Goal: Task Accomplishment & Management: Complete application form

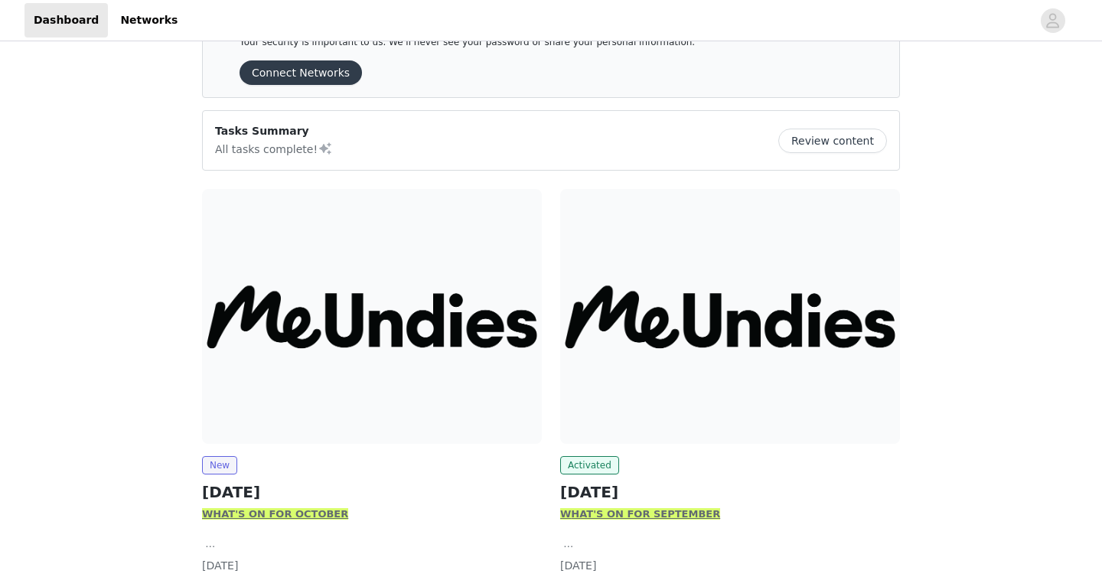
scroll to position [165, 0]
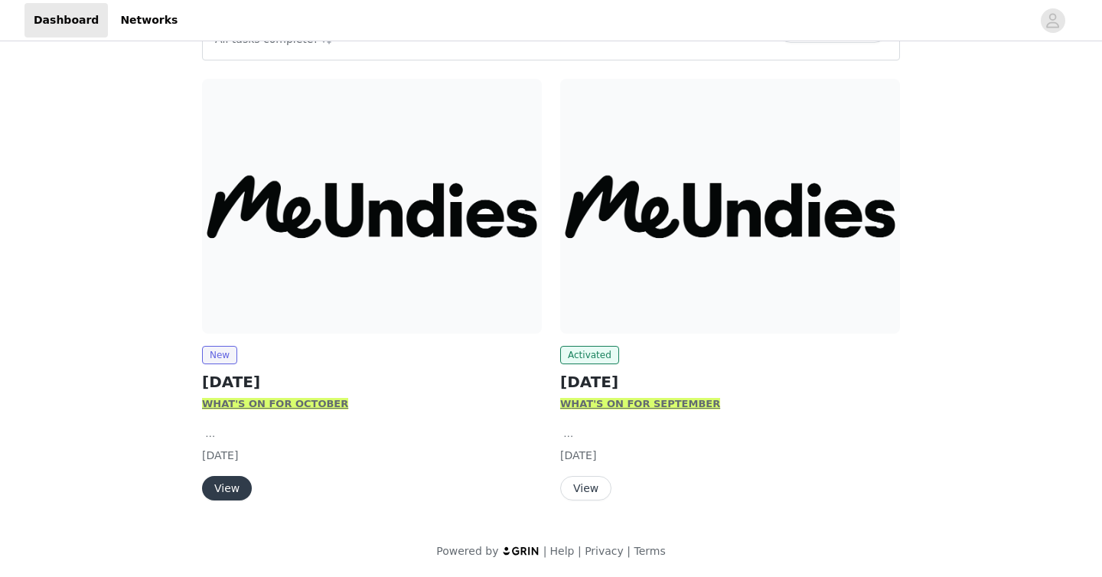
click at [235, 484] on button "View" at bounding box center [227, 488] width 50 height 24
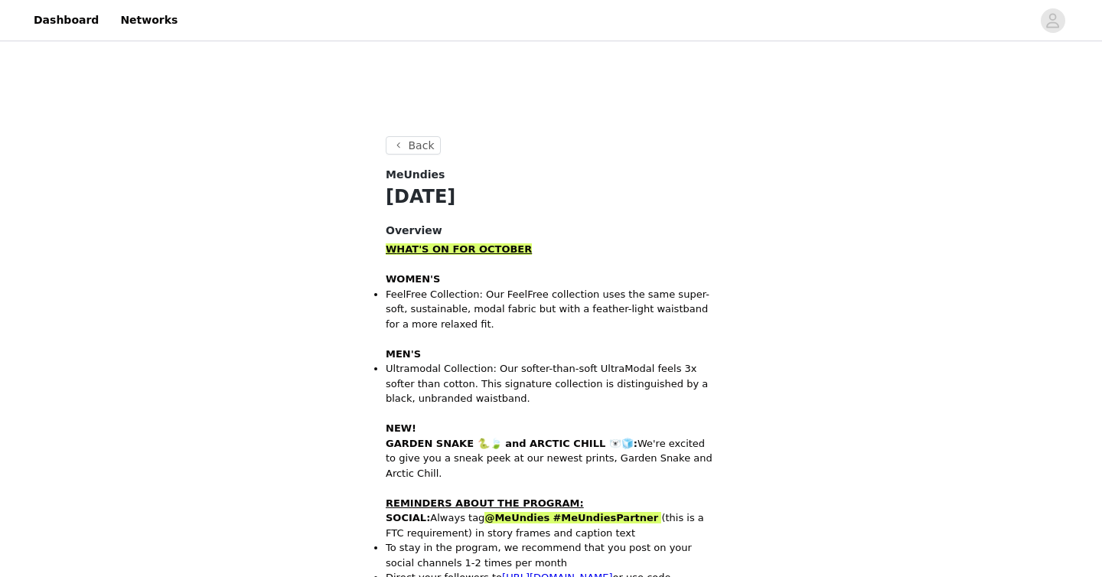
scroll to position [344, 0]
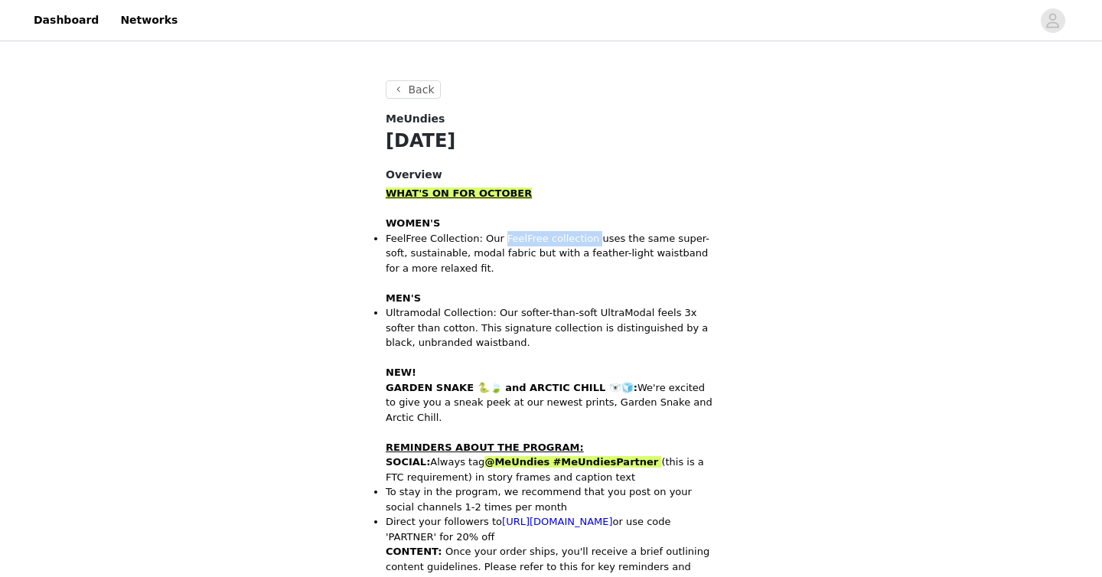
drag, startPoint x: 501, startPoint y: 237, endPoint x: 591, endPoint y: 236, distance: 89.6
click at [591, 236] on li "FeelFree Collection: Our FeelFree collection uses the same super-soft, sustaina…" at bounding box center [551, 253] width 331 height 45
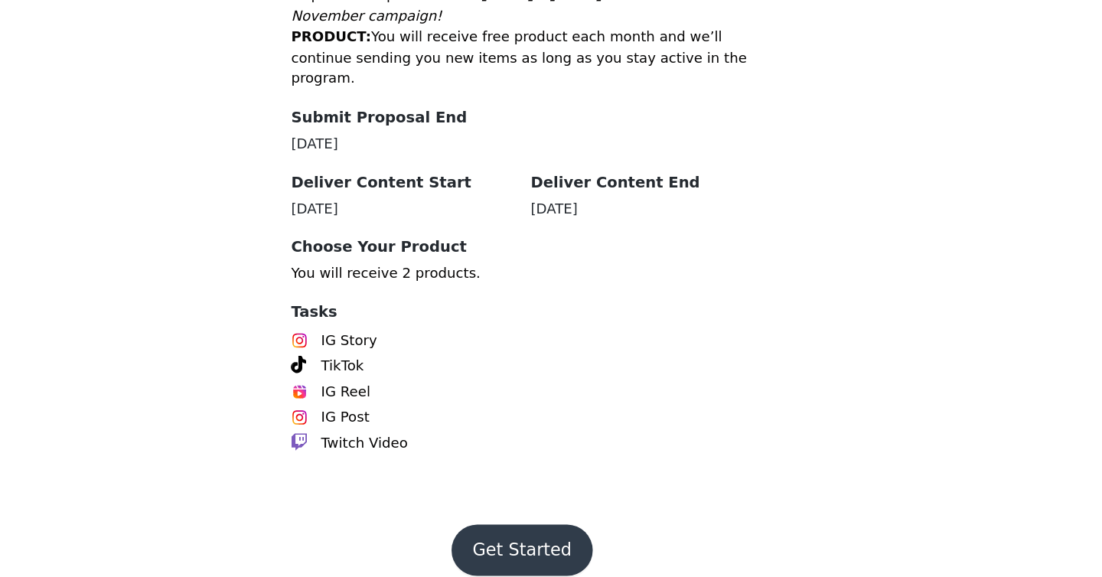
scroll to position [767, 0]
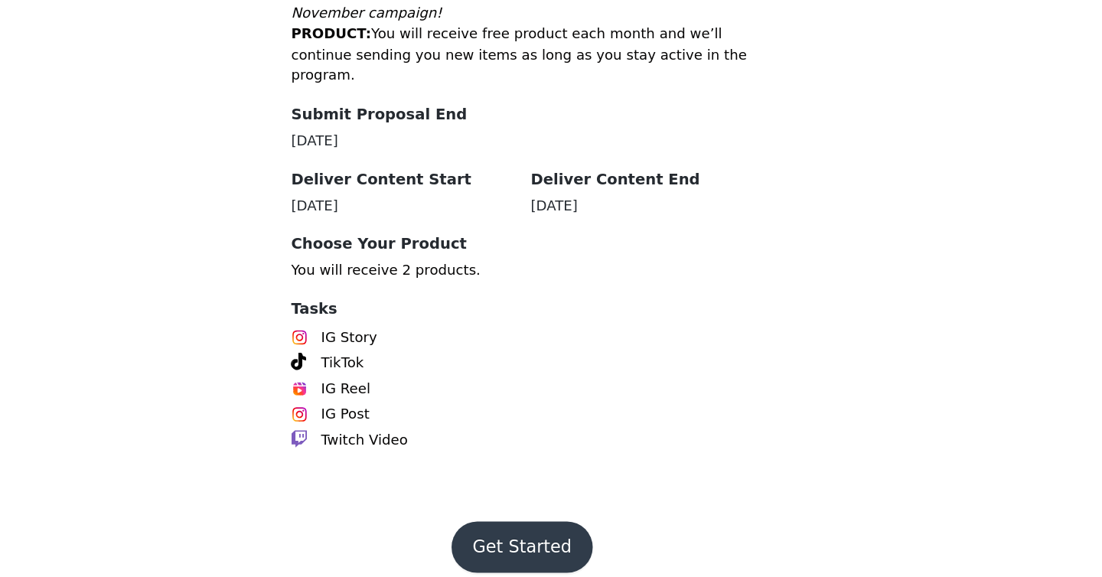
click at [553, 548] on button "Get Started" at bounding box center [552, 555] width 102 height 37
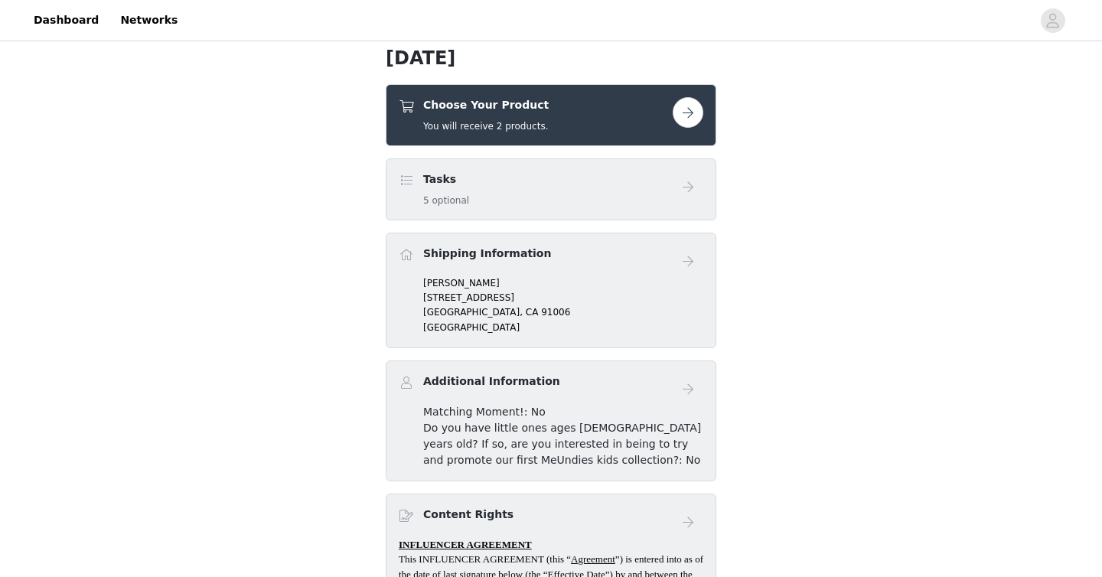
scroll to position [396, 0]
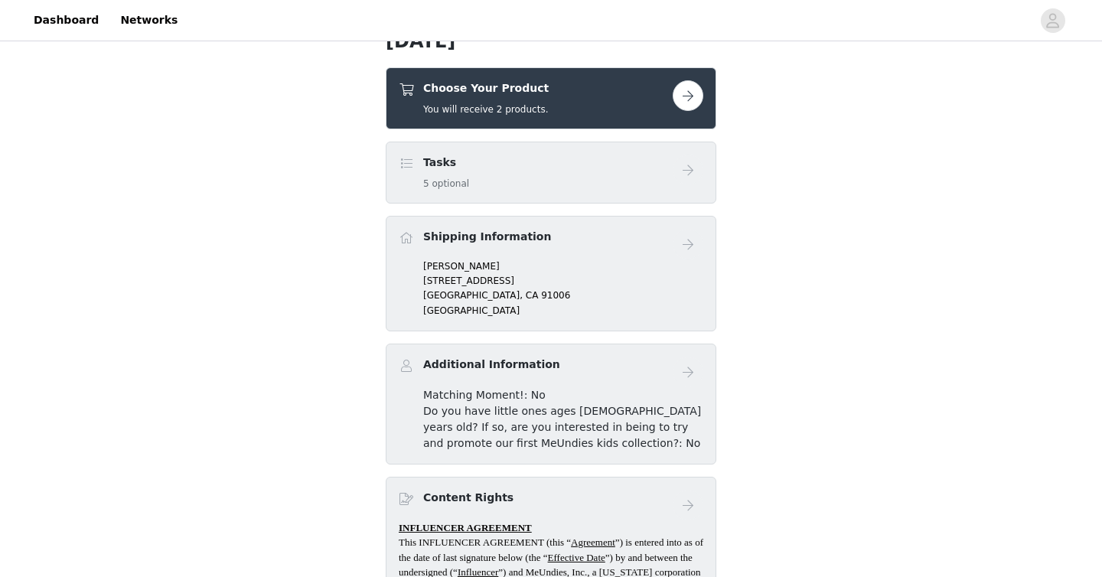
click at [550, 175] on div "Tasks 5 optional" at bounding box center [536, 173] width 274 height 36
click at [610, 104] on div "Choose Your Product You will receive 2 products." at bounding box center [536, 98] width 274 height 36
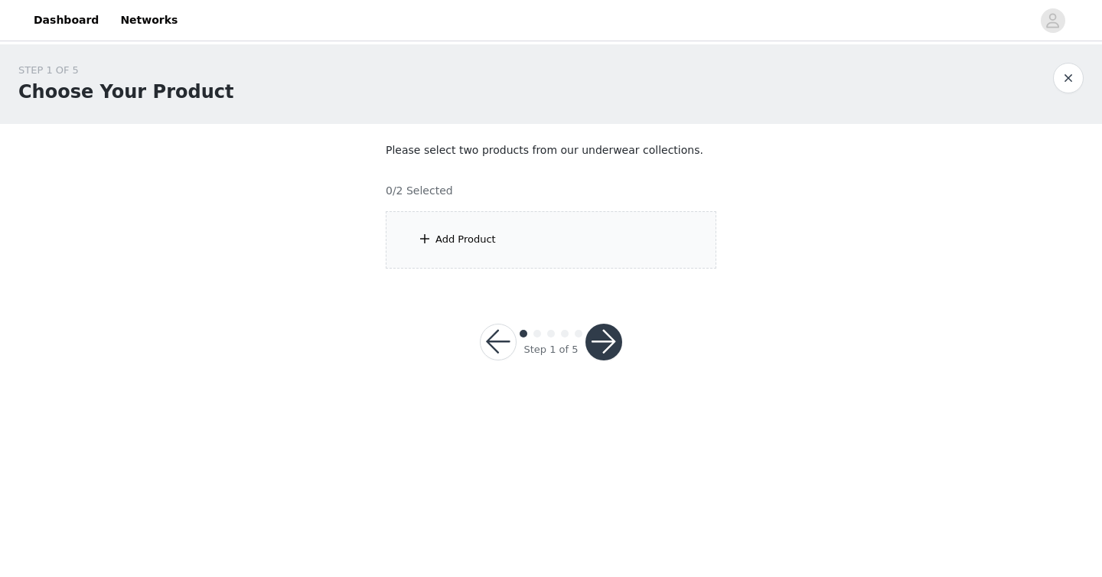
click at [517, 243] on div "Add Product" at bounding box center [551, 239] width 331 height 57
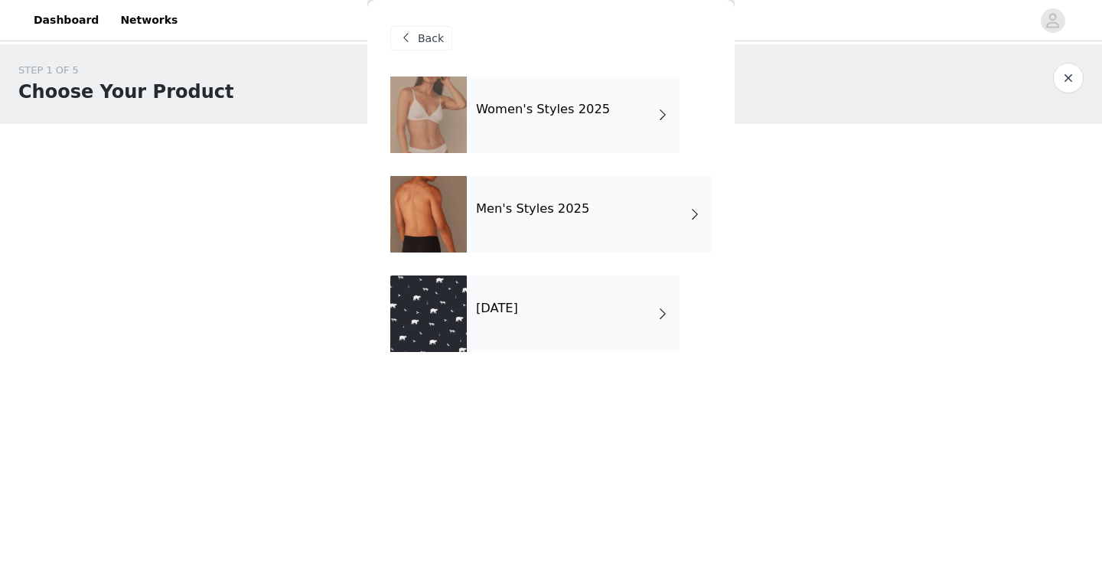
click at [568, 126] on div "Women's Styles 2025" at bounding box center [573, 115] width 213 height 77
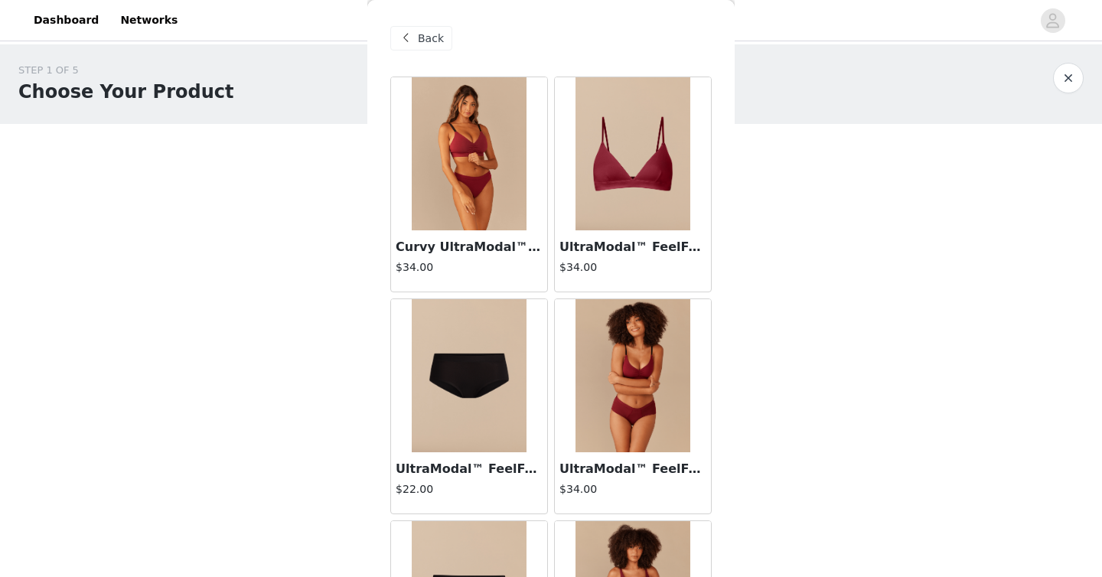
click at [425, 47] on div "Back" at bounding box center [421, 38] width 62 height 24
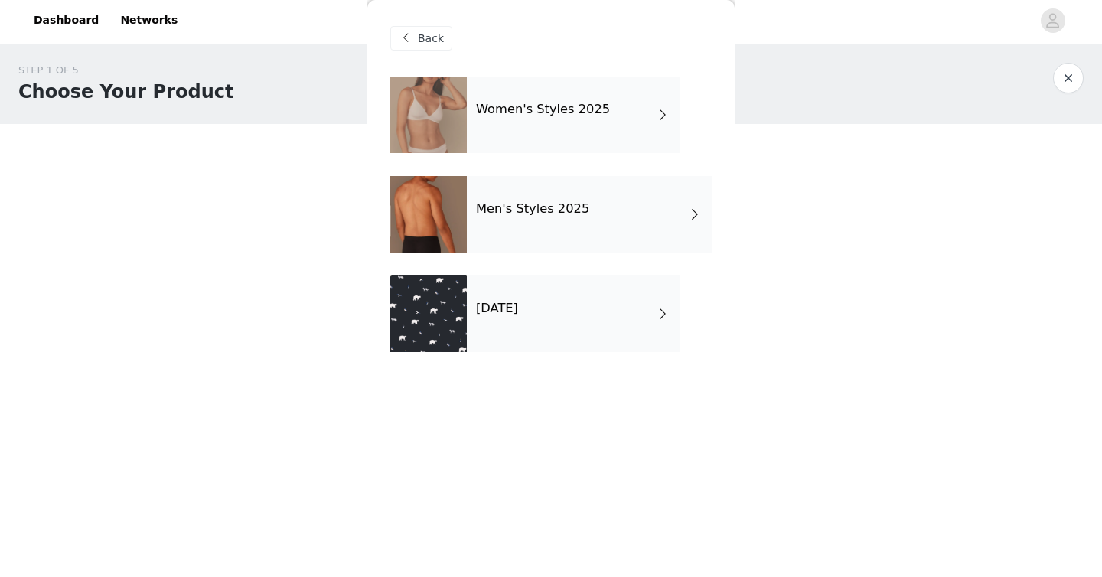
click at [517, 318] on div "[DATE]" at bounding box center [573, 314] width 213 height 77
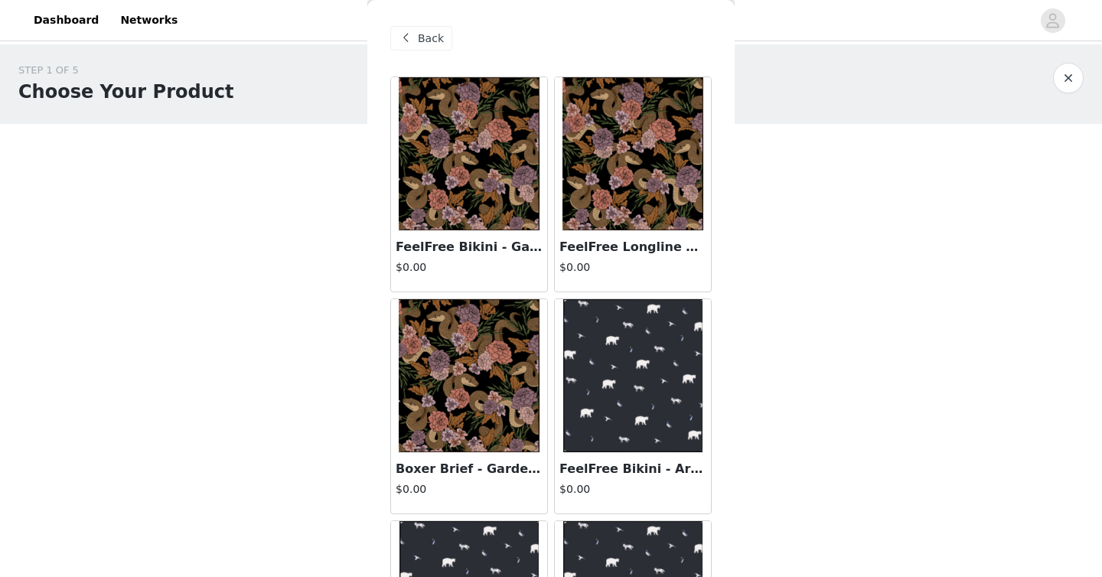
click at [433, 41] on span "Back" at bounding box center [431, 39] width 26 height 16
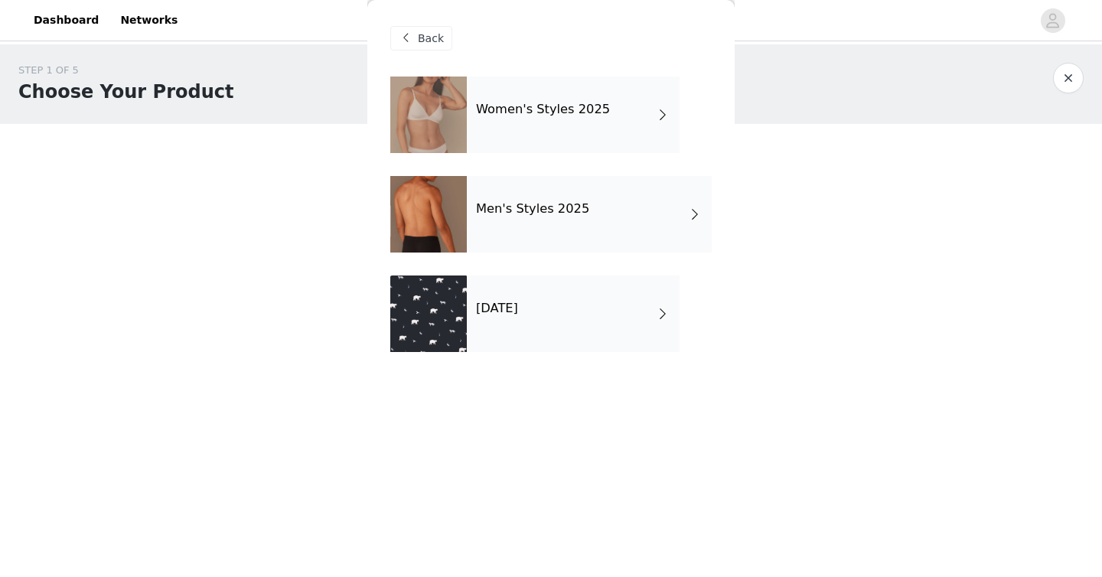
click at [514, 121] on div "Women's Styles 2025" at bounding box center [573, 115] width 213 height 77
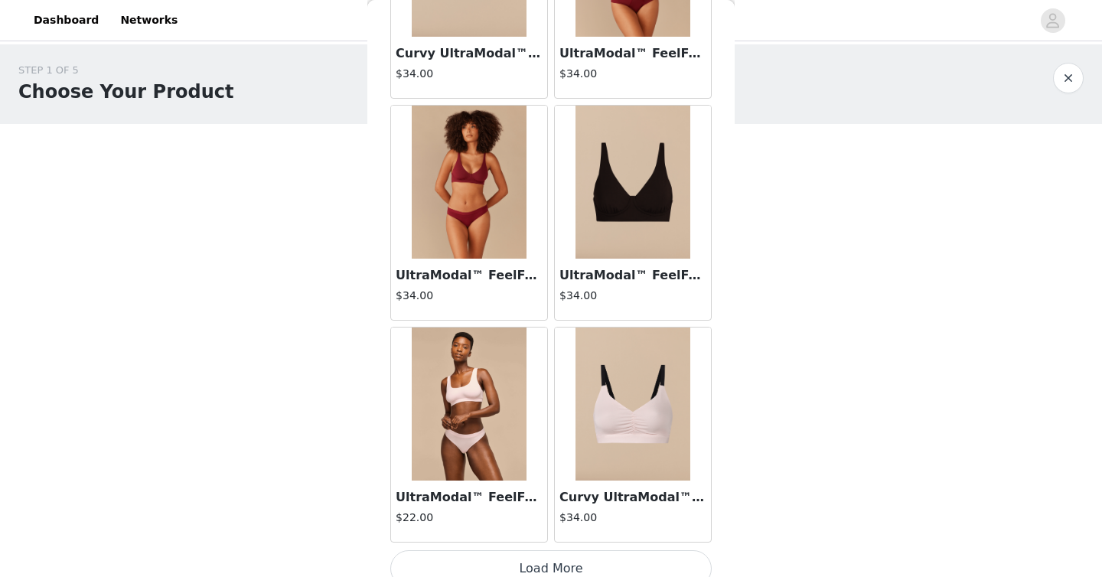
scroll to position [1765, 0]
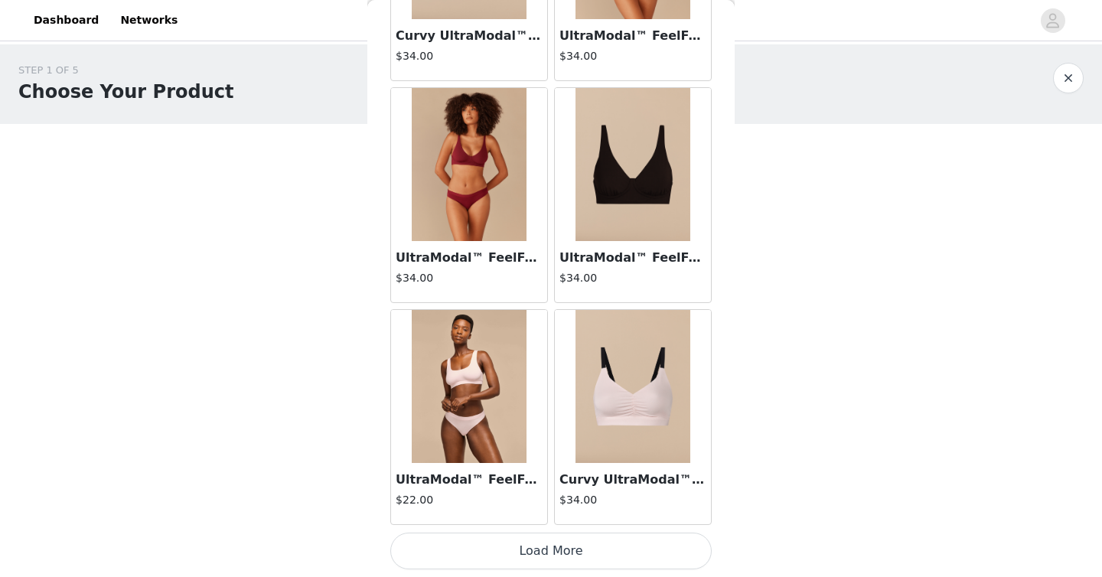
click at [522, 557] on button "Load More" at bounding box center [550, 551] width 321 height 37
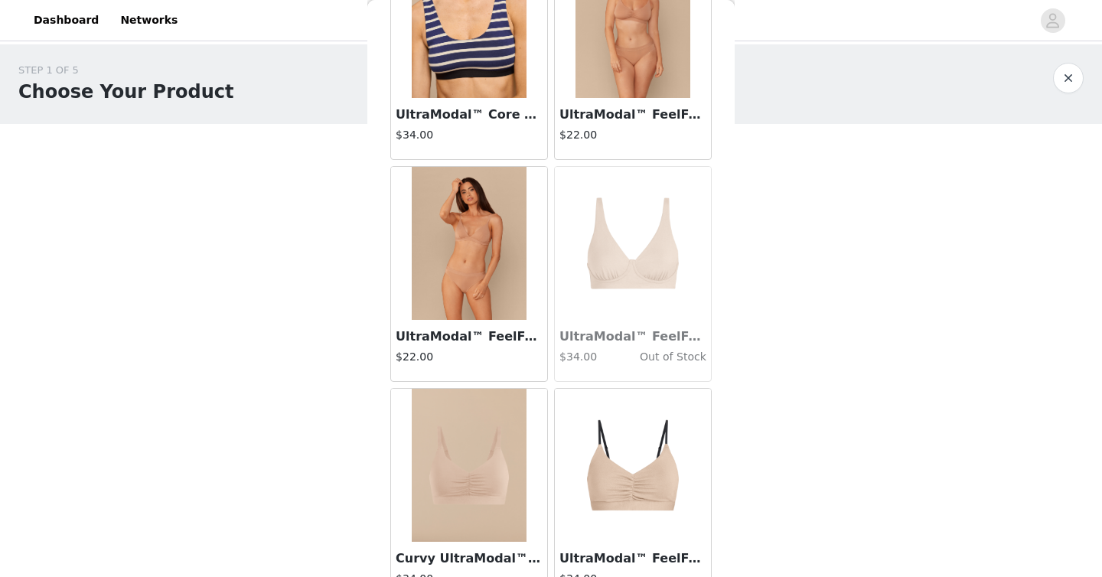
scroll to position [3985, 0]
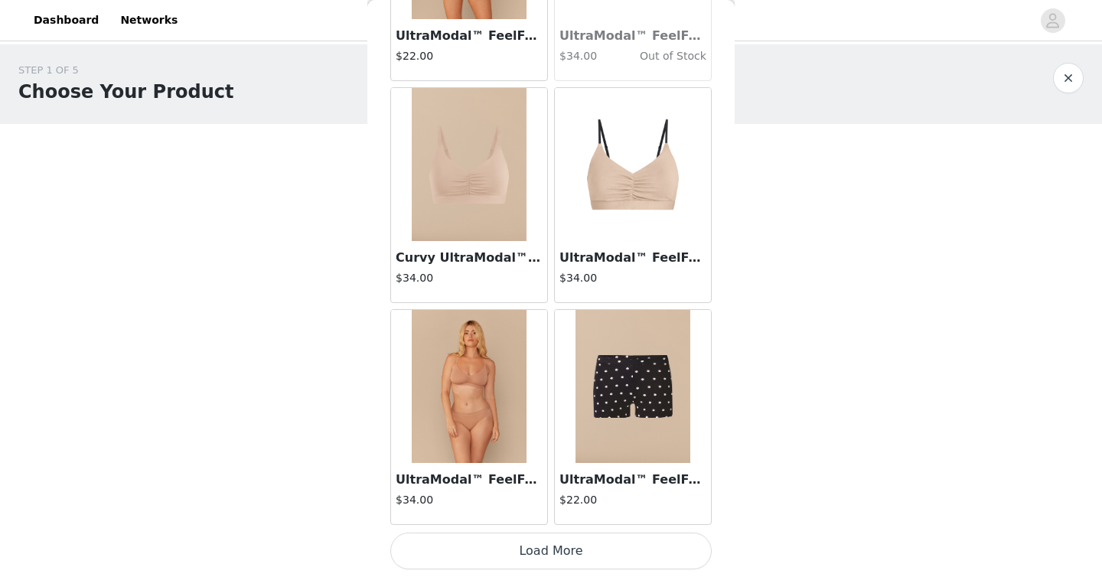
click at [572, 540] on button "Load More" at bounding box center [550, 551] width 321 height 37
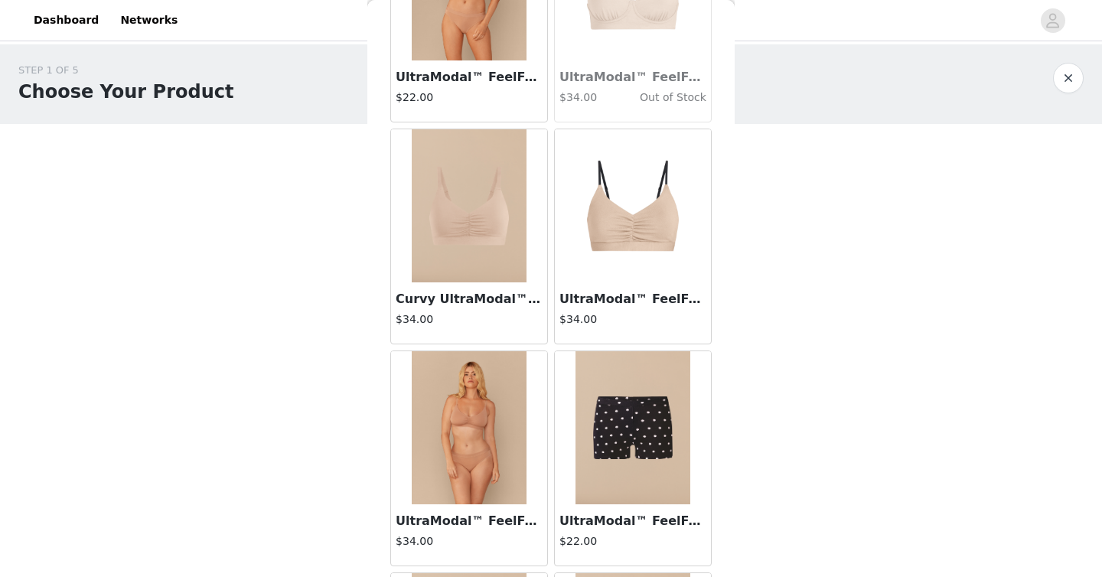
scroll to position [3944, 0]
click at [517, 207] on img at bounding box center [469, 205] width 115 height 153
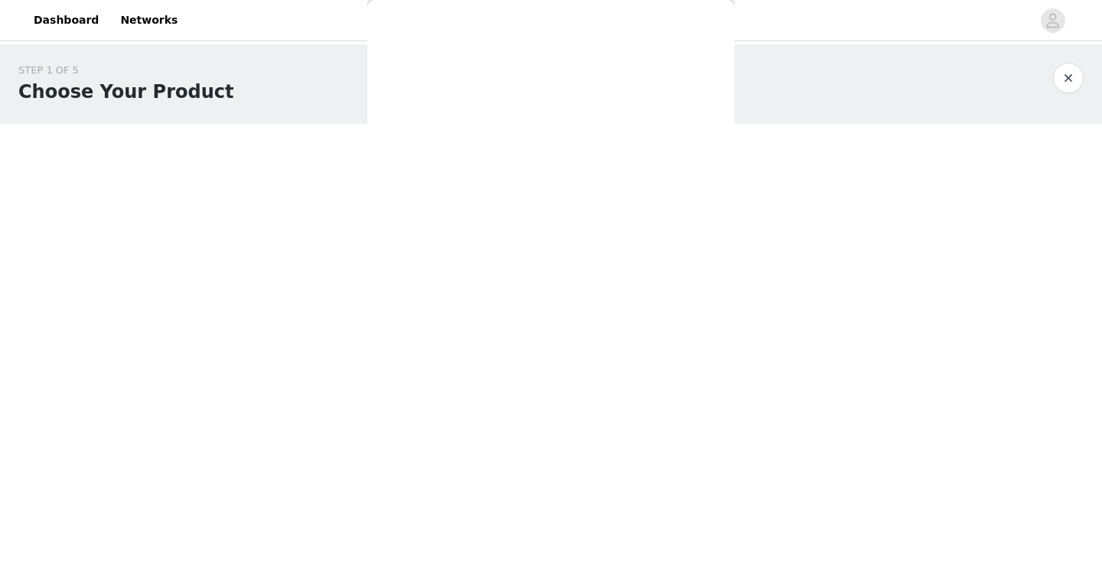
scroll to position [0, 0]
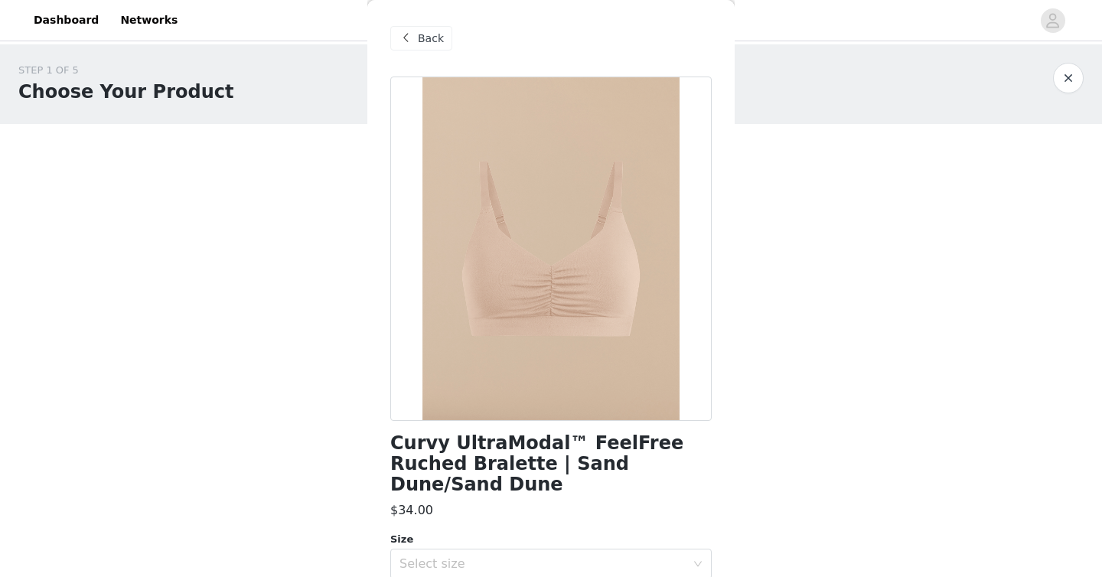
click at [431, 41] on span "Back" at bounding box center [431, 39] width 26 height 16
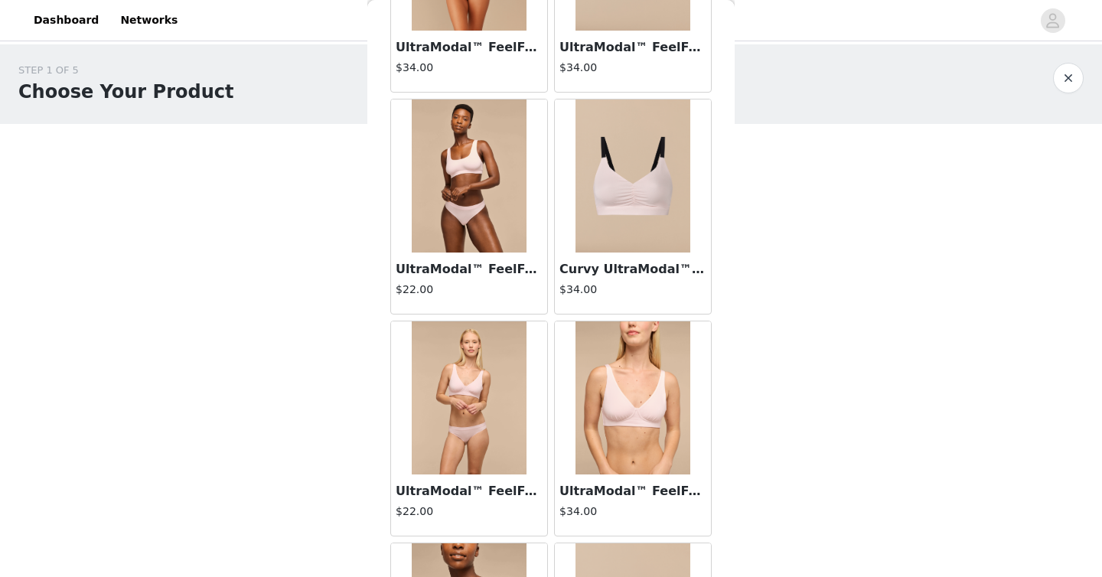
scroll to position [1978, 0]
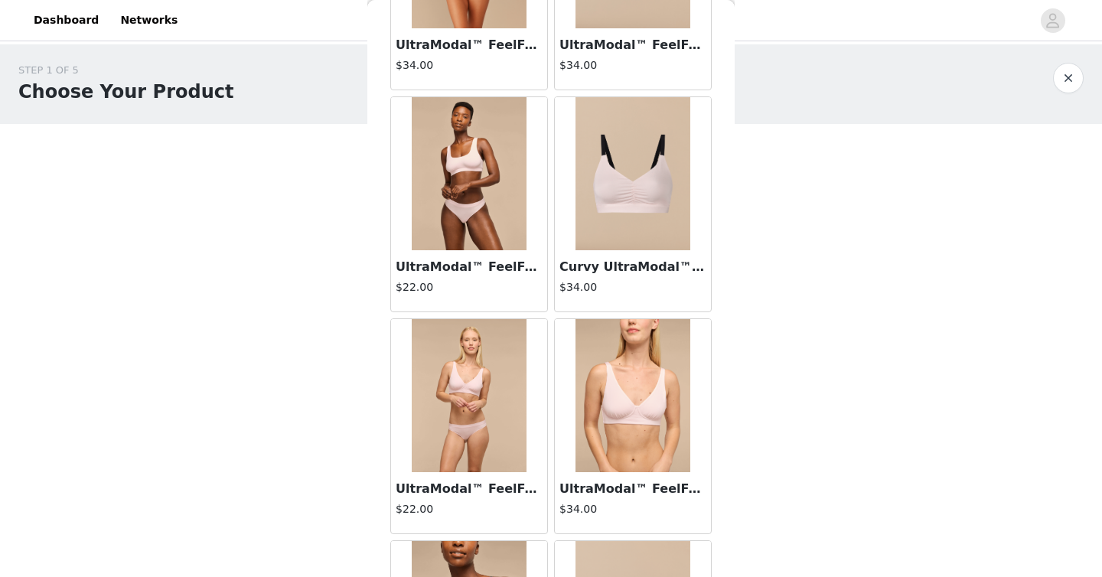
click at [621, 169] on img at bounding box center [633, 173] width 115 height 153
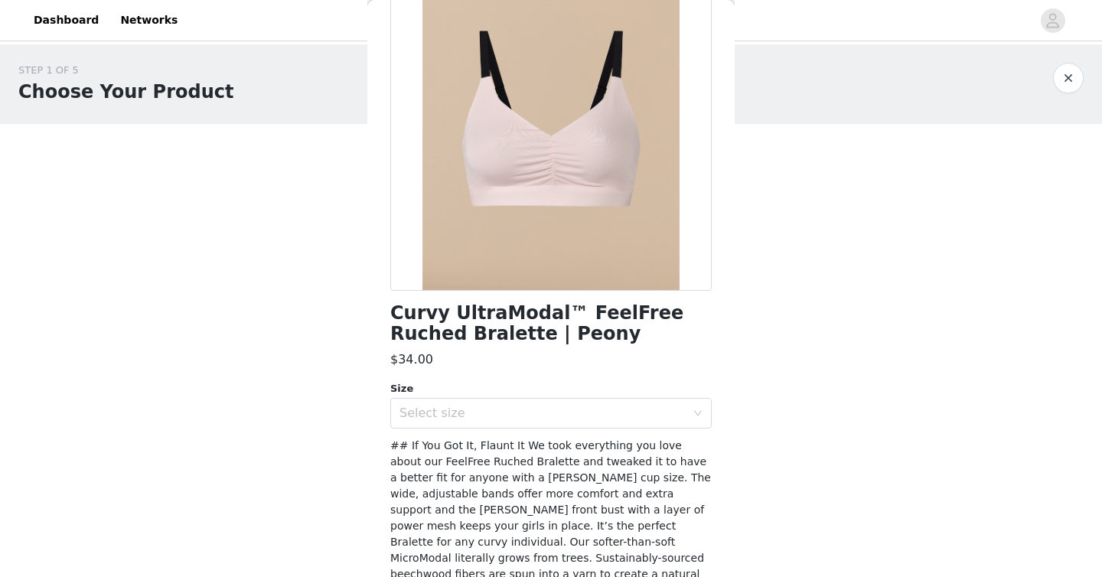
scroll to position [0, 0]
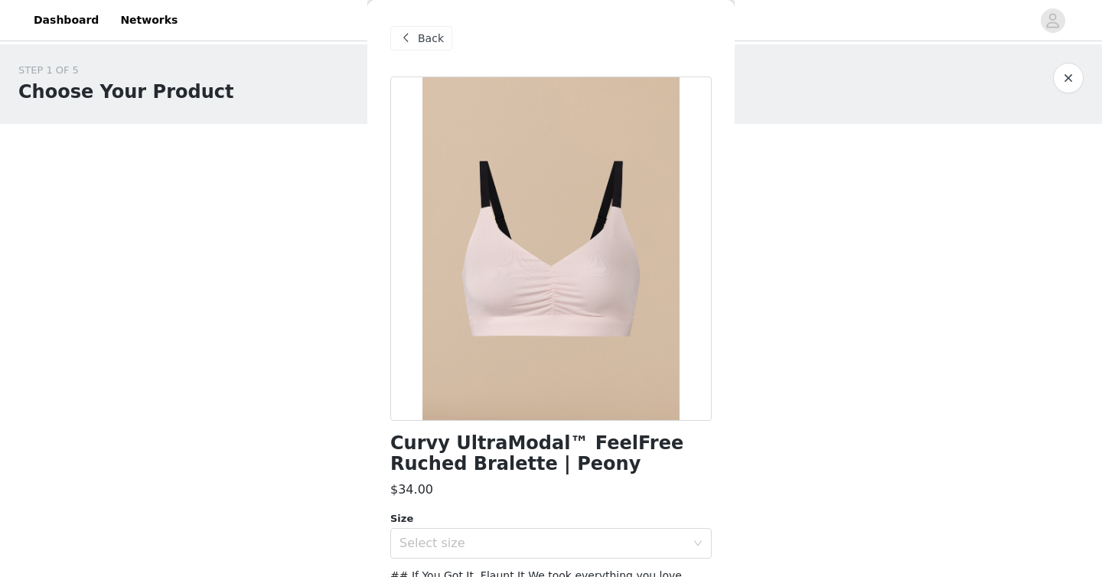
click at [420, 23] on div "Back" at bounding box center [550, 38] width 321 height 77
click at [420, 33] on span "Back" at bounding box center [431, 39] width 26 height 16
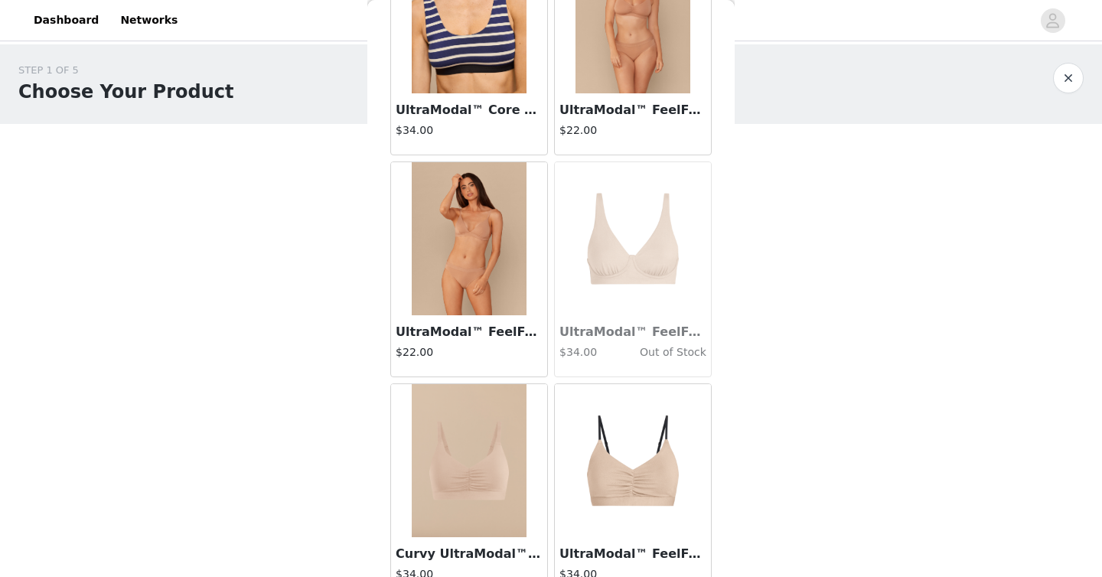
scroll to position [3680, 0]
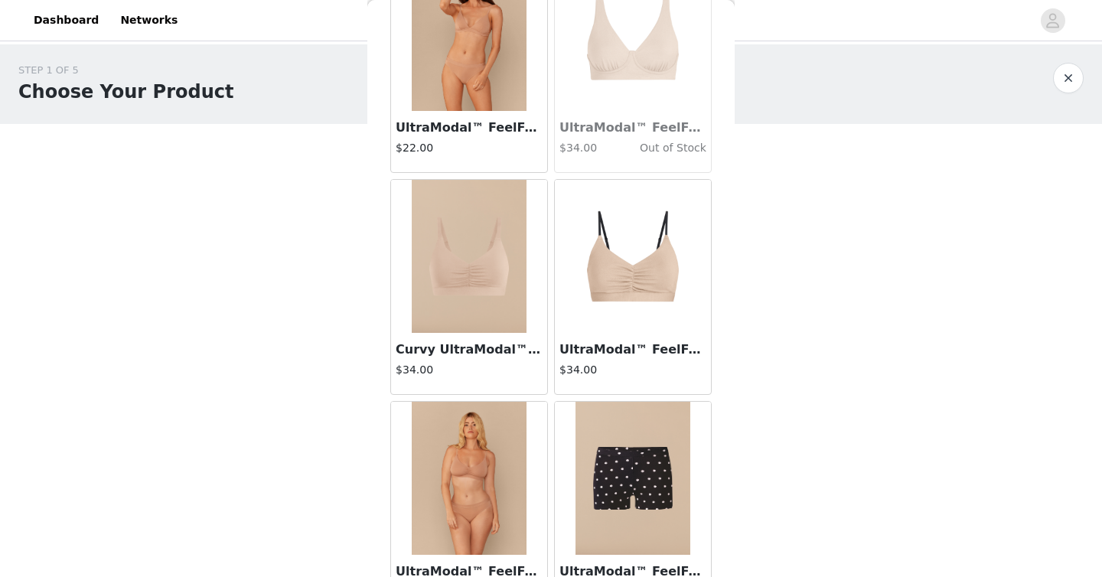
click at [502, 302] on img at bounding box center [469, 256] width 115 height 153
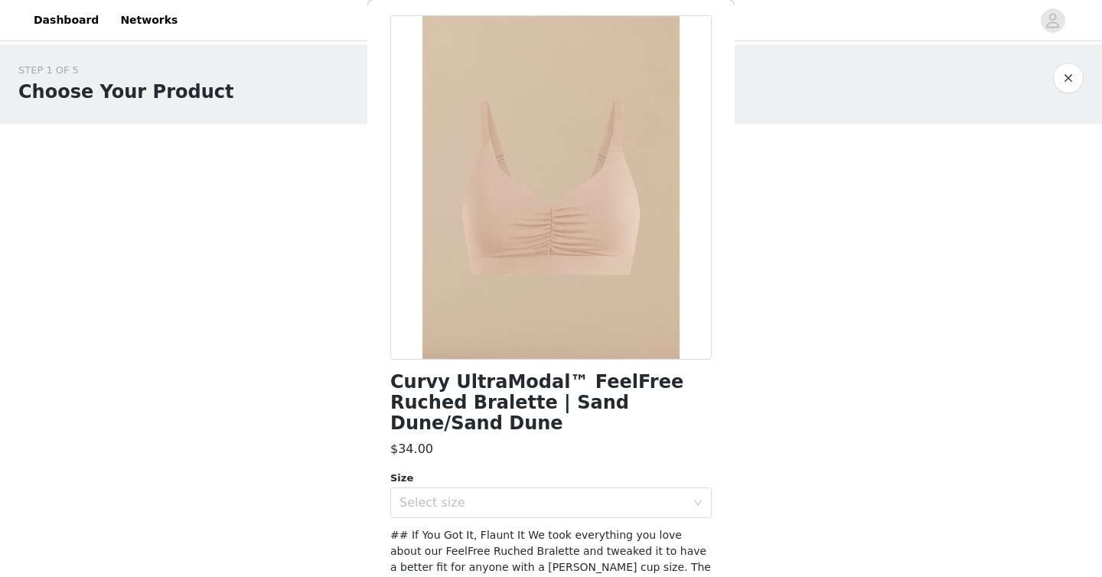
scroll to position [34, 0]
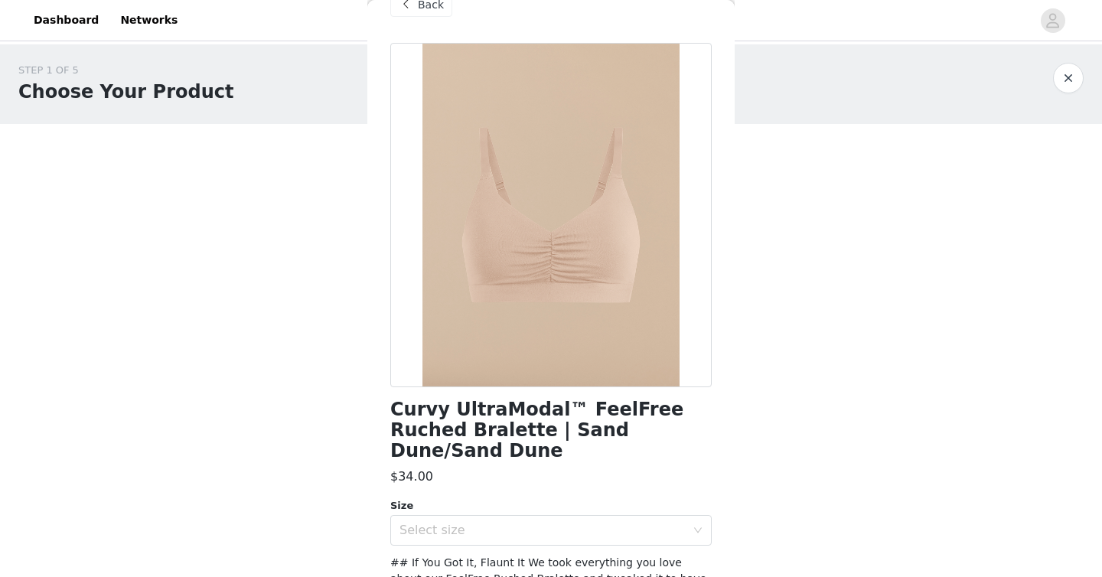
click at [424, 15] on div "Back" at bounding box center [421, 4] width 62 height 24
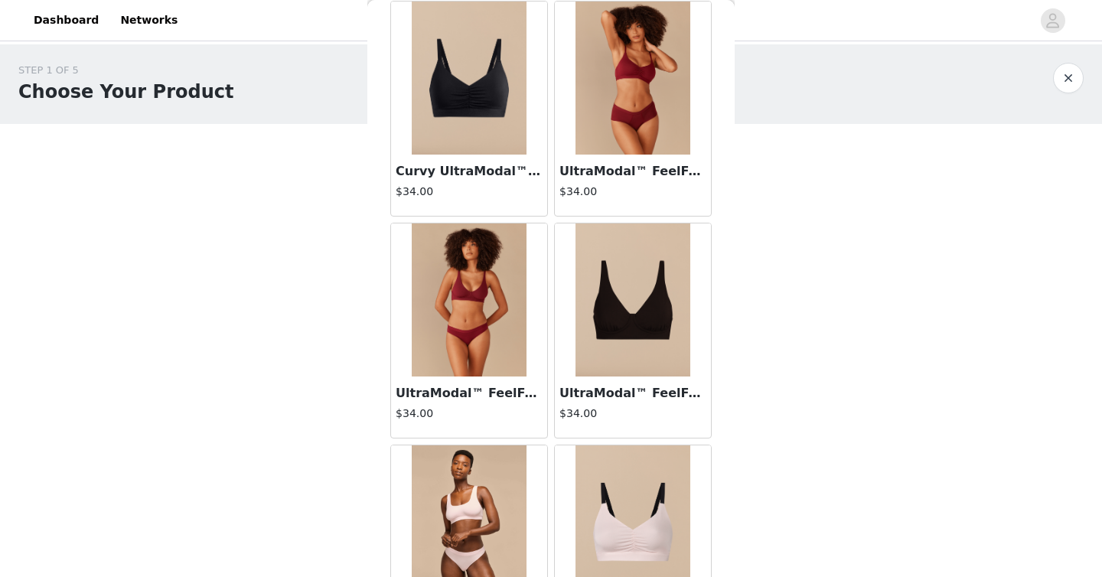
scroll to position [1630, 0]
click at [657, 311] on img at bounding box center [633, 299] width 115 height 153
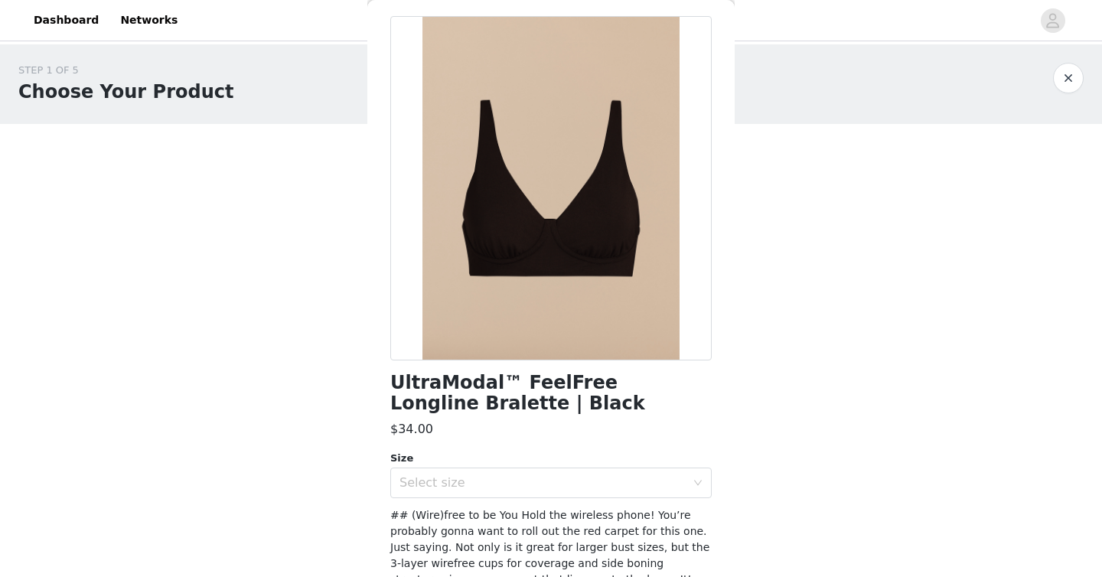
scroll to position [312, 0]
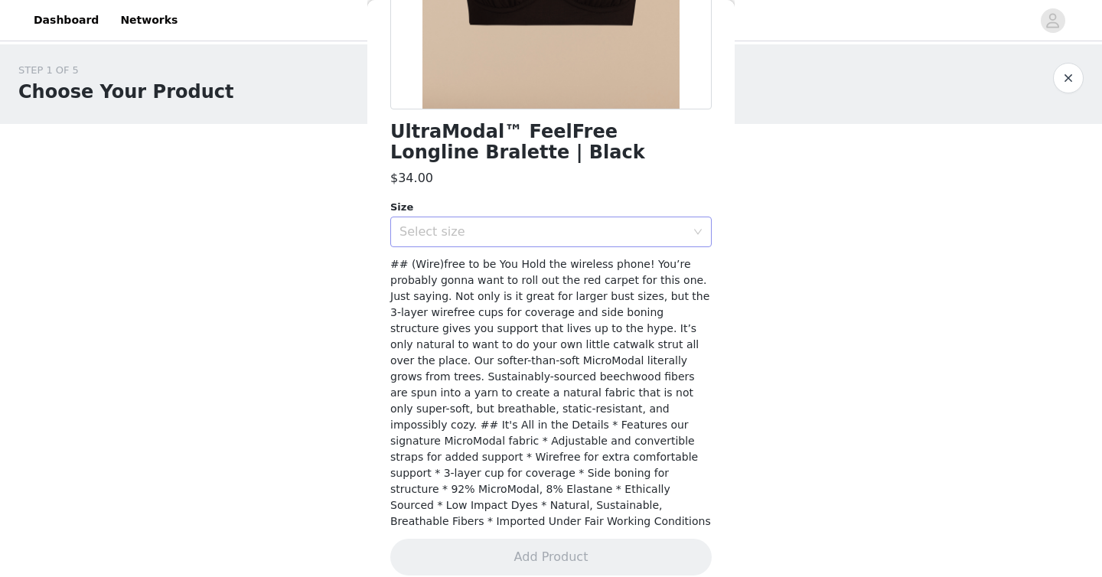
click at [653, 237] on div "Select size" at bounding box center [543, 231] width 286 height 15
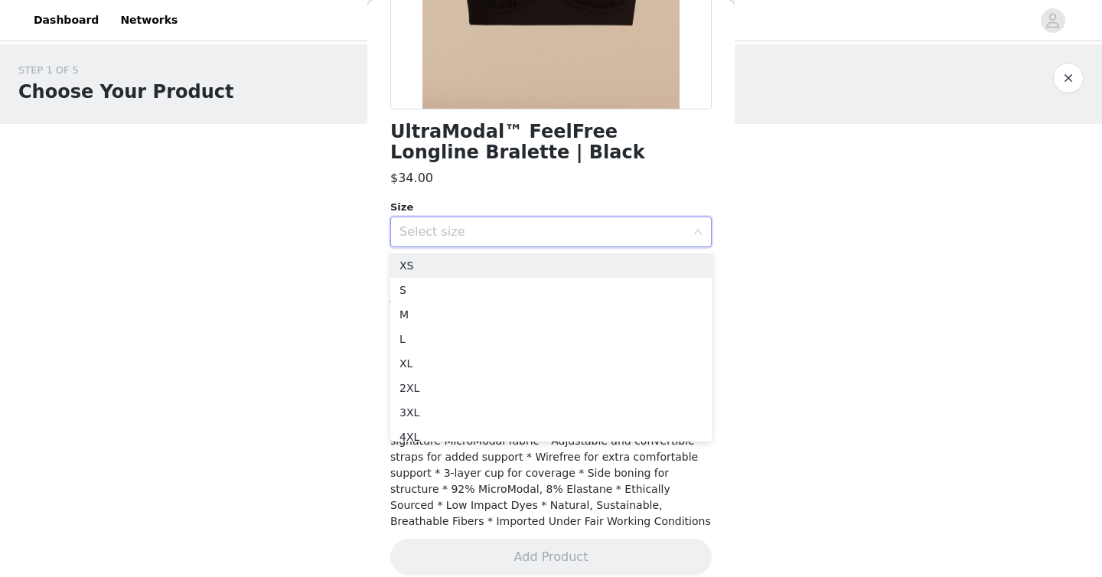
click at [653, 237] on div "Select size" at bounding box center [543, 231] width 286 height 15
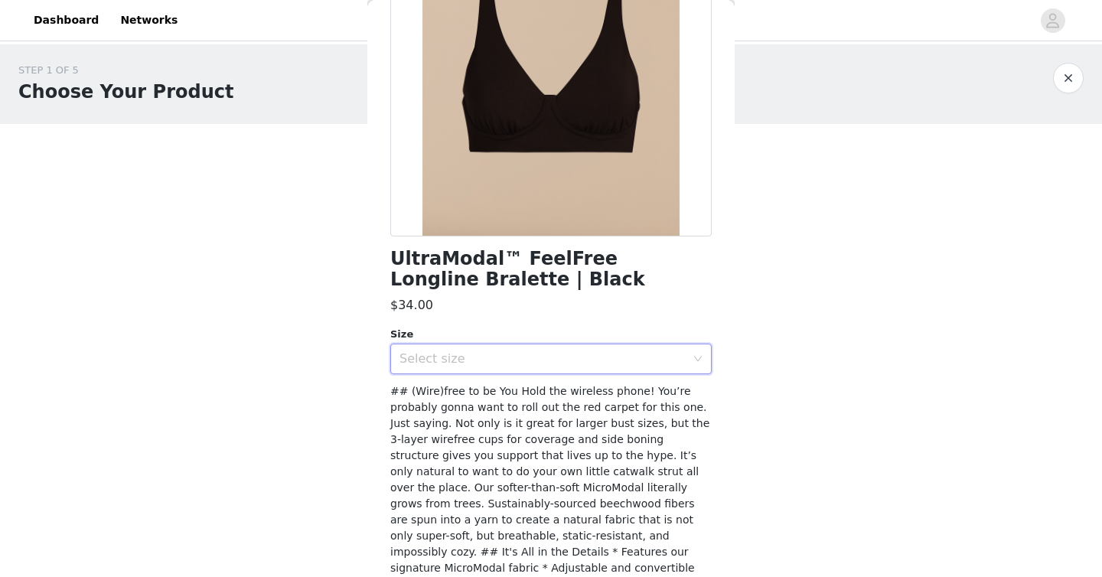
scroll to position [148, 0]
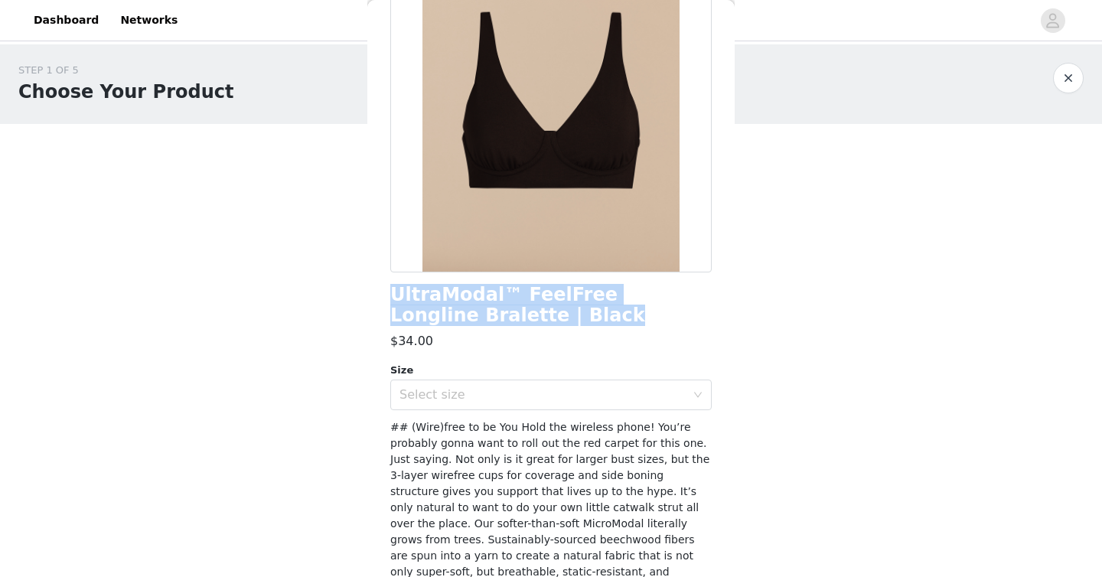
drag, startPoint x: 544, startPoint y: 319, endPoint x: 377, endPoint y: 297, distance: 169.1
click at [377, 297] on div "Back UltraModal™ FeelFree Longline Bralette | Black $34.00 Size Select size Add…" at bounding box center [550, 288] width 367 height 577
copy h1 "UltraModal™ FeelFree Longline Bralette | Black"
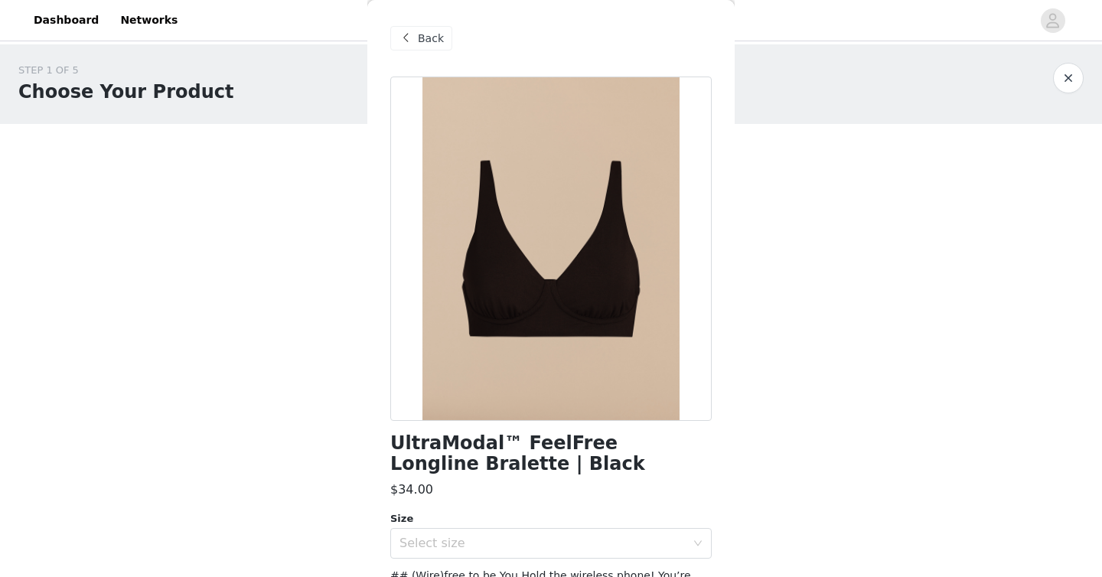
click at [434, 46] on span "Back" at bounding box center [431, 39] width 26 height 16
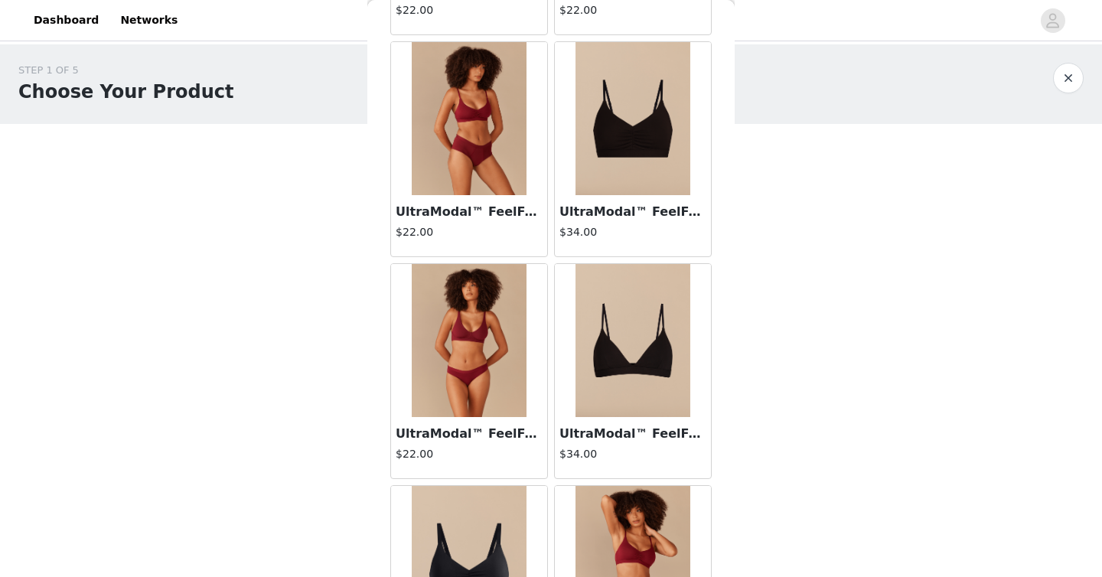
scroll to position [1144, 0]
click at [625, 158] on img at bounding box center [633, 119] width 115 height 153
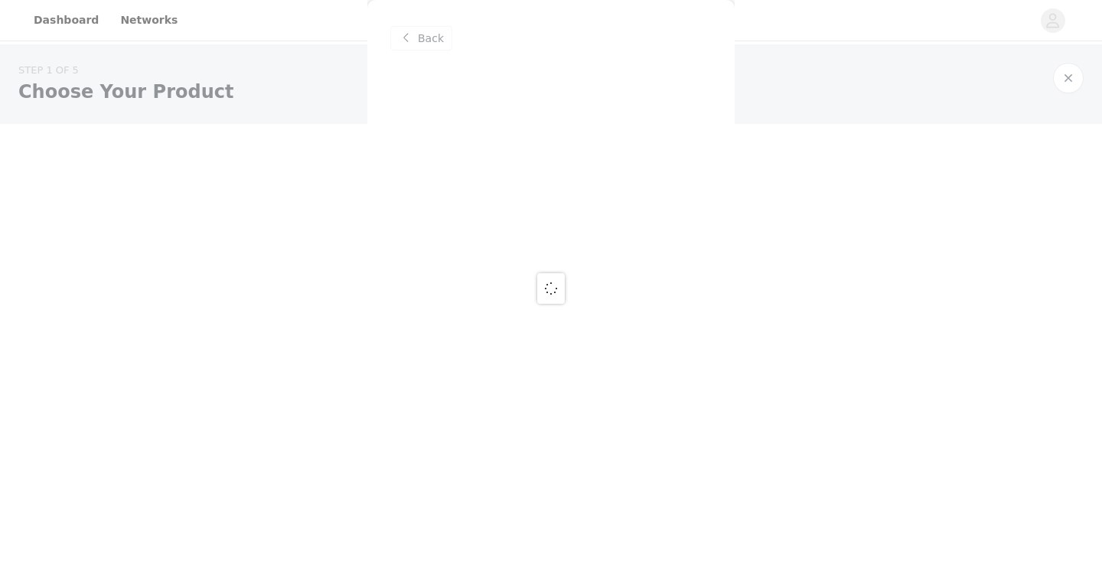
scroll to position [0, 0]
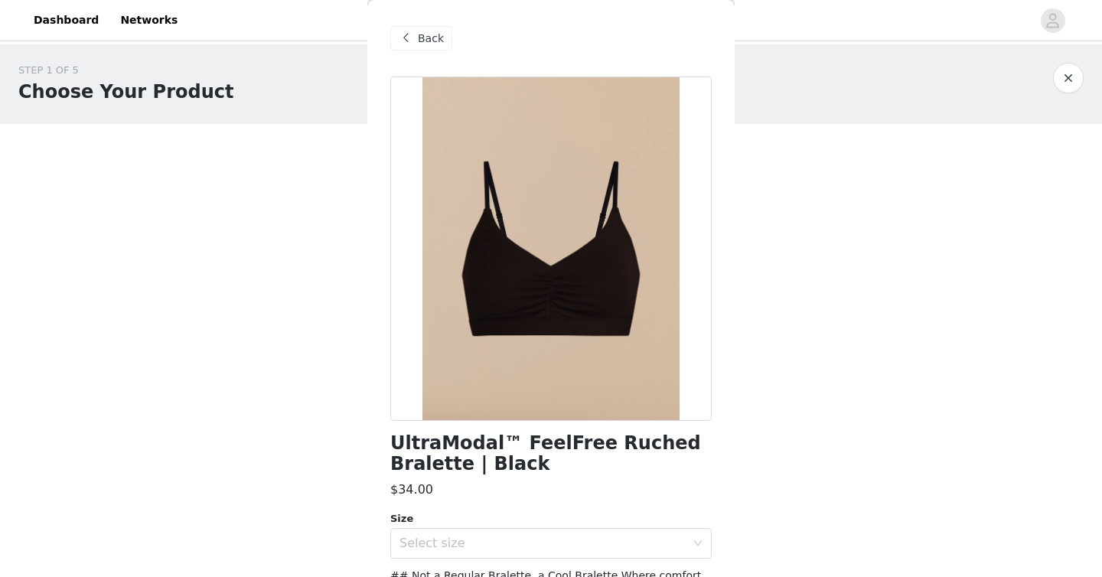
click at [436, 44] on span "Back" at bounding box center [431, 39] width 26 height 16
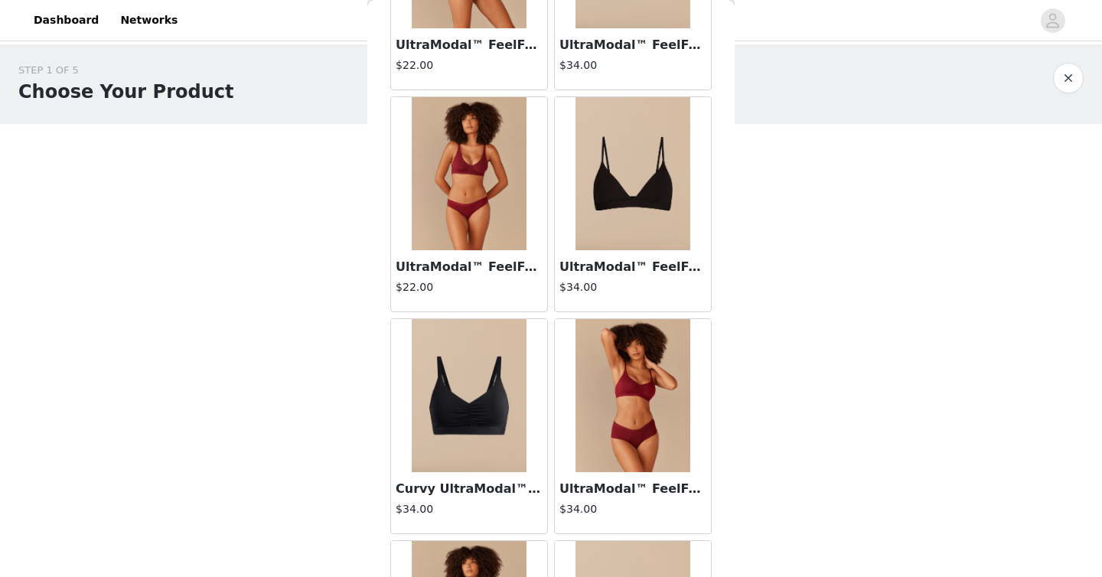
scroll to position [1368, 0]
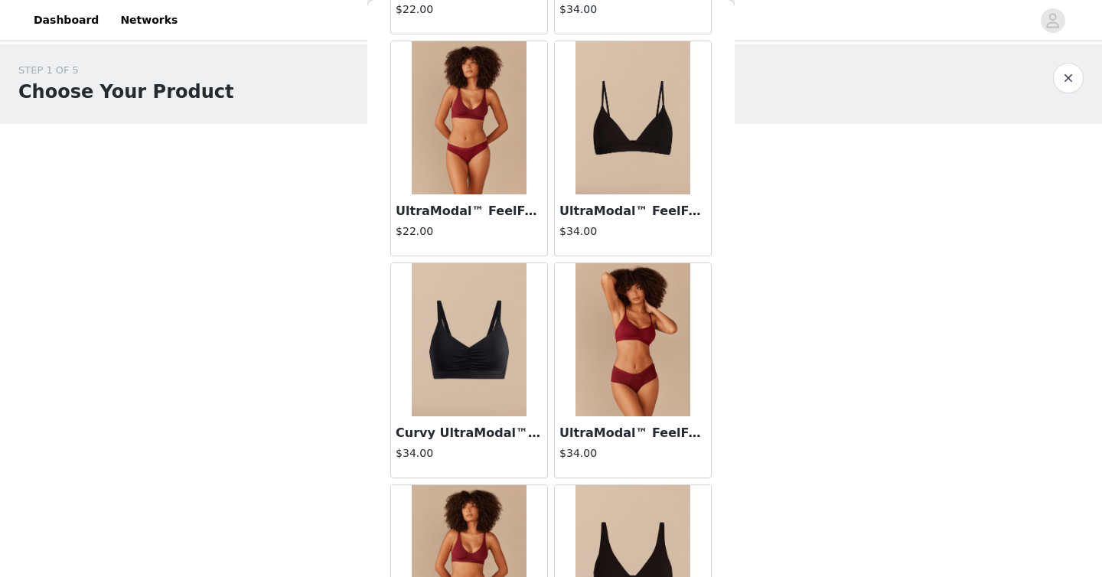
click at [475, 313] on img at bounding box center [469, 339] width 115 height 153
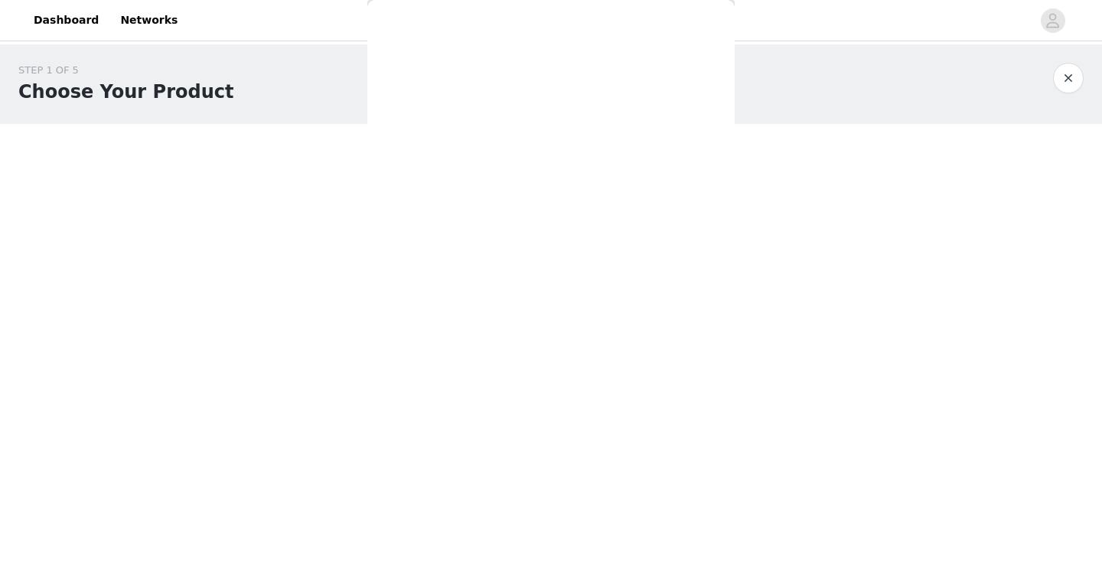
scroll to position [0, 0]
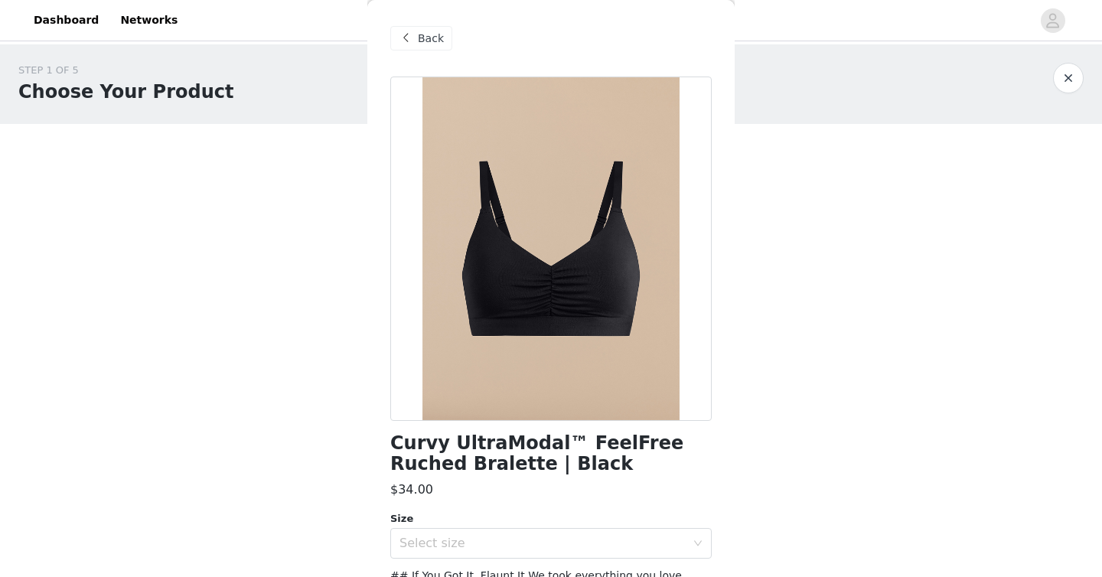
click at [413, 38] on span at bounding box center [405, 38] width 18 height 18
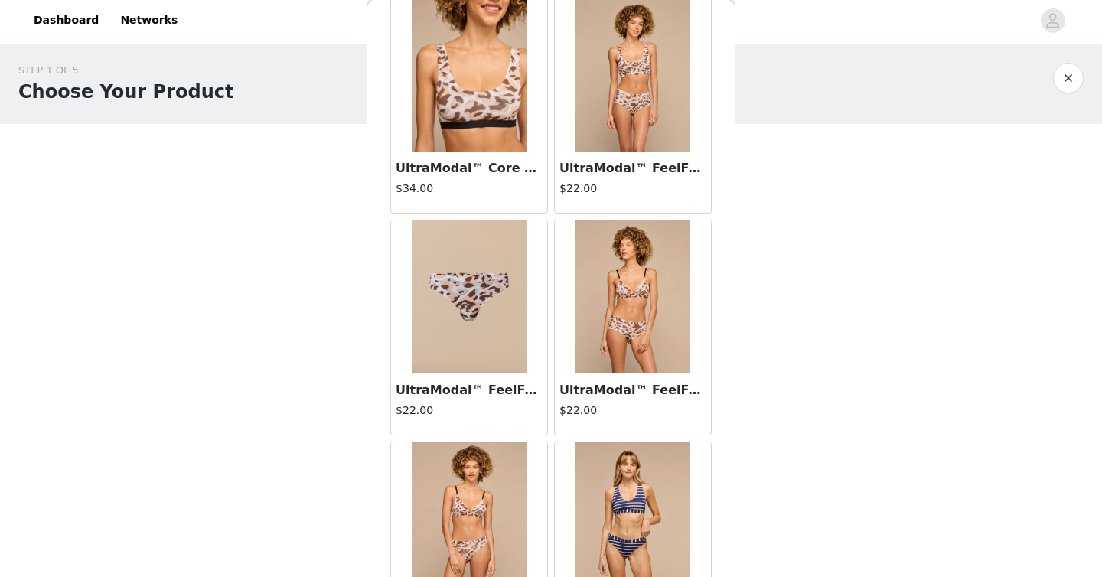
scroll to position [2745, 0]
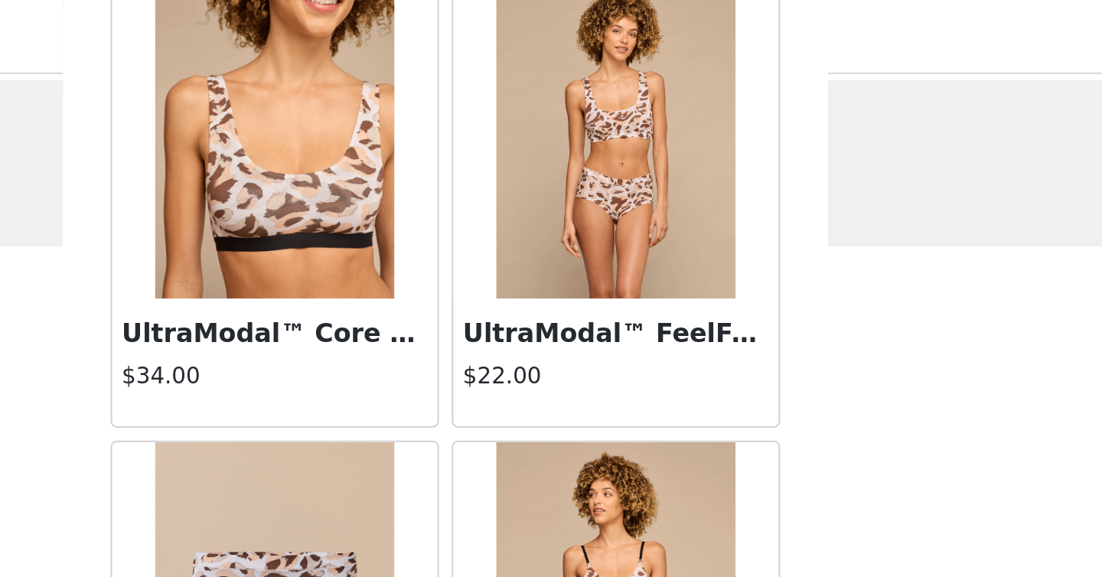
click at [645, 63] on img at bounding box center [633, 72] width 115 height 153
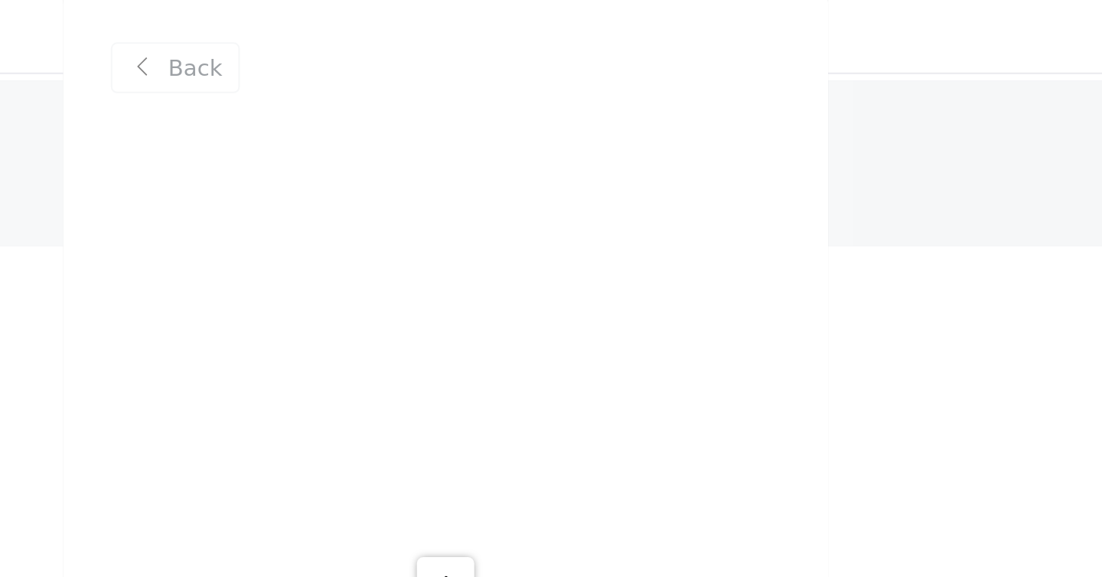
scroll to position [0, 0]
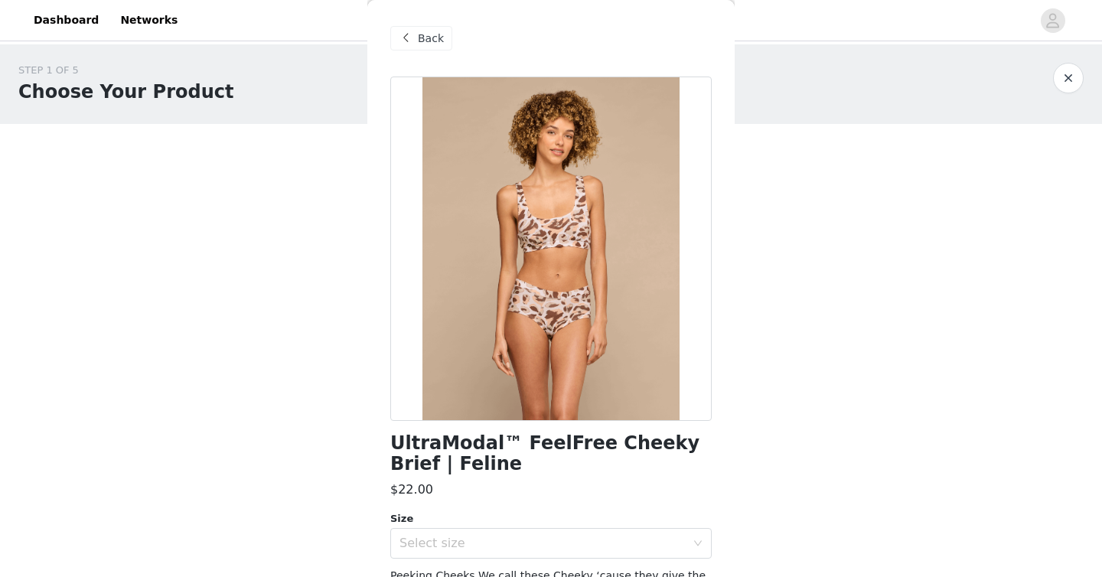
click at [433, 32] on span "Back" at bounding box center [431, 39] width 26 height 16
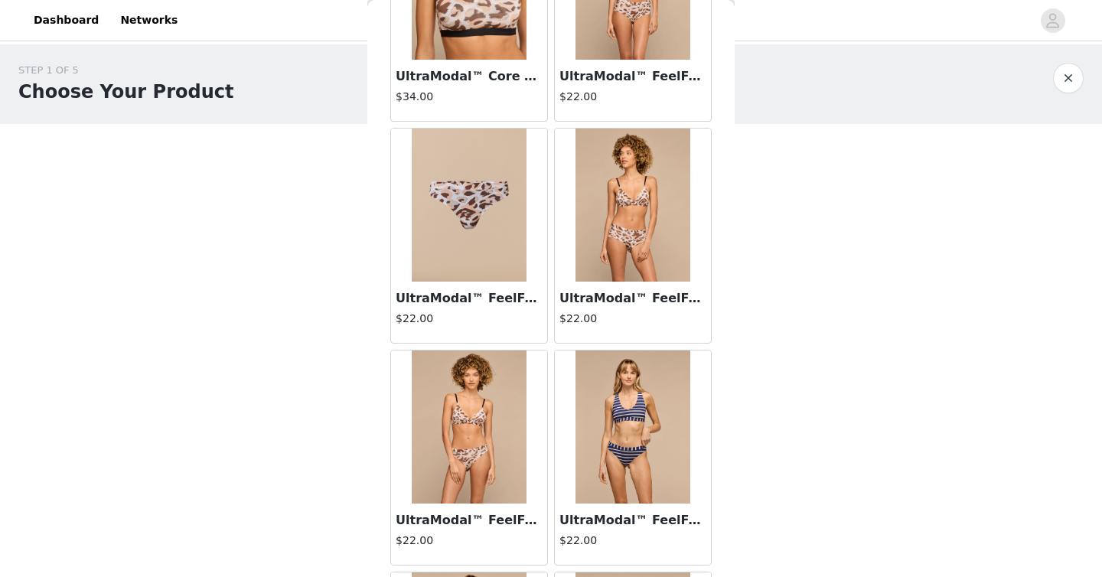
scroll to position [2589, 0]
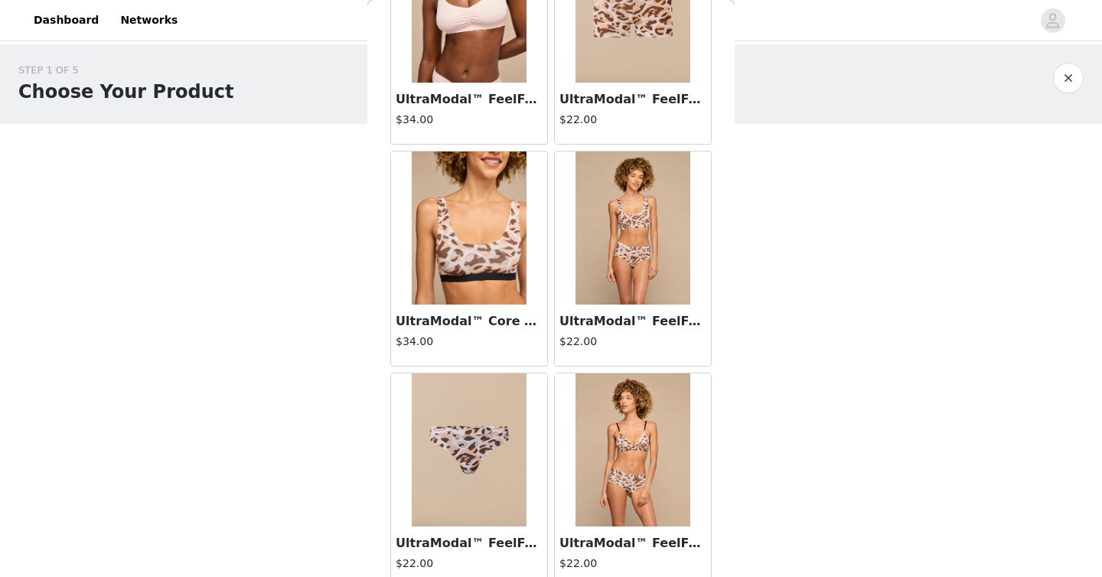
click at [495, 257] on img at bounding box center [469, 228] width 115 height 153
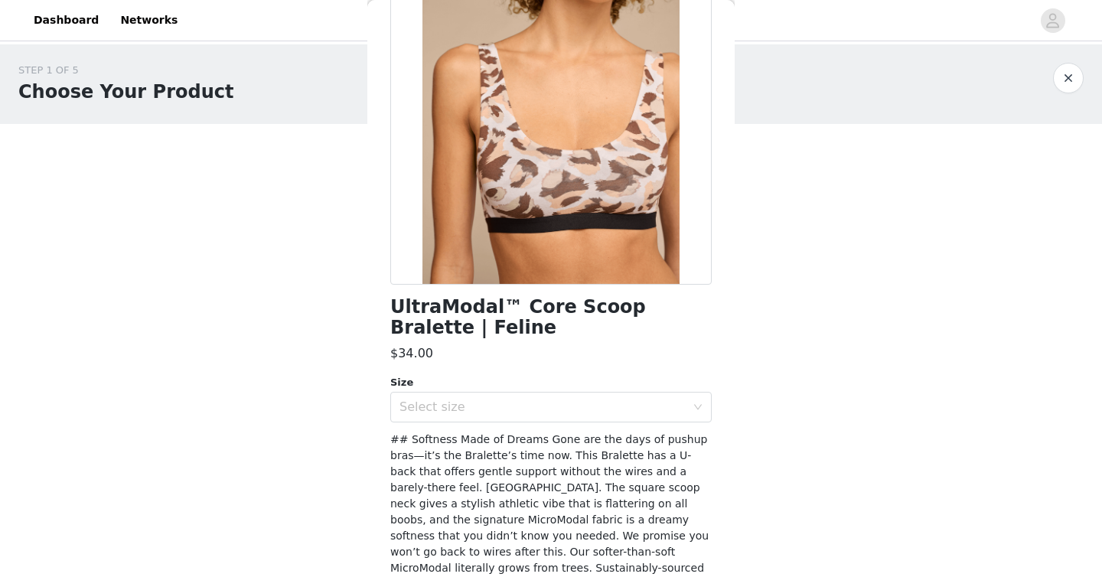
scroll to position [201, 0]
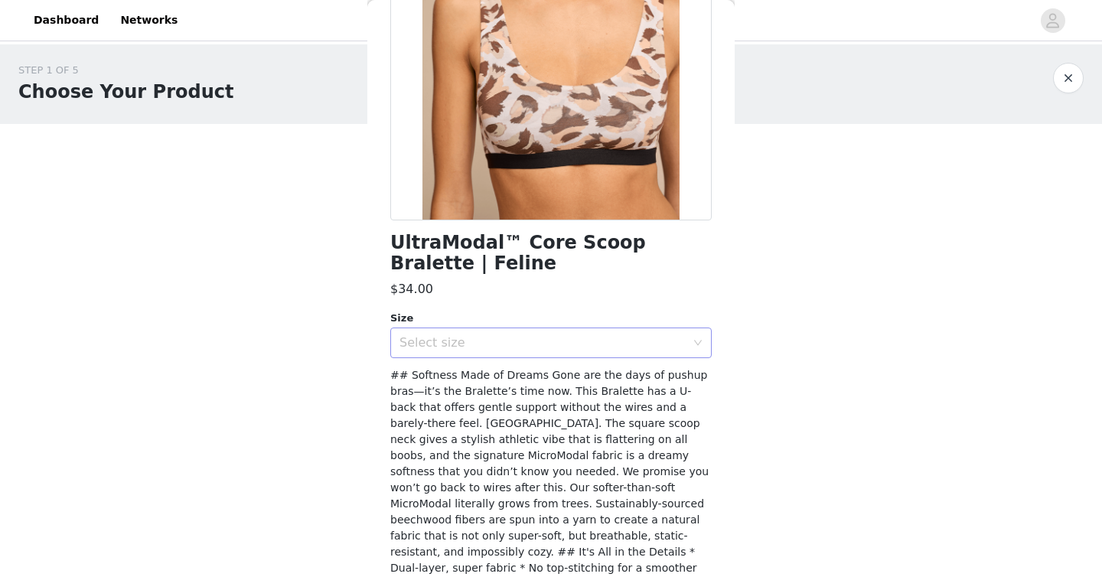
click at [489, 346] on div "Select size" at bounding box center [543, 342] width 286 height 15
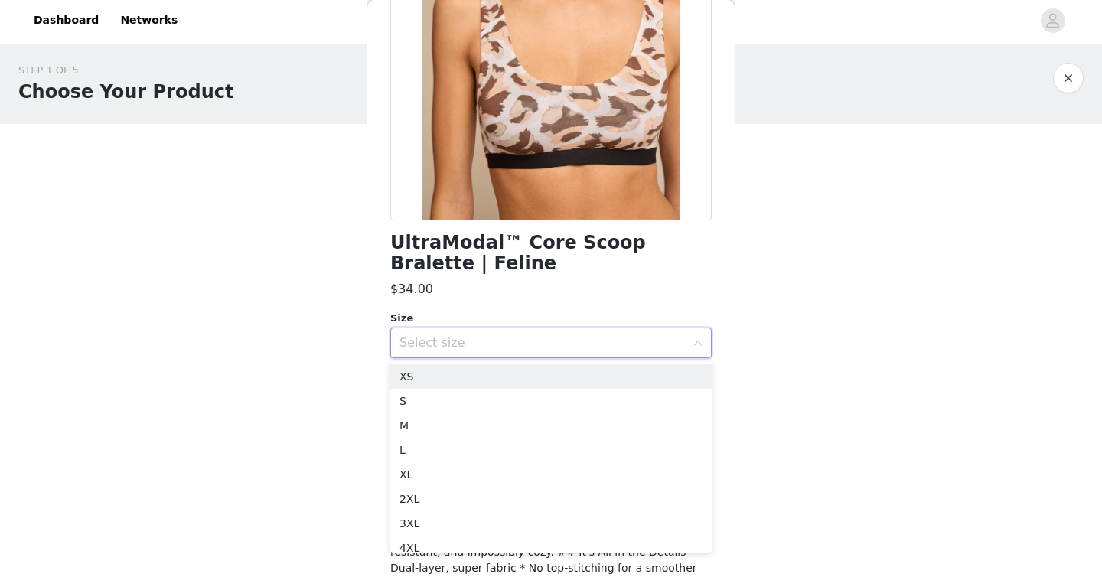
click at [489, 346] on div "Select size" at bounding box center [543, 342] width 286 height 15
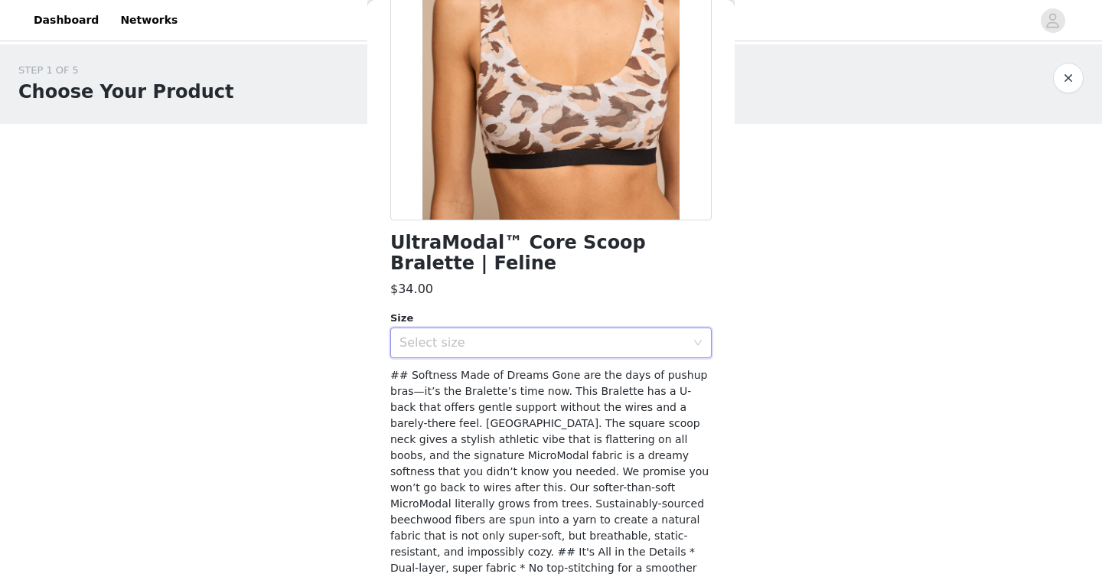
scroll to position [0, 0]
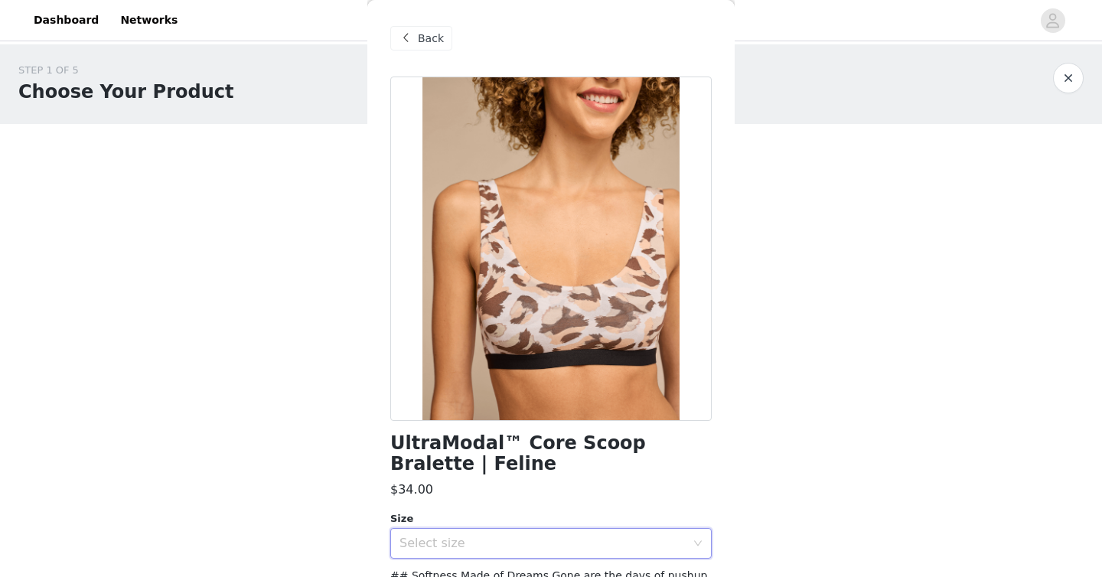
click at [423, 48] on div "Back" at bounding box center [421, 38] width 62 height 24
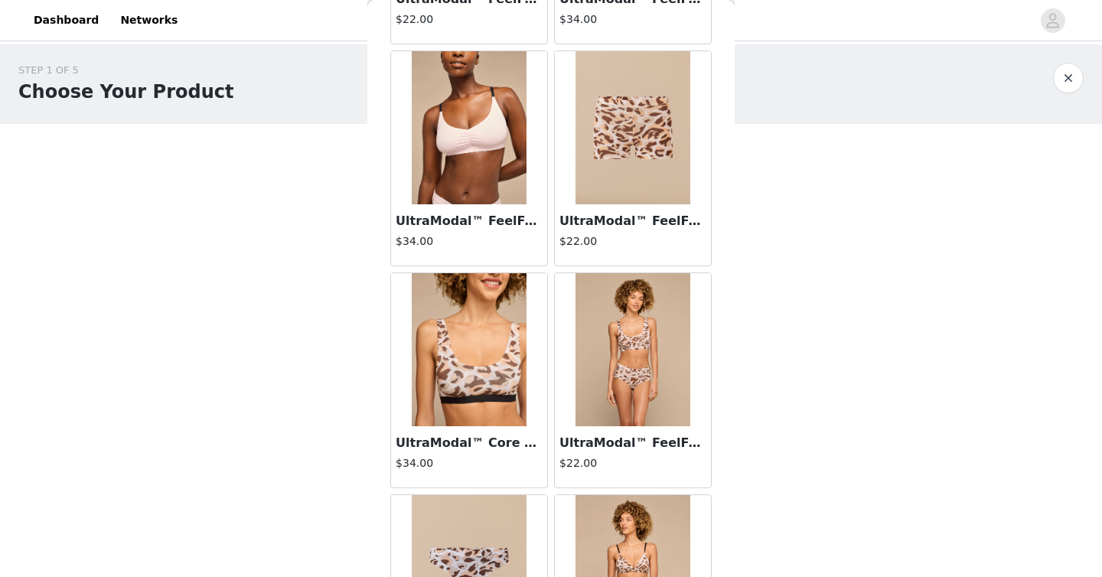
scroll to position [2474, 0]
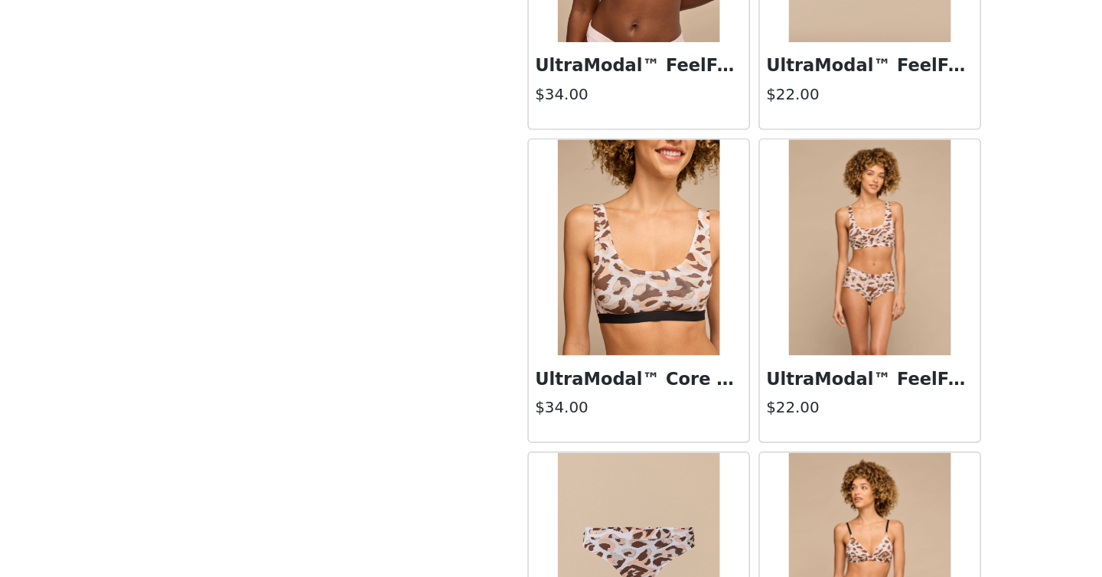
click at [499, 362] on img at bounding box center [469, 342] width 115 height 153
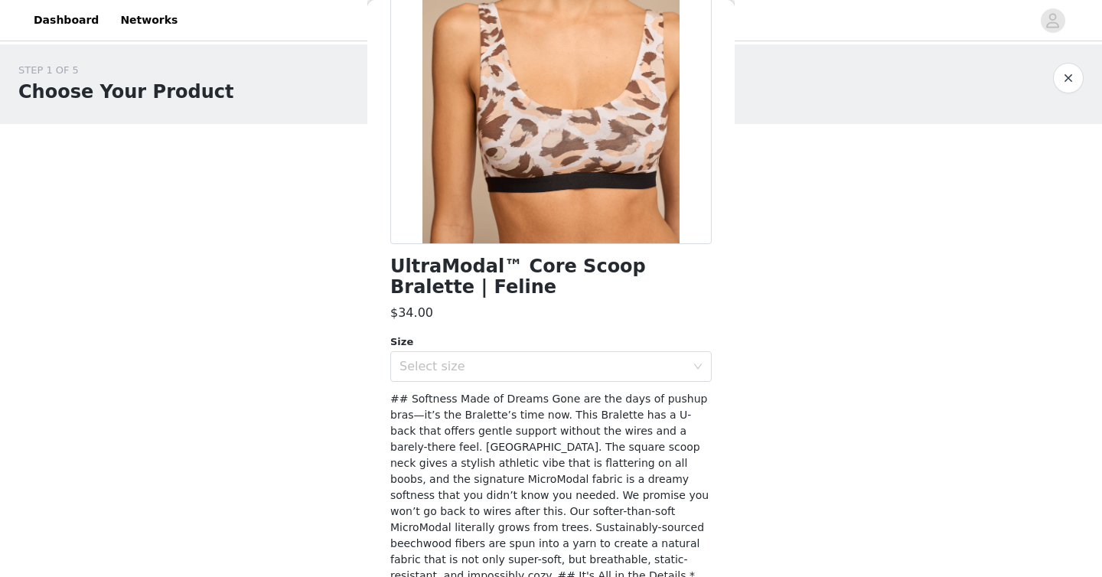
scroll to position [236, 0]
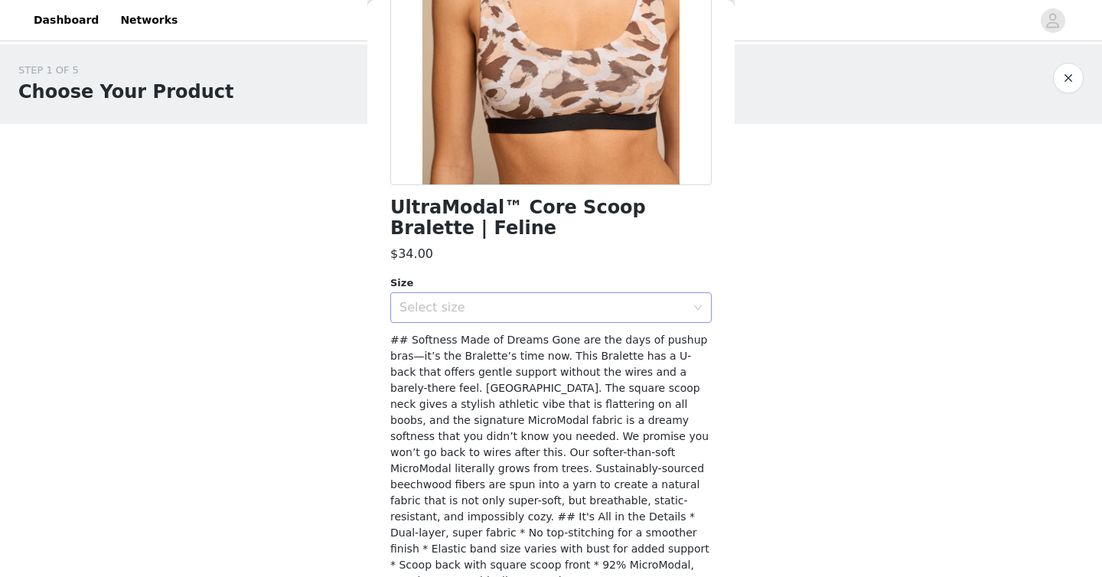
click at [585, 299] on div "Select size" at bounding box center [546, 307] width 293 height 29
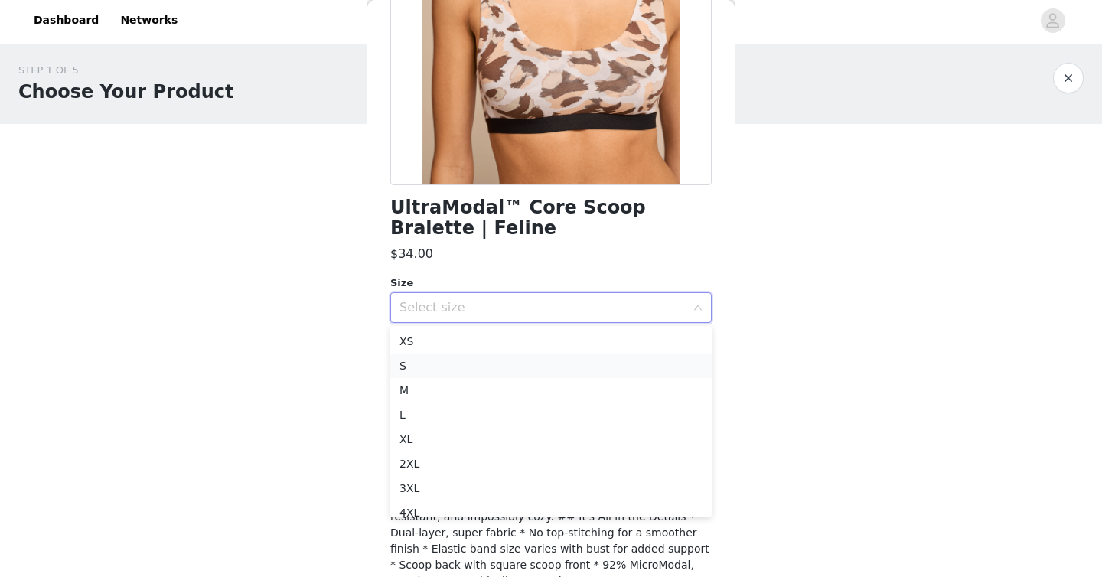
click at [514, 360] on li "S" at bounding box center [550, 366] width 321 height 24
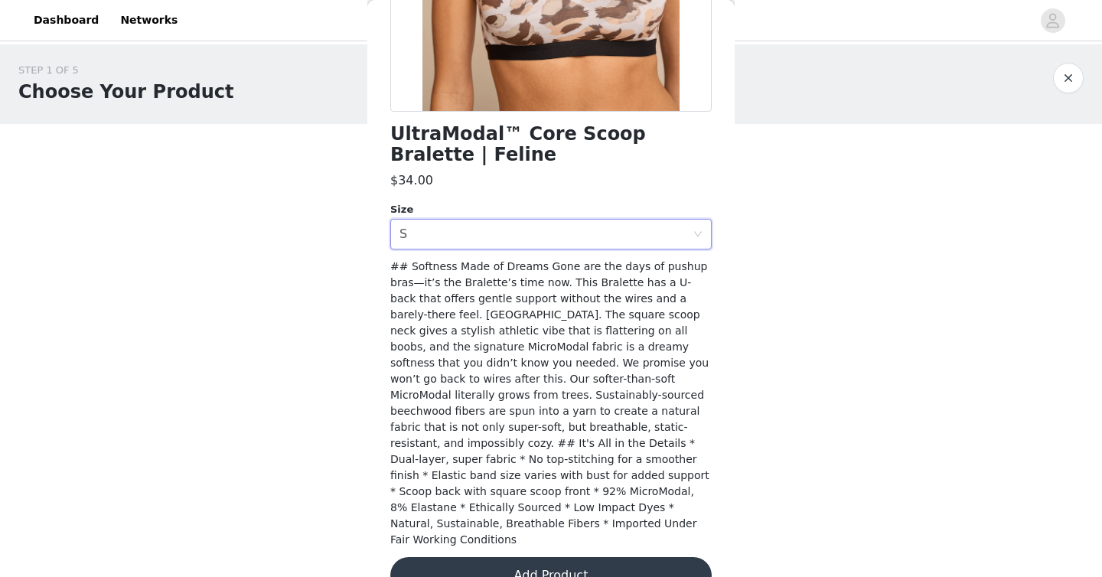
scroll to position [312, 0]
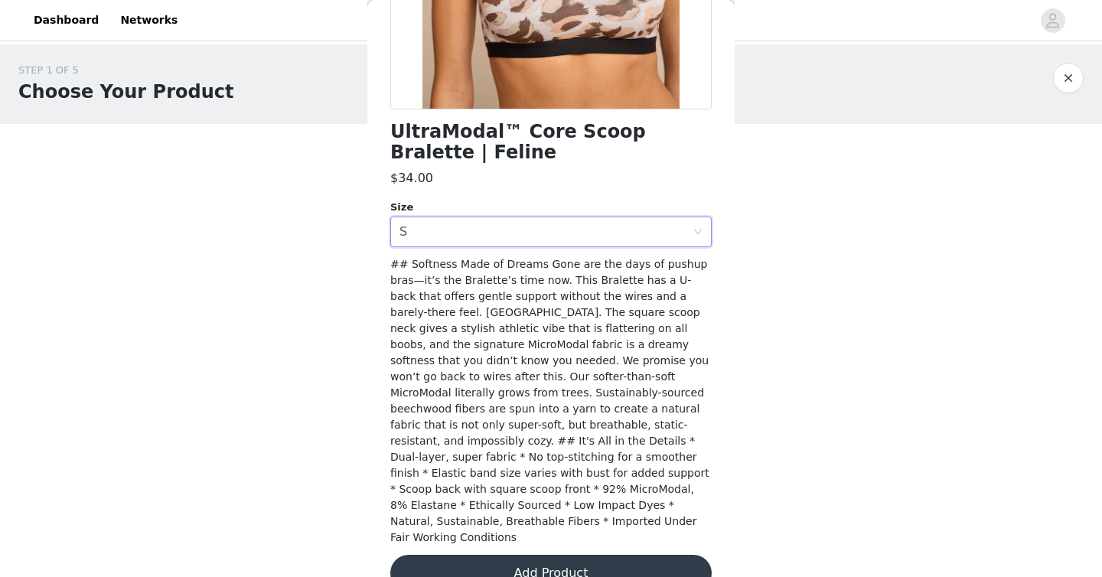
click at [576, 555] on button "Add Product" at bounding box center [550, 573] width 321 height 37
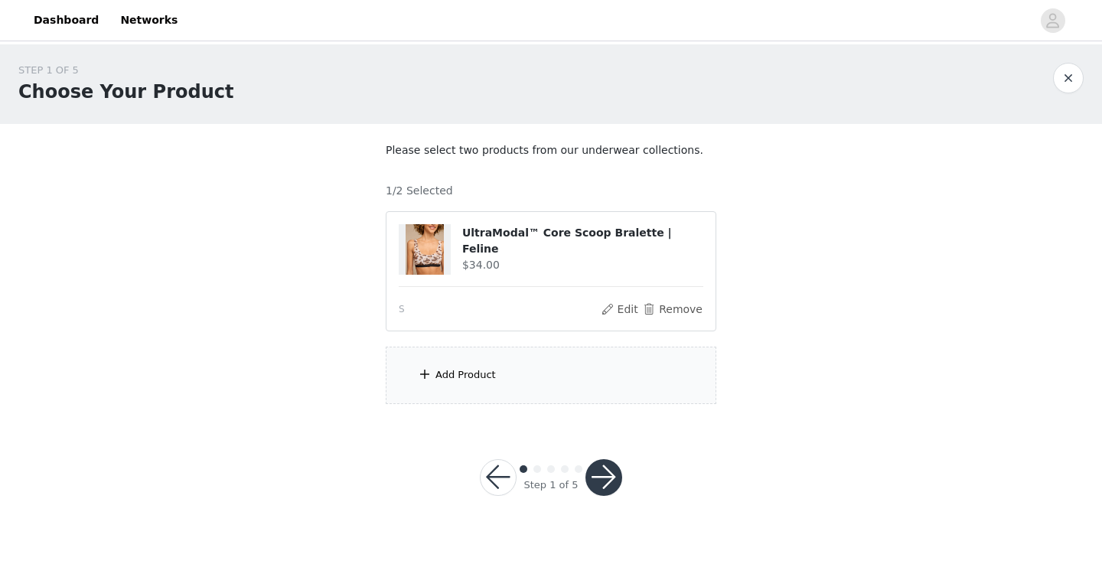
click at [577, 365] on div "Add Product" at bounding box center [551, 375] width 331 height 57
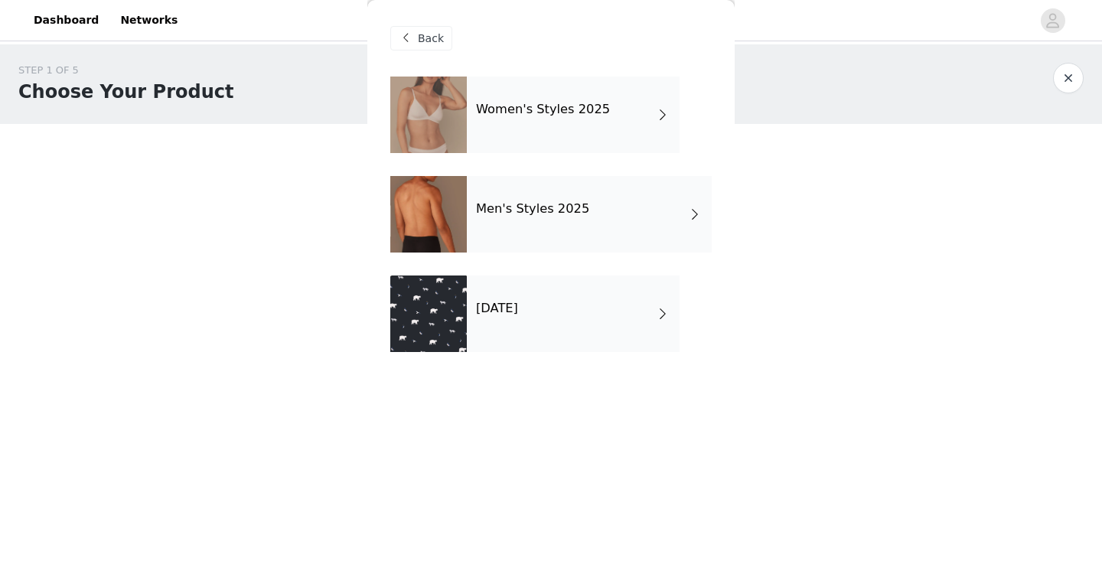
click at [602, 127] on div "Women's Styles 2025" at bounding box center [573, 115] width 213 height 77
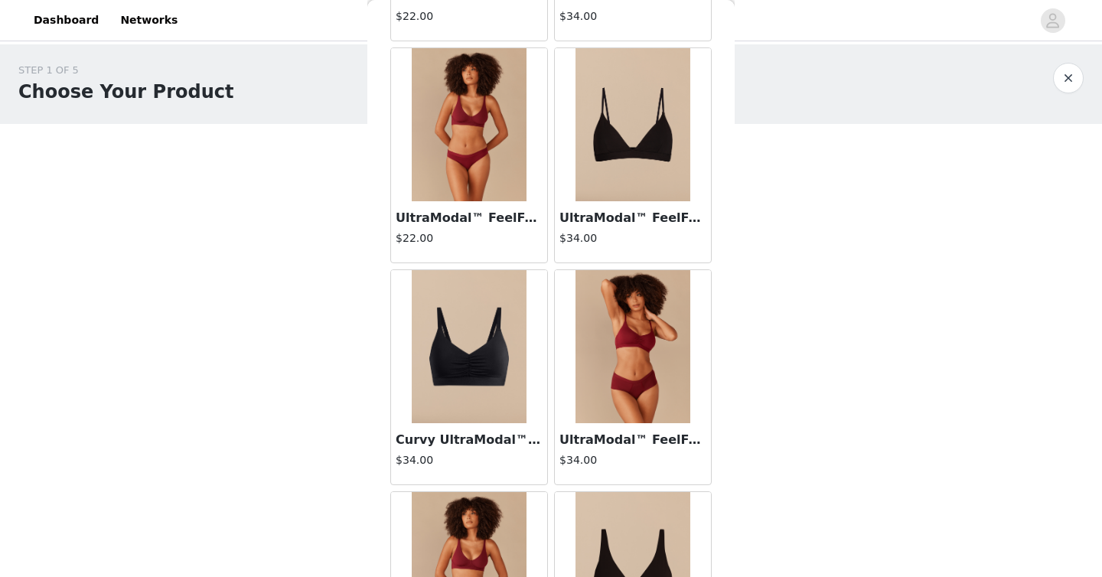
scroll to position [1765, 0]
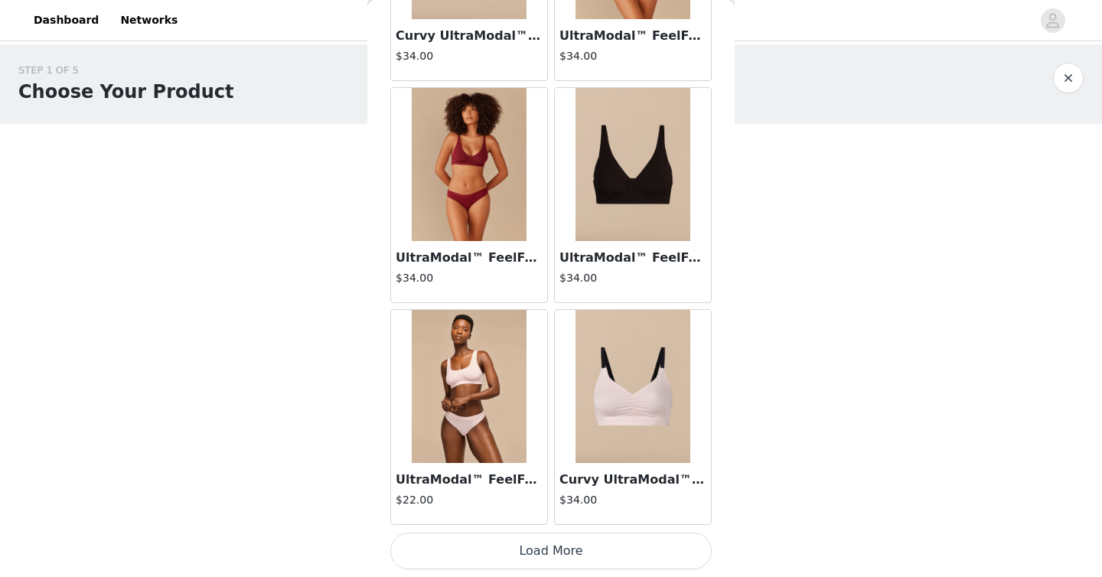
click at [522, 546] on button "Load More" at bounding box center [550, 551] width 321 height 37
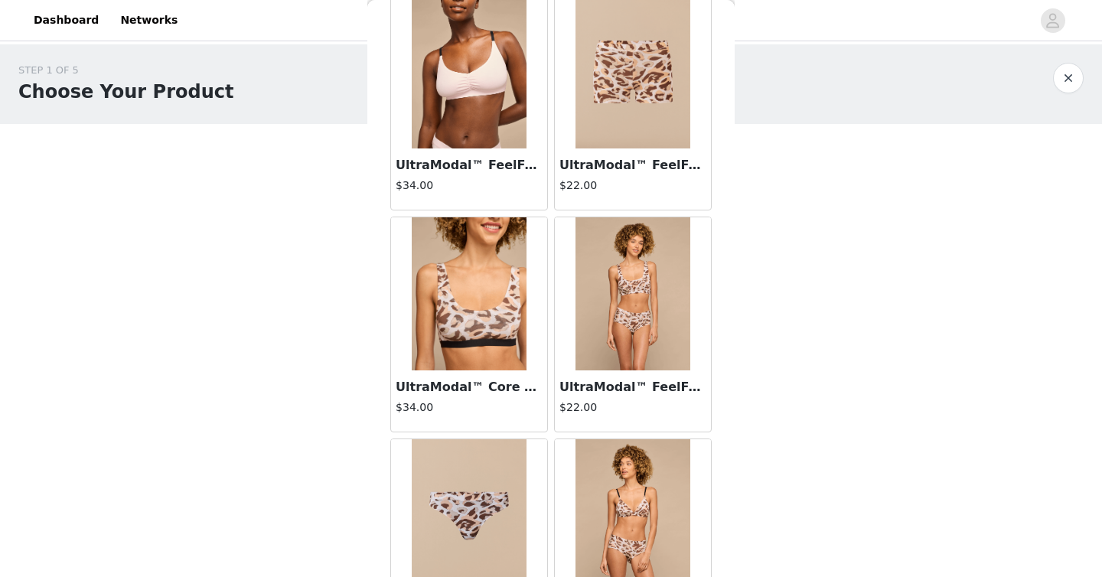
scroll to position [2534, 0]
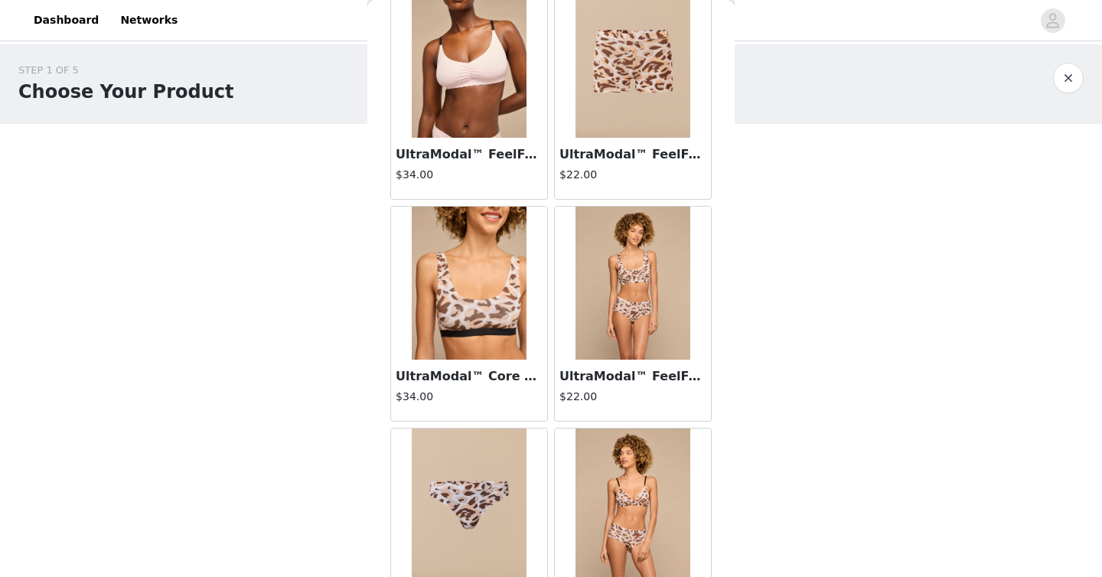
click at [629, 266] on img at bounding box center [633, 283] width 115 height 153
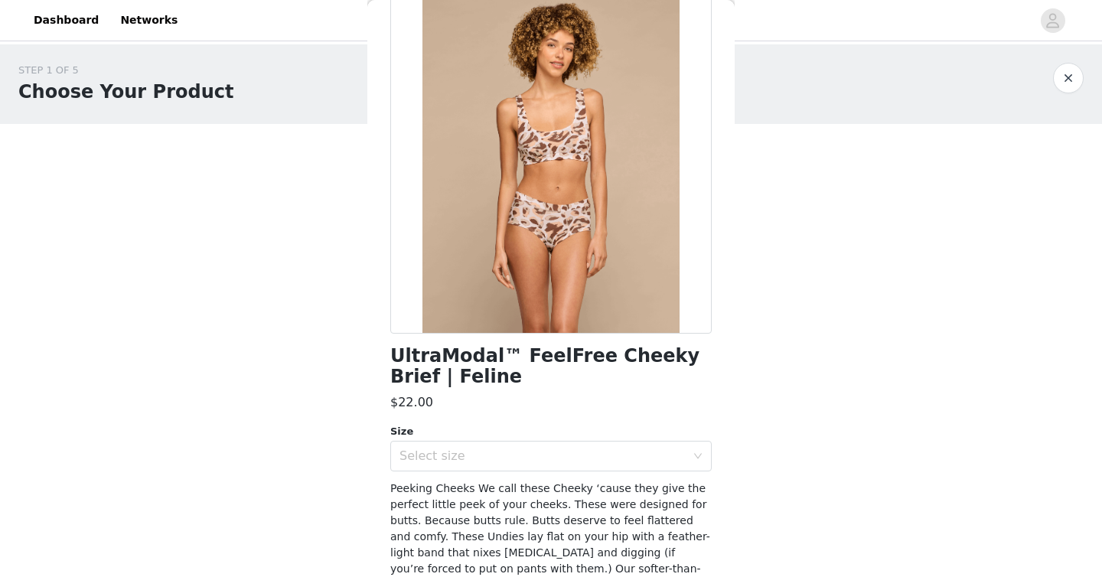
scroll to position [0, 0]
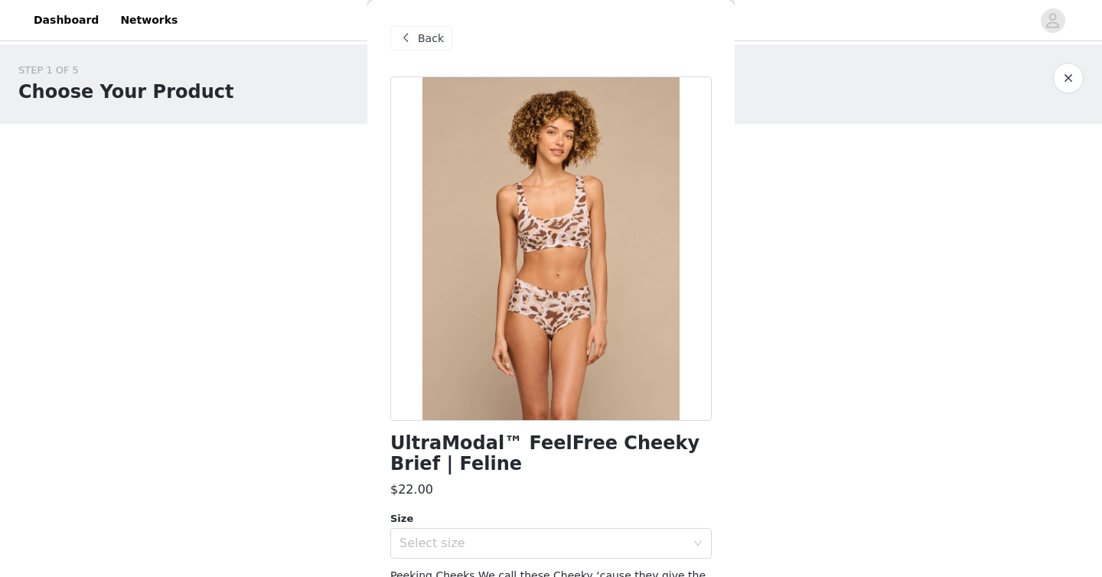
click at [443, 33] on div "Back" at bounding box center [421, 38] width 62 height 24
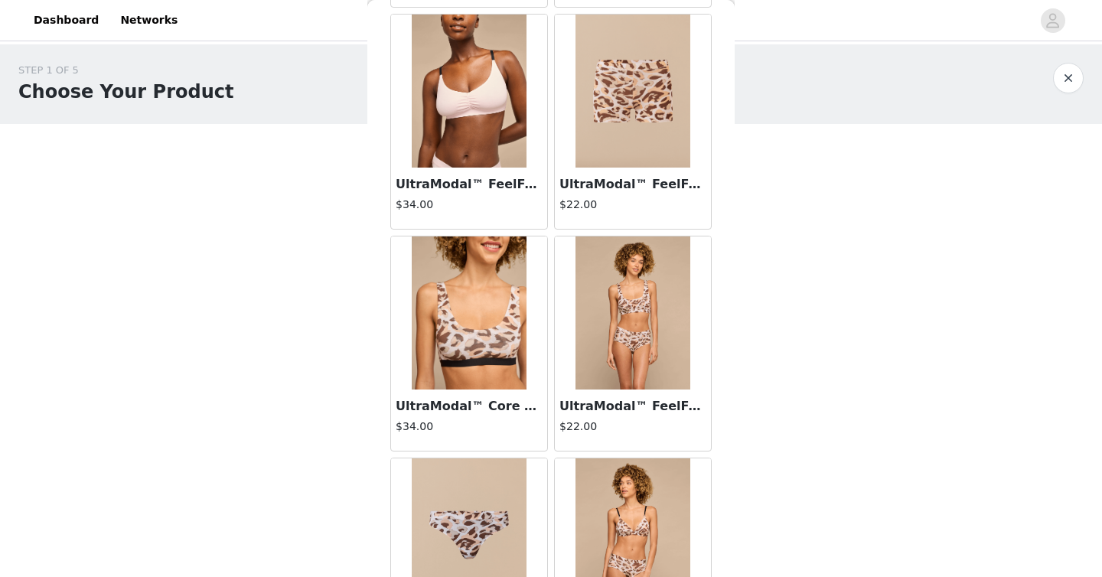
scroll to position [2501, 0]
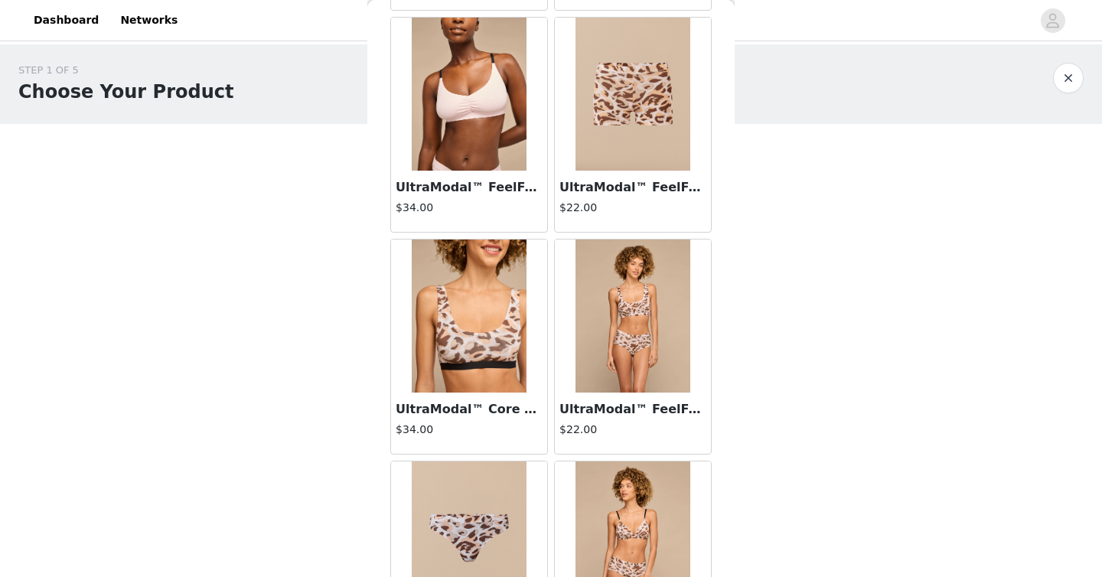
click at [653, 111] on img at bounding box center [633, 94] width 115 height 153
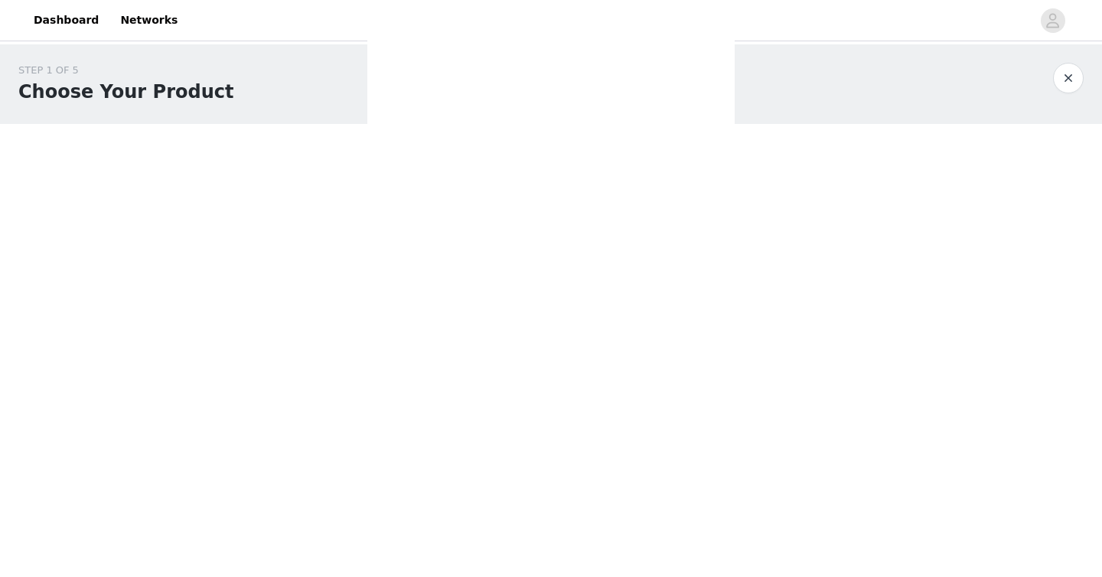
scroll to position [0, 0]
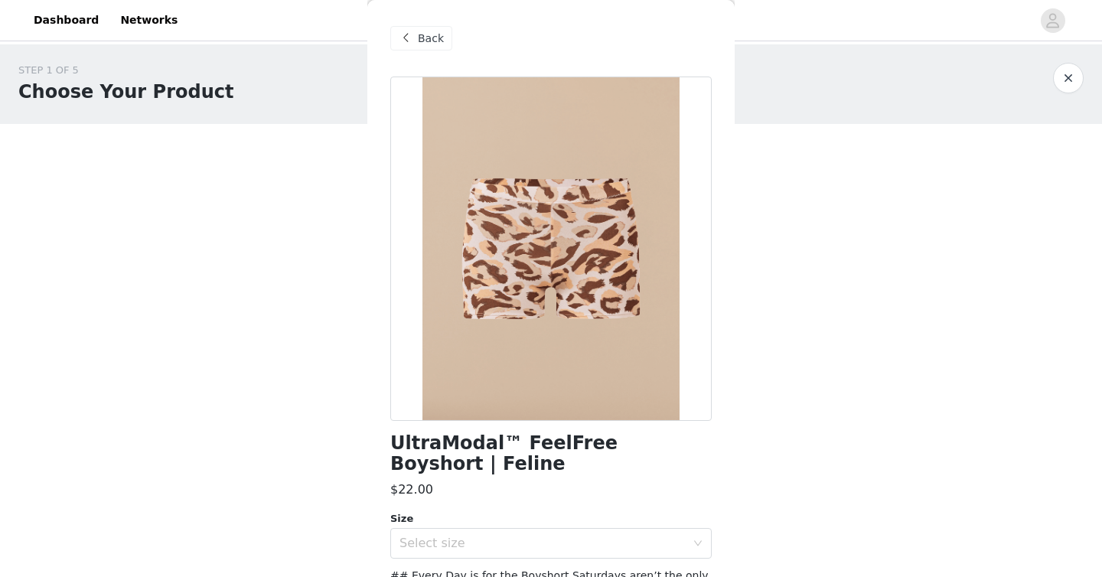
click at [566, 448] on h1 "UltraModal™ FeelFree Boyshort | Feline" at bounding box center [550, 453] width 321 height 41
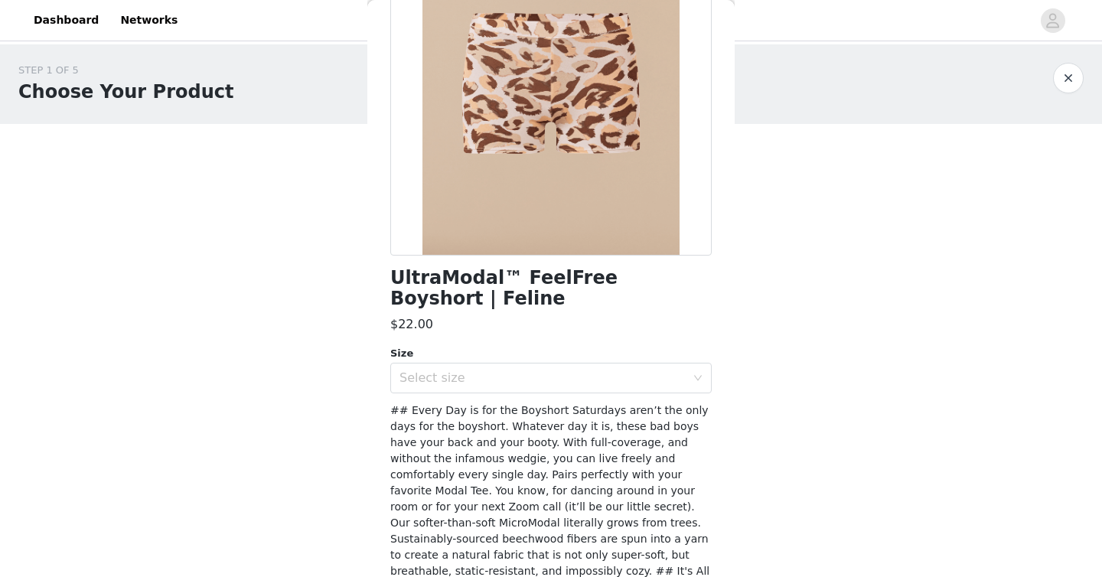
scroll to position [230, 0]
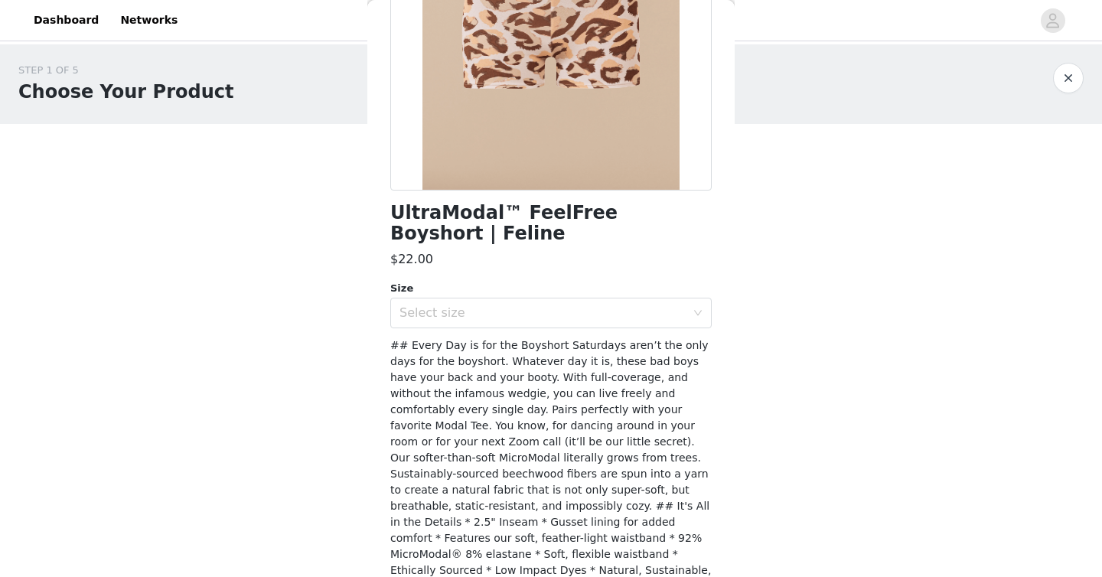
click at [558, 329] on div "UltraModal™ FeelFree Boyshort | Feline $22.00 Size Select size ## Every Day is …" at bounding box center [550, 252] width 321 height 813
click at [559, 318] on div "Select size" at bounding box center [543, 312] width 286 height 15
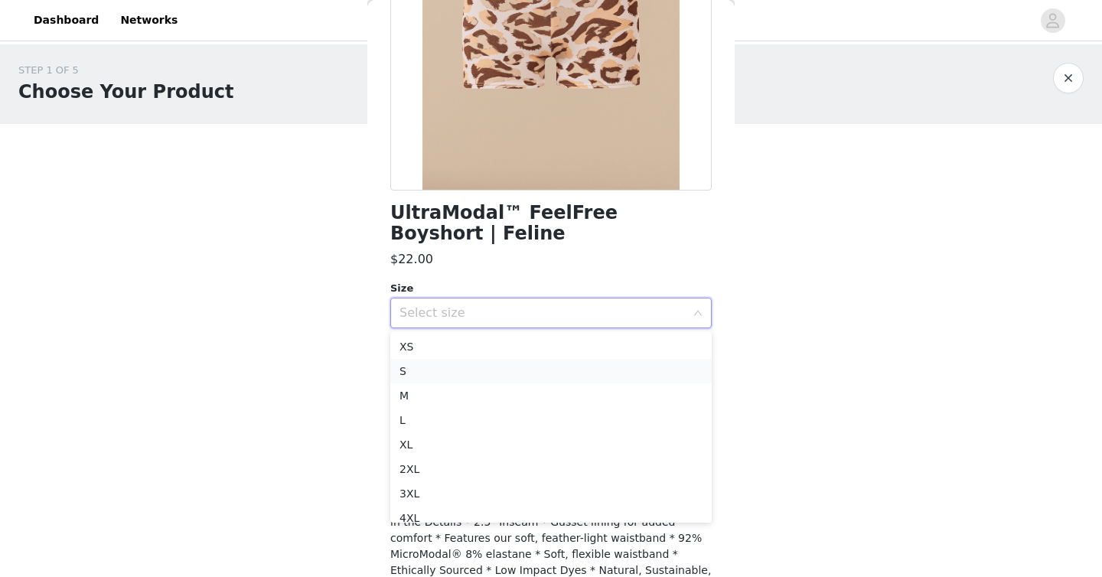
click at [535, 373] on li "S" at bounding box center [550, 371] width 321 height 24
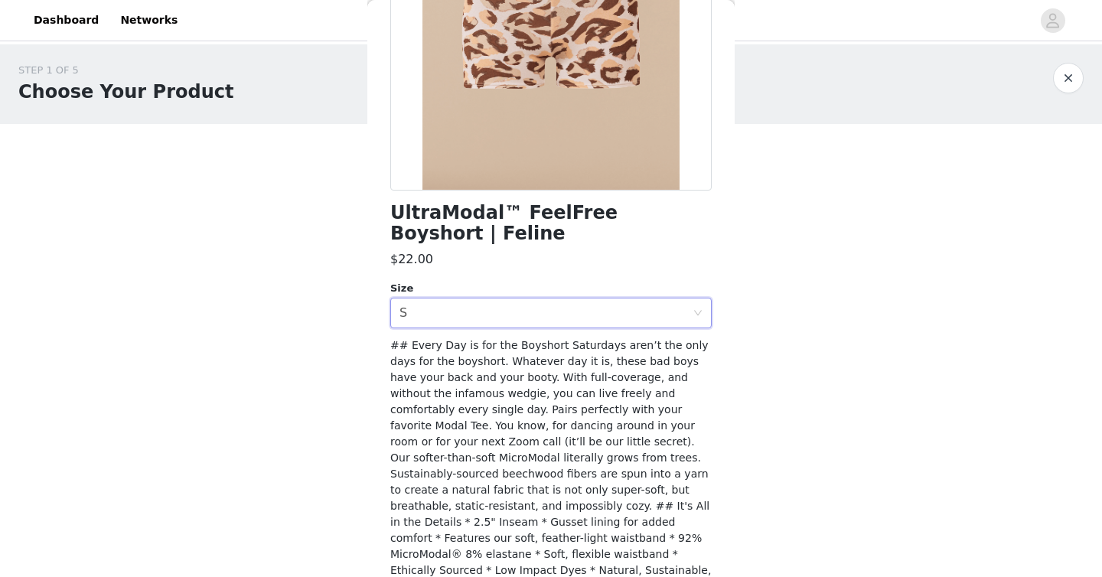
scroll to position [295, 0]
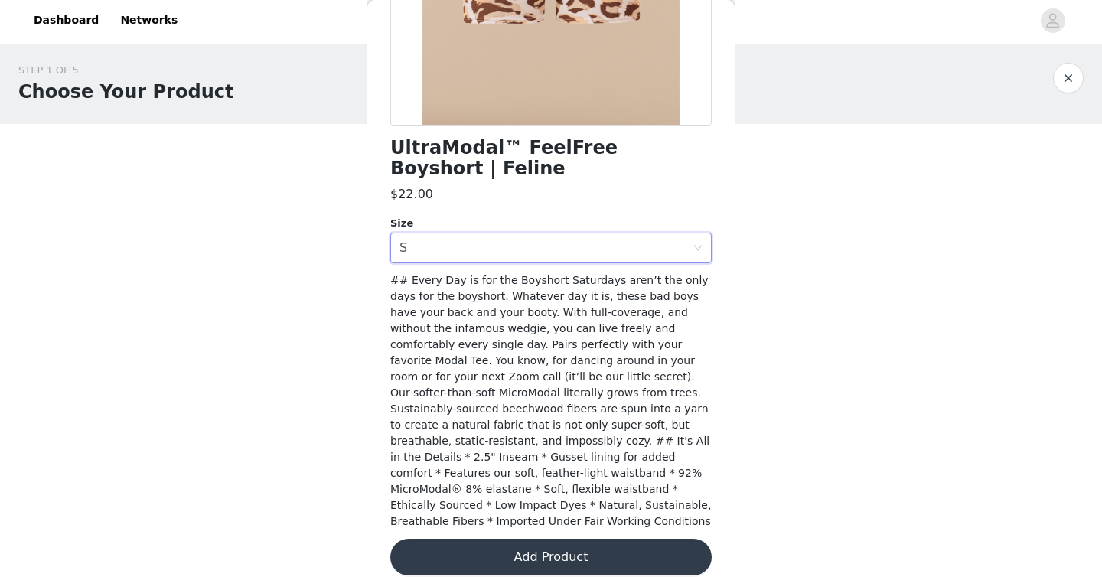
click at [537, 539] on button "Add Product" at bounding box center [550, 557] width 321 height 37
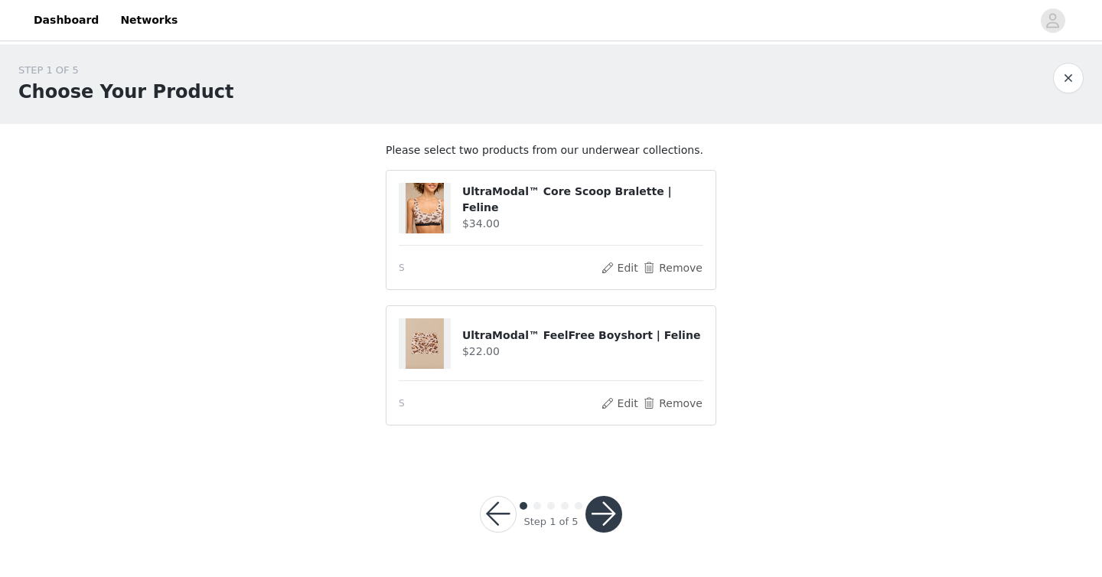
click at [604, 521] on button "button" at bounding box center [604, 514] width 37 height 37
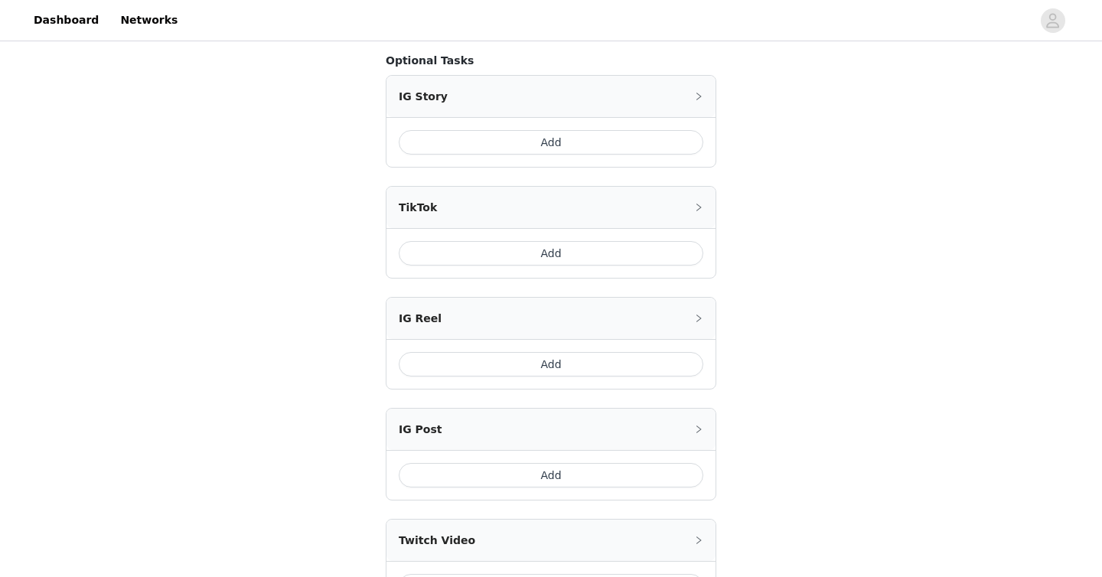
scroll to position [456, 0]
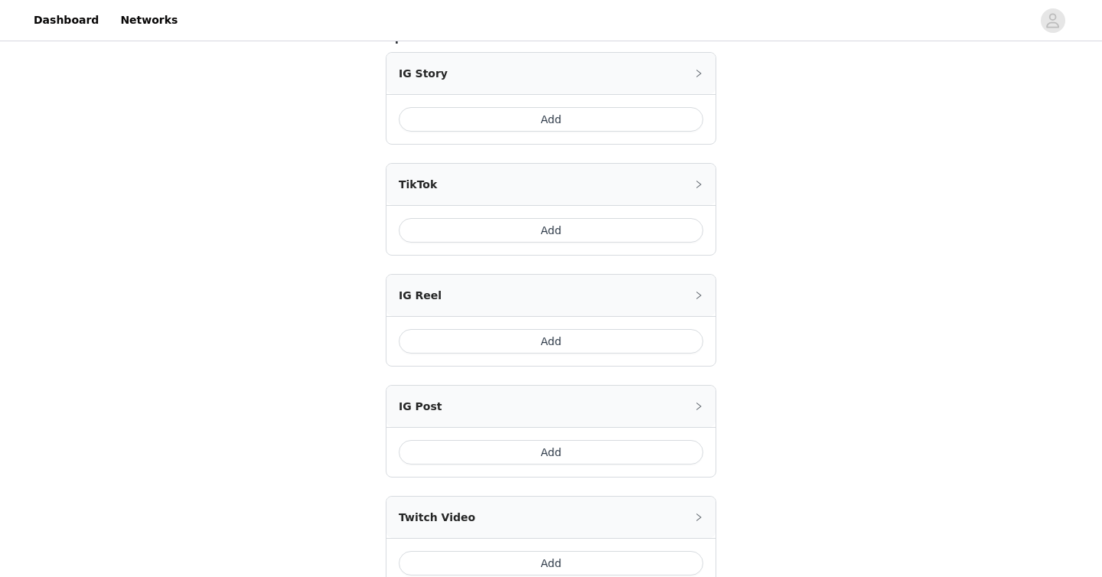
click at [607, 107] on button "Add" at bounding box center [551, 119] width 305 height 24
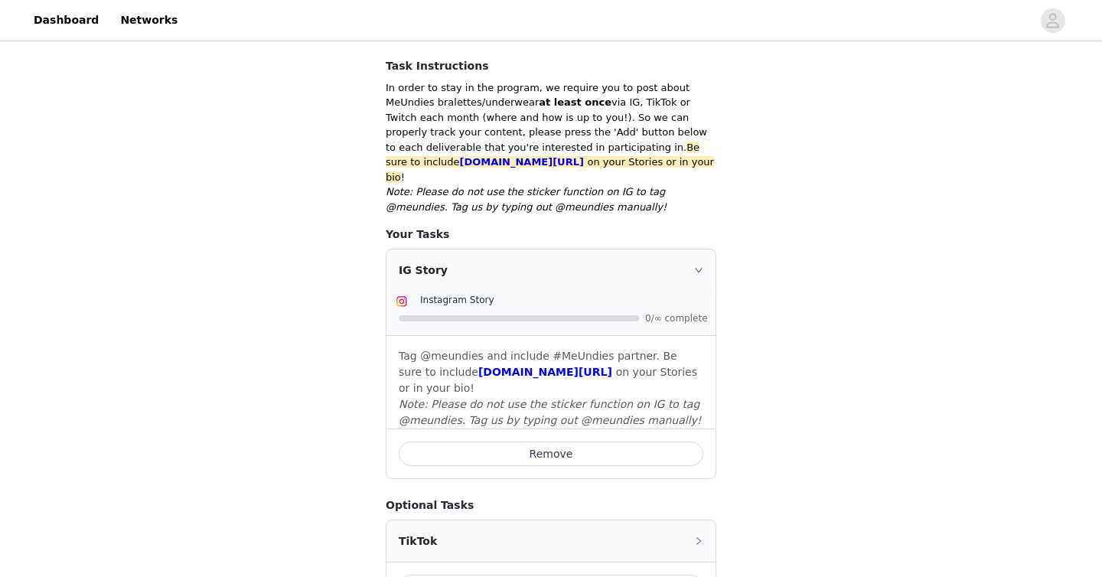
scroll to position [261, 0]
click at [695, 264] on icon "icon: right" at bounding box center [698, 268] width 9 height 9
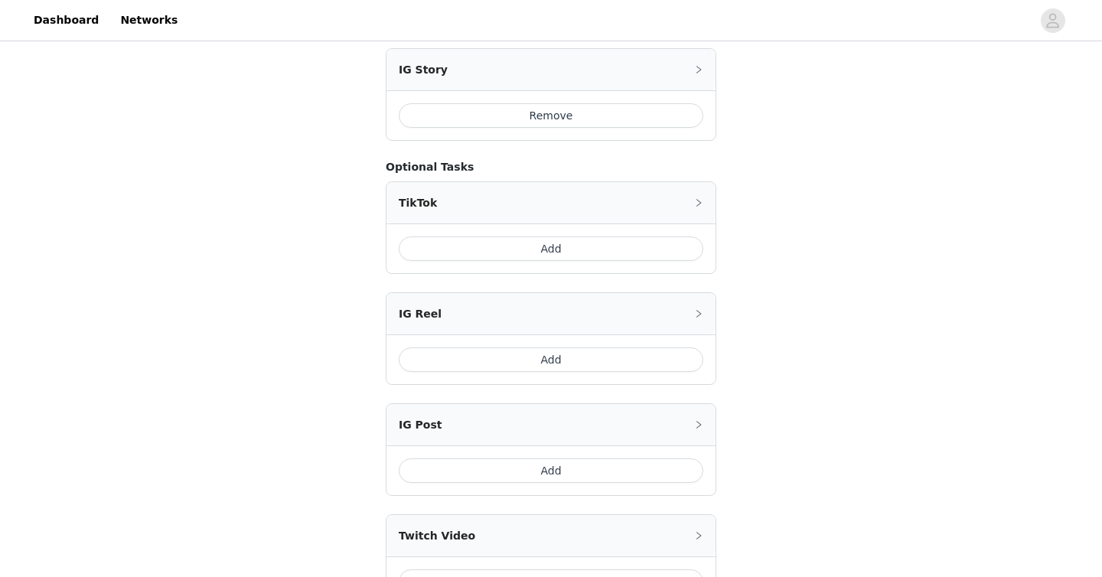
scroll to position [408, 0]
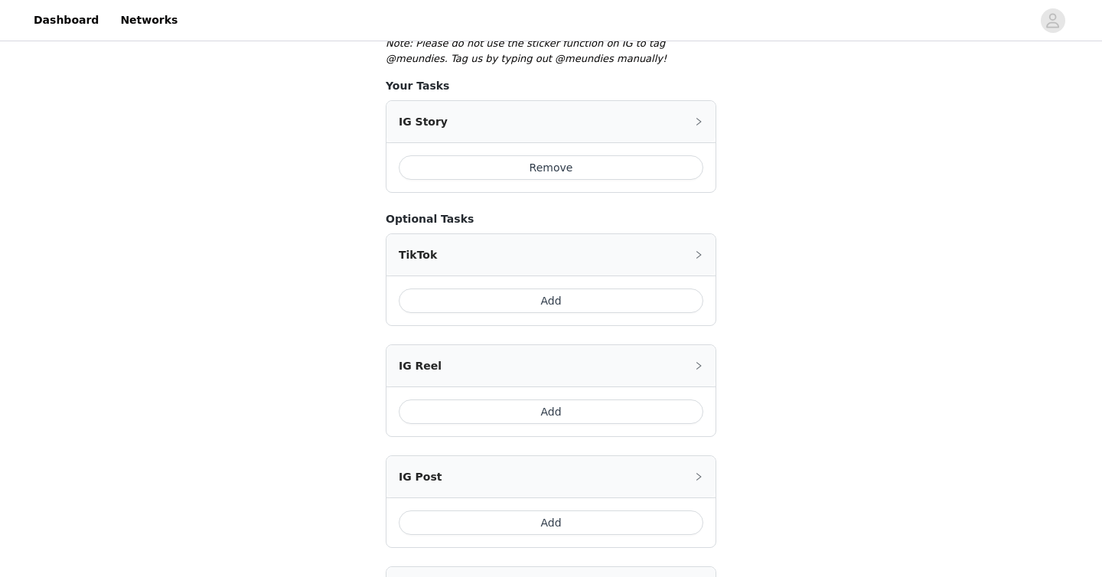
click at [566, 155] on button "Remove" at bounding box center [551, 167] width 305 height 24
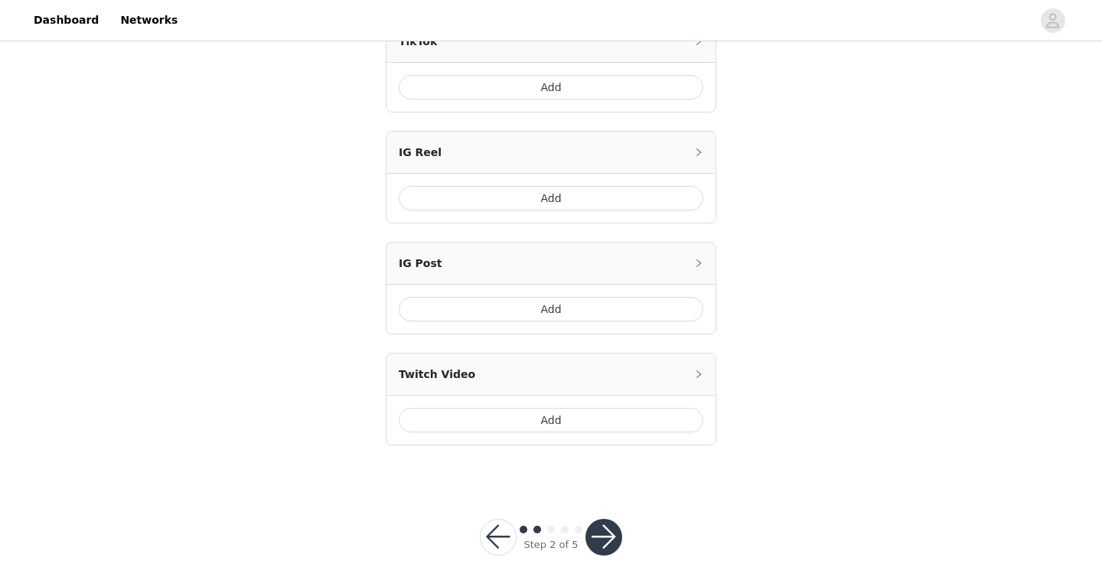
scroll to position [599, 0]
click at [493, 524] on button "button" at bounding box center [498, 537] width 37 height 37
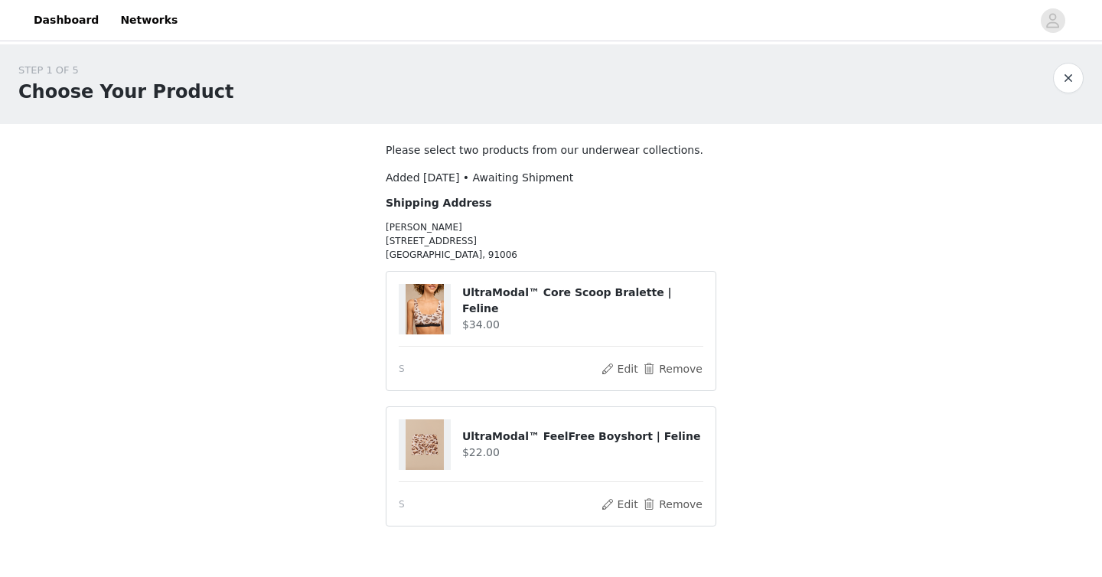
scroll to position [93, 0]
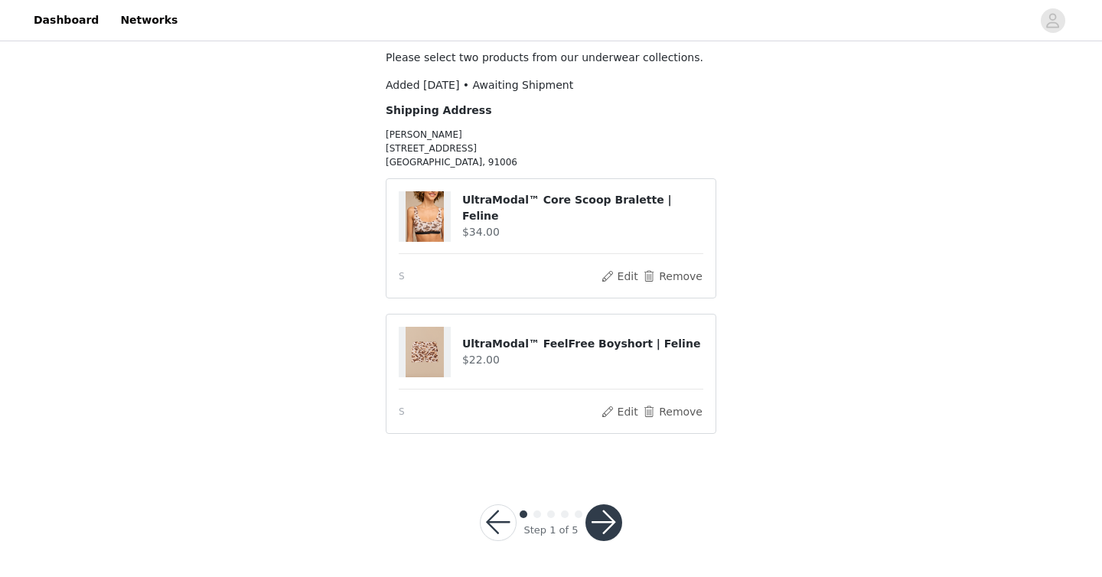
click at [611, 522] on button "button" at bounding box center [604, 522] width 37 height 37
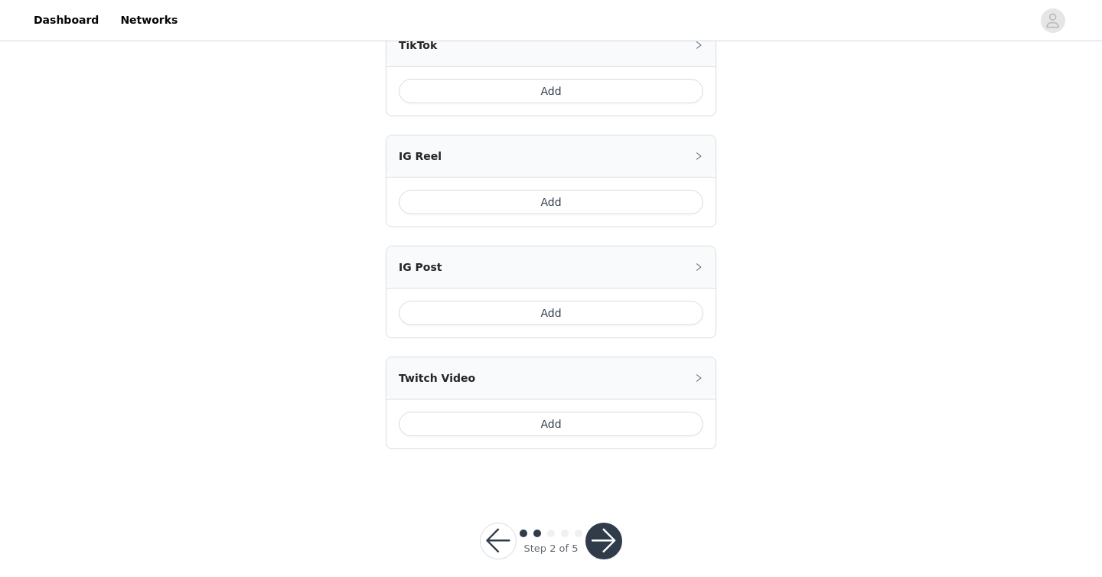
scroll to position [599, 0]
click at [591, 187] on button "Add" at bounding box center [551, 198] width 305 height 24
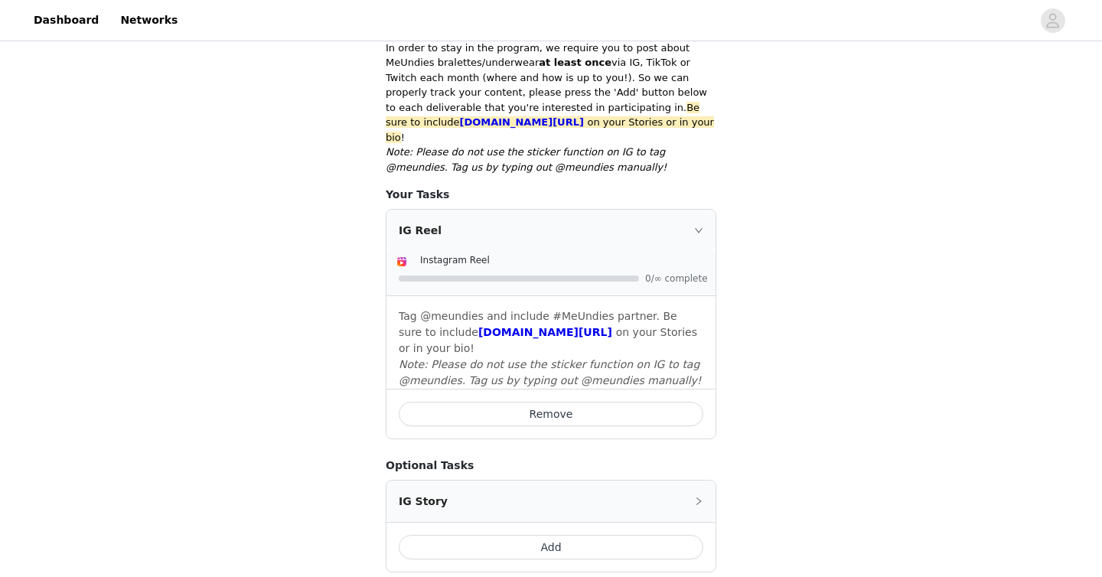
scroll to position [300, 0]
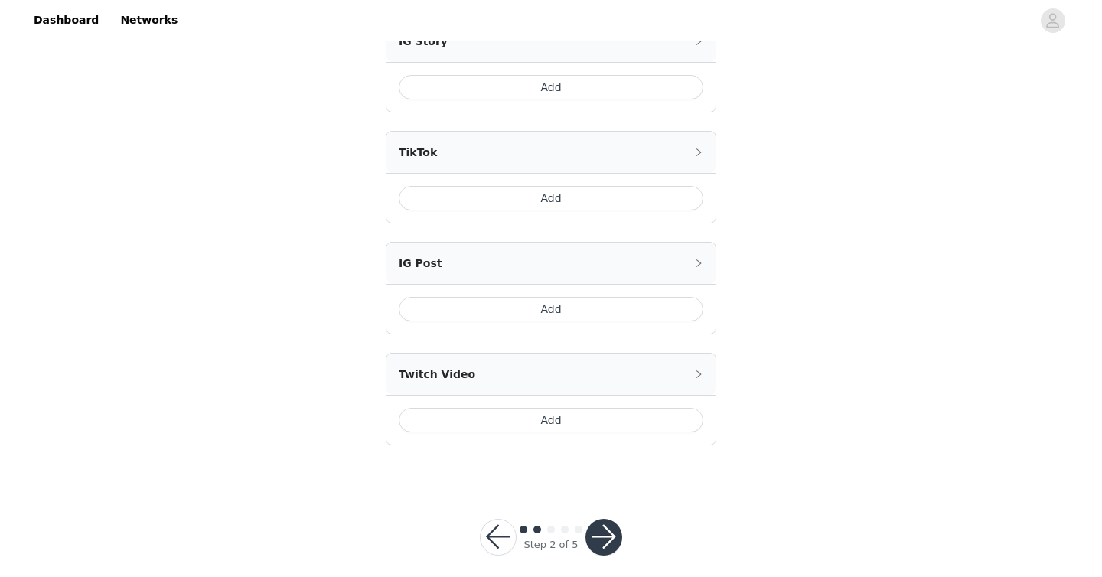
click at [579, 186] on button "Add" at bounding box center [551, 198] width 305 height 24
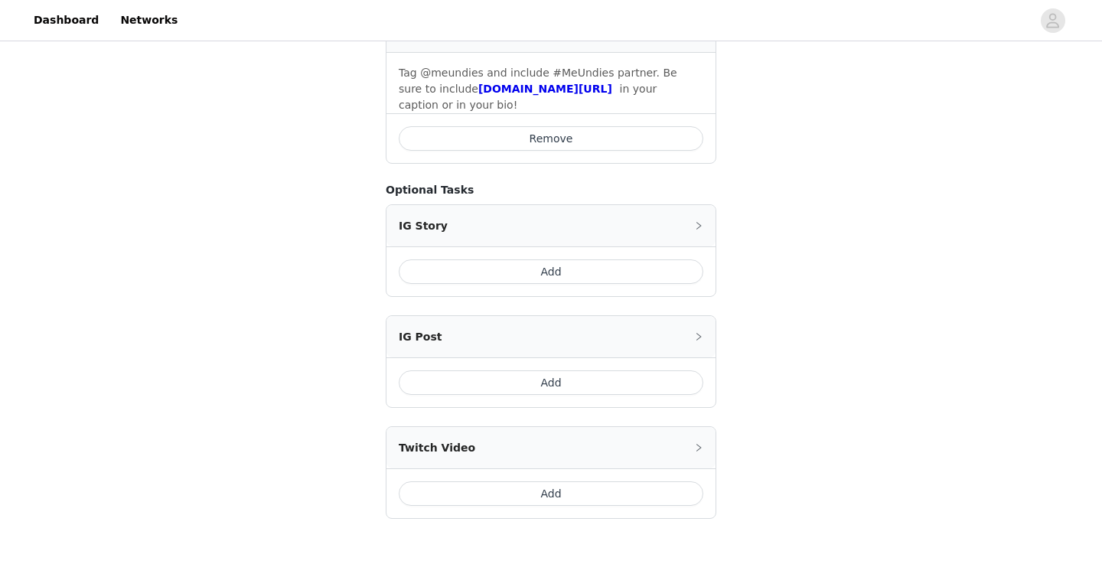
scroll to position [865, 0]
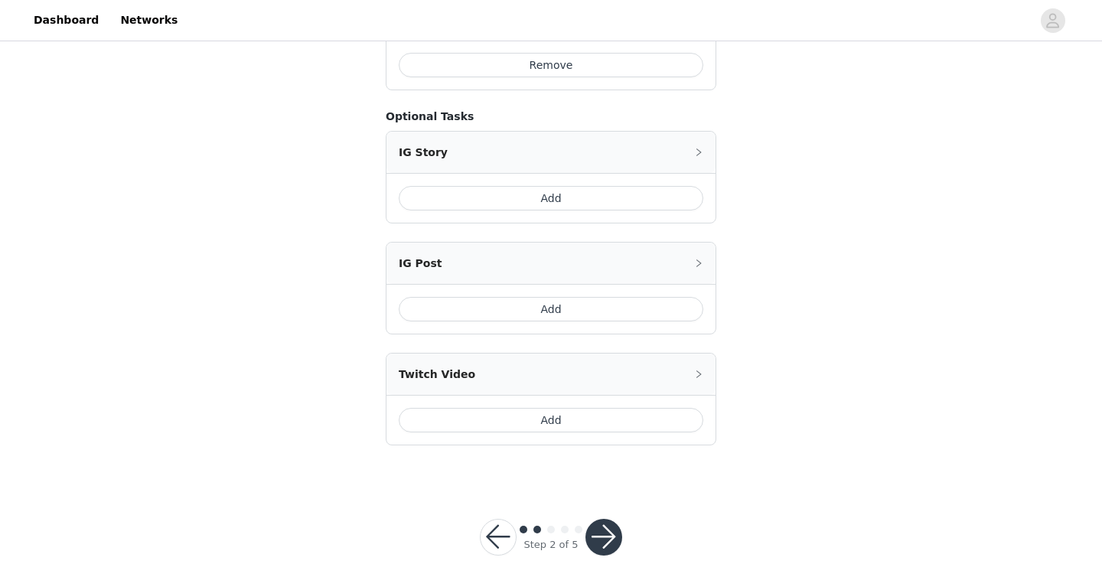
click at [602, 529] on button "button" at bounding box center [604, 537] width 37 height 37
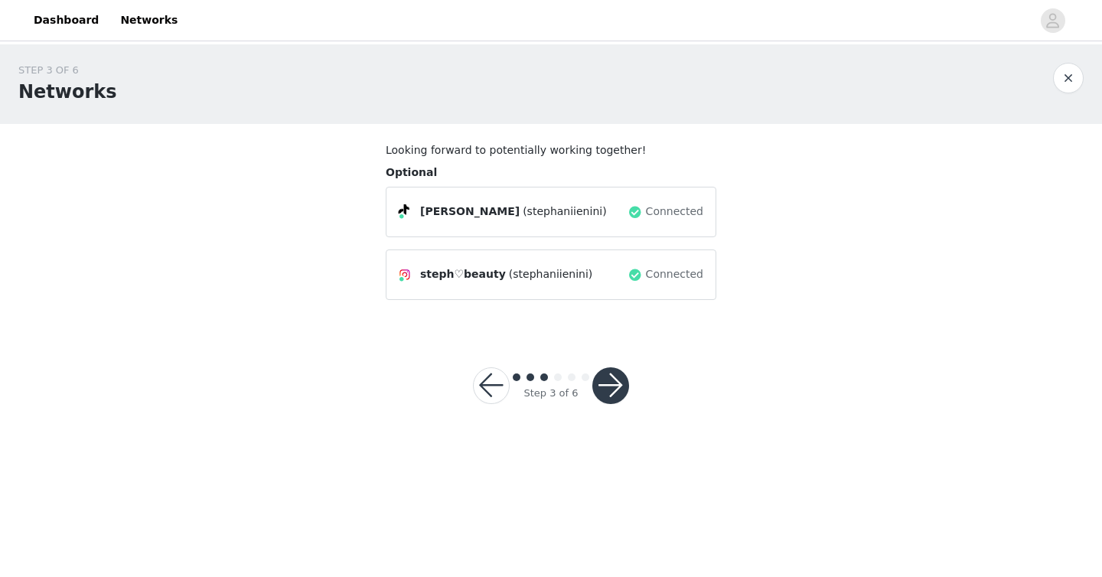
click at [505, 377] on button "button" at bounding box center [491, 385] width 37 height 37
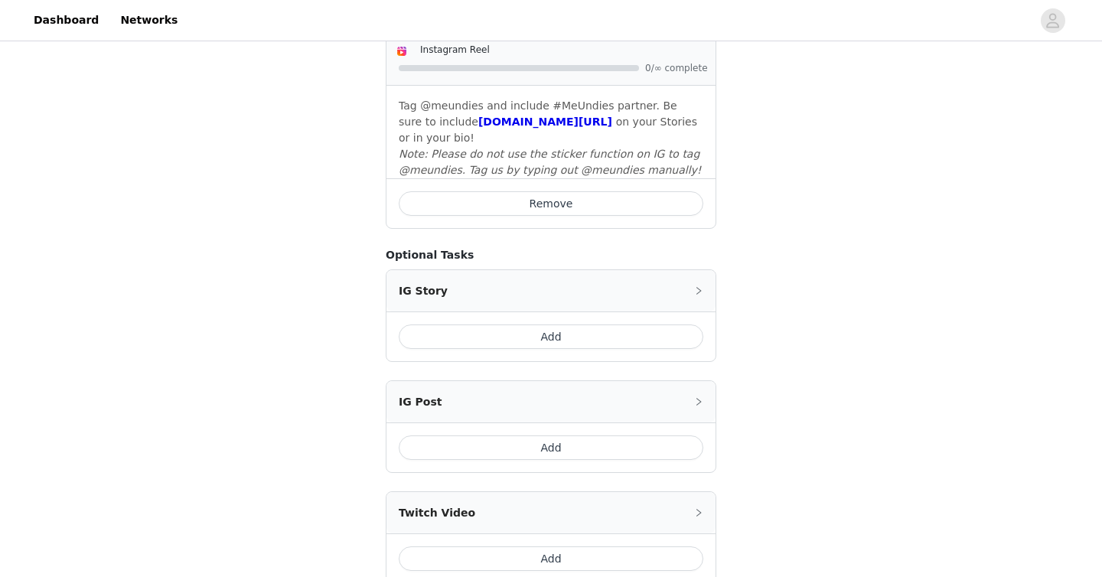
scroll to position [865, 0]
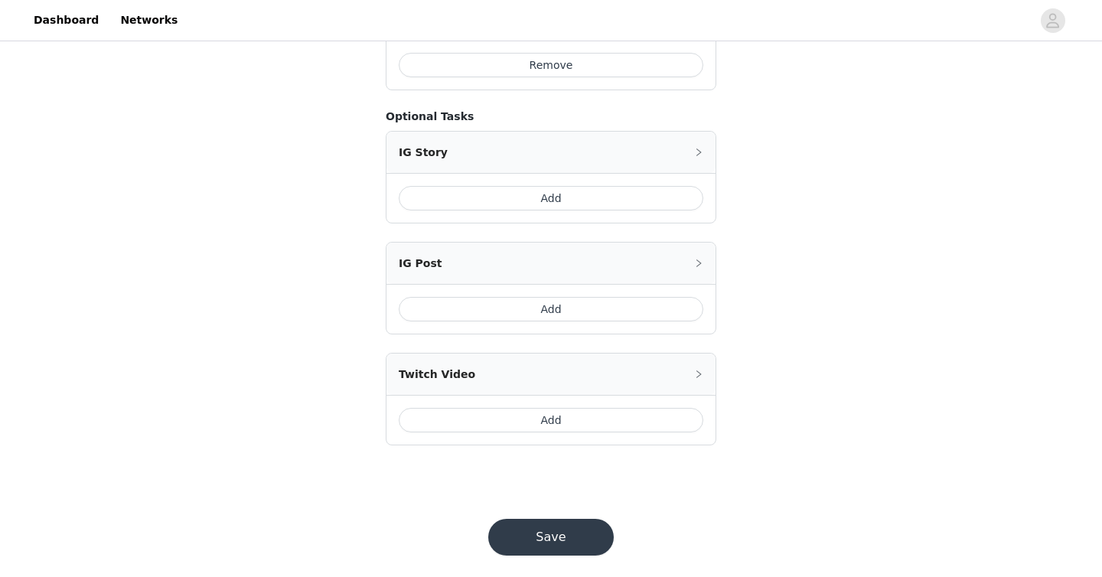
click at [641, 186] on button "Add" at bounding box center [551, 198] width 305 height 24
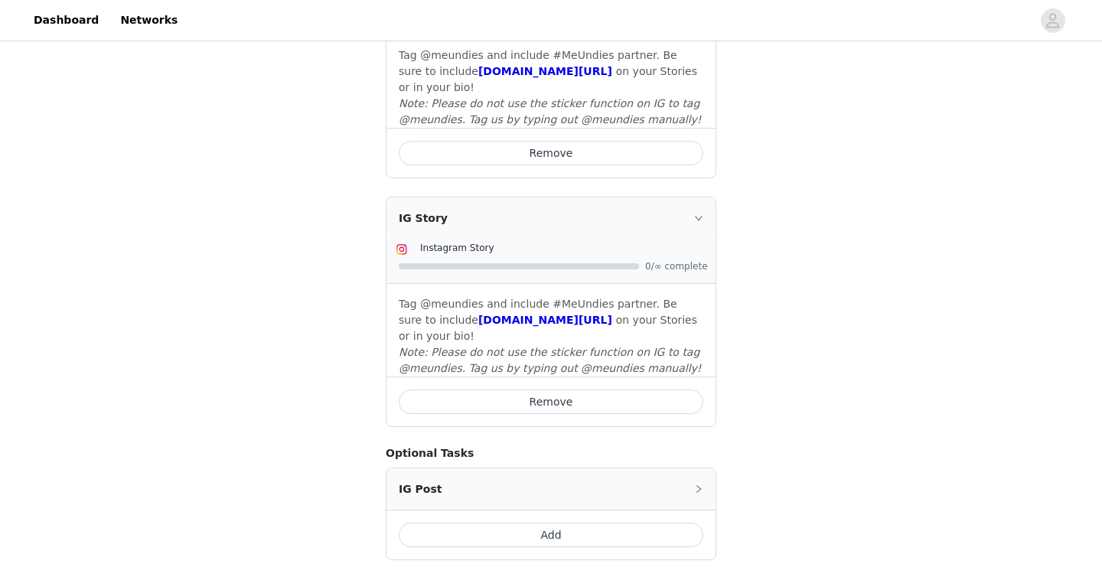
scroll to position [792, 0]
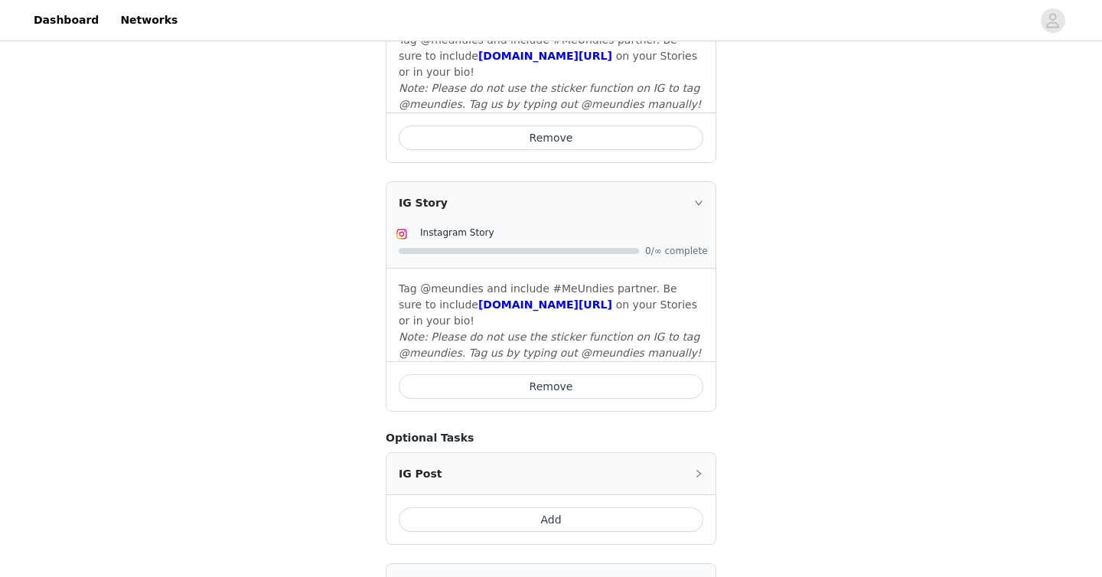
click at [585, 374] on button "Remove" at bounding box center [551, 386] width 305 height 24
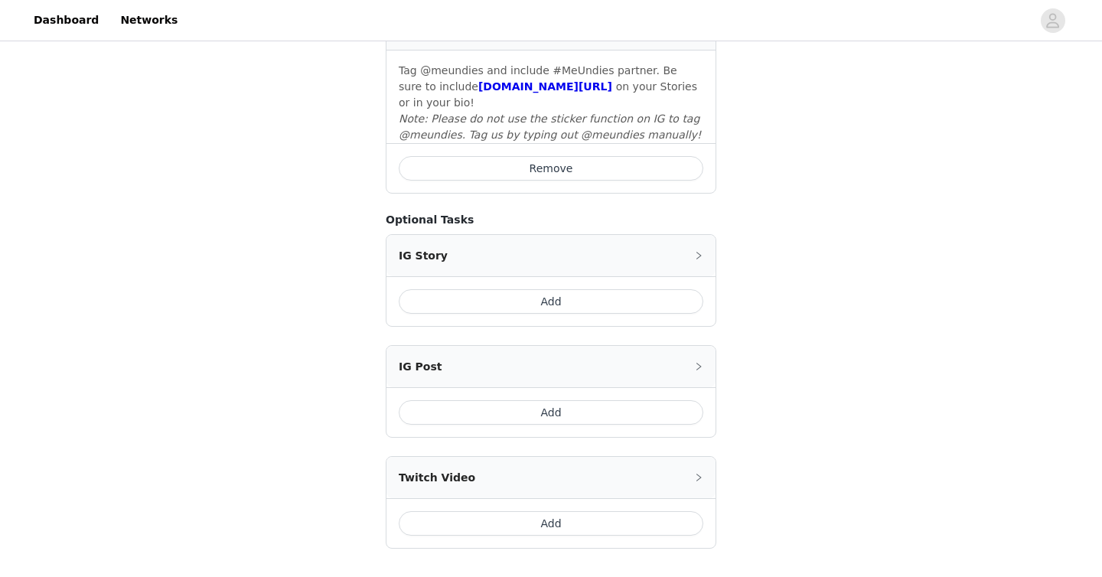
scroll to position [865, 0]
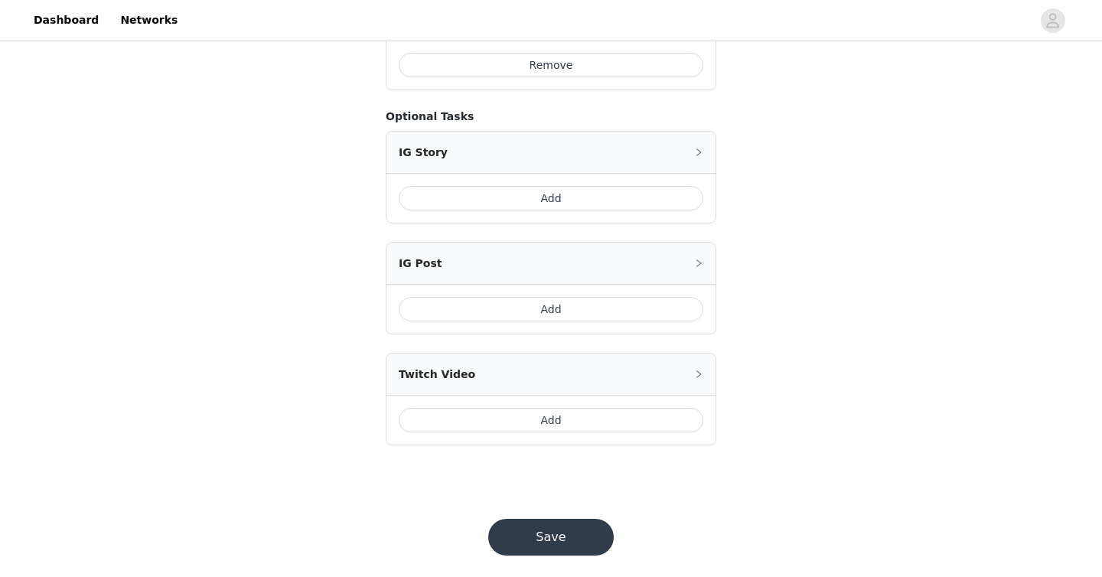
click at [556, 528] on button "Save" at bounding box center [551, 537] width 126 height 37
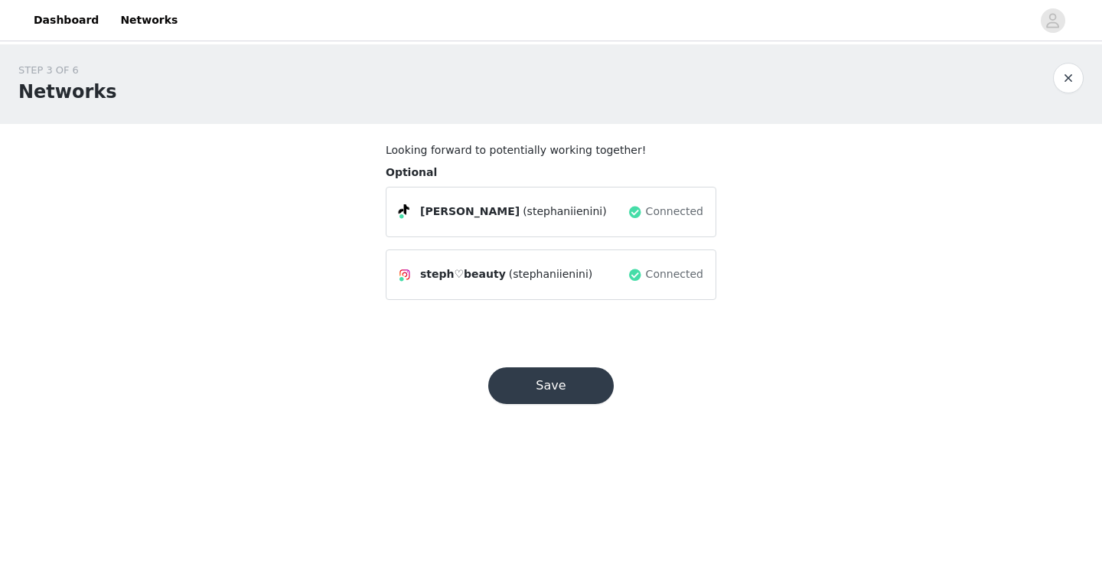
click at [573, 380] on button "Save" at bounding box center [551, 385] width 126 height 37
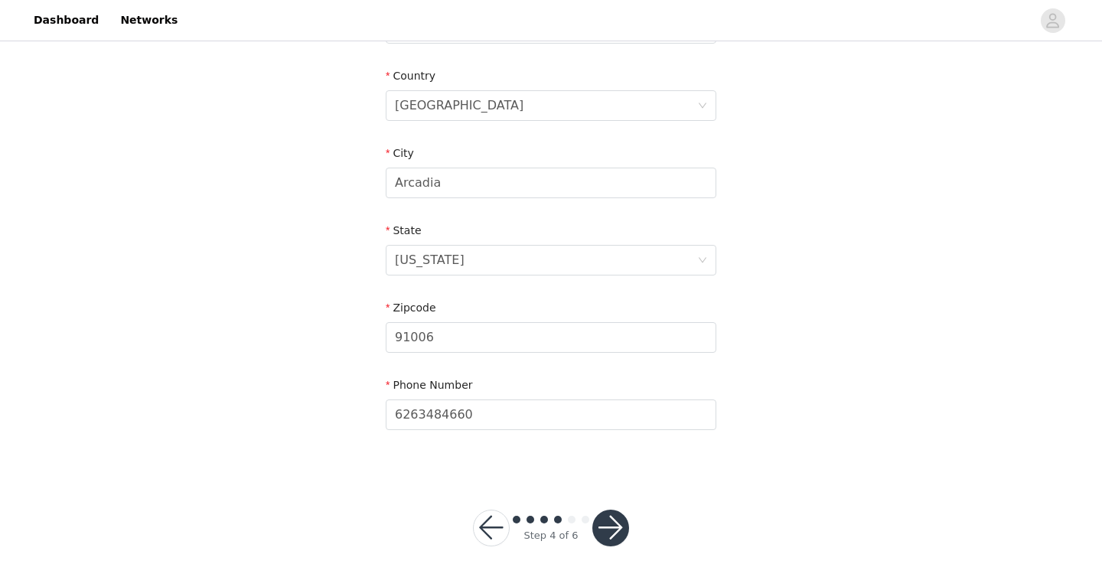
scroll to position [466, 0]
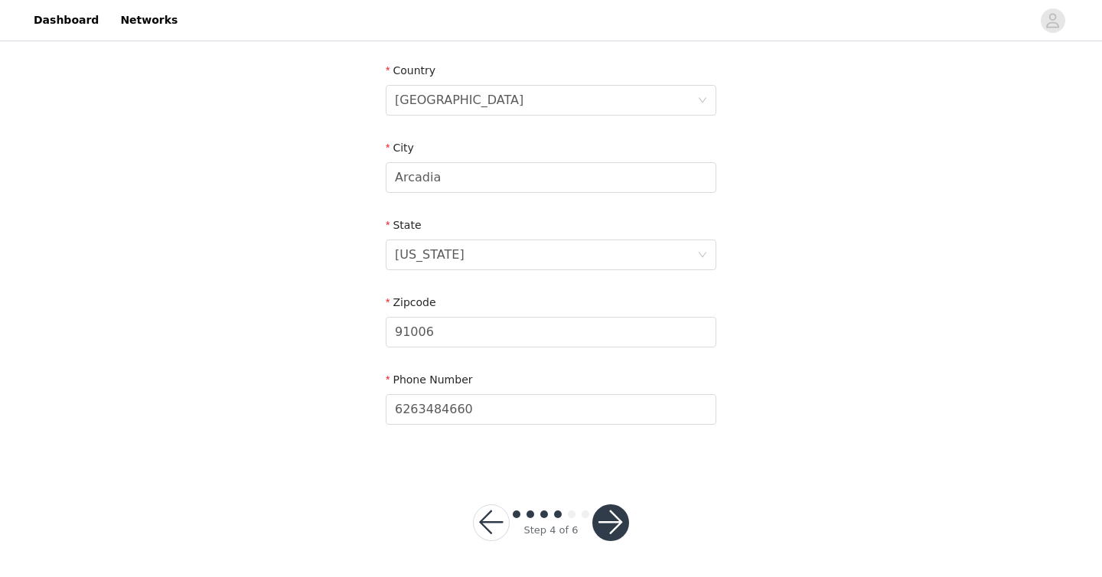
click at [614, 519] on button "button" at bounding box center [610, 522] width 37 height 37
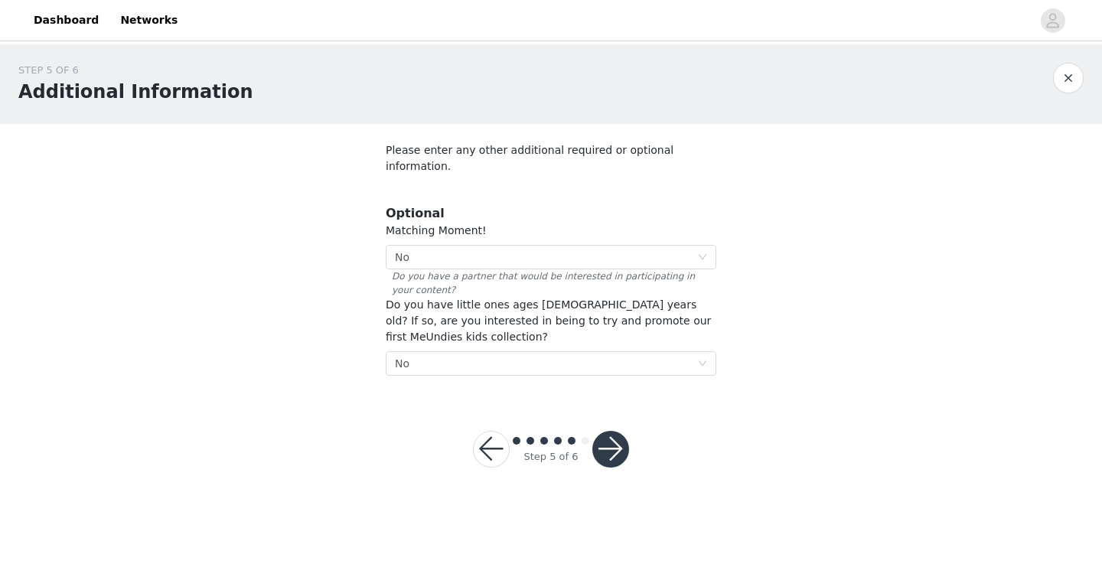
click at [617, 431] on button "button" at bounding box center [610, 449] width 37 height 37
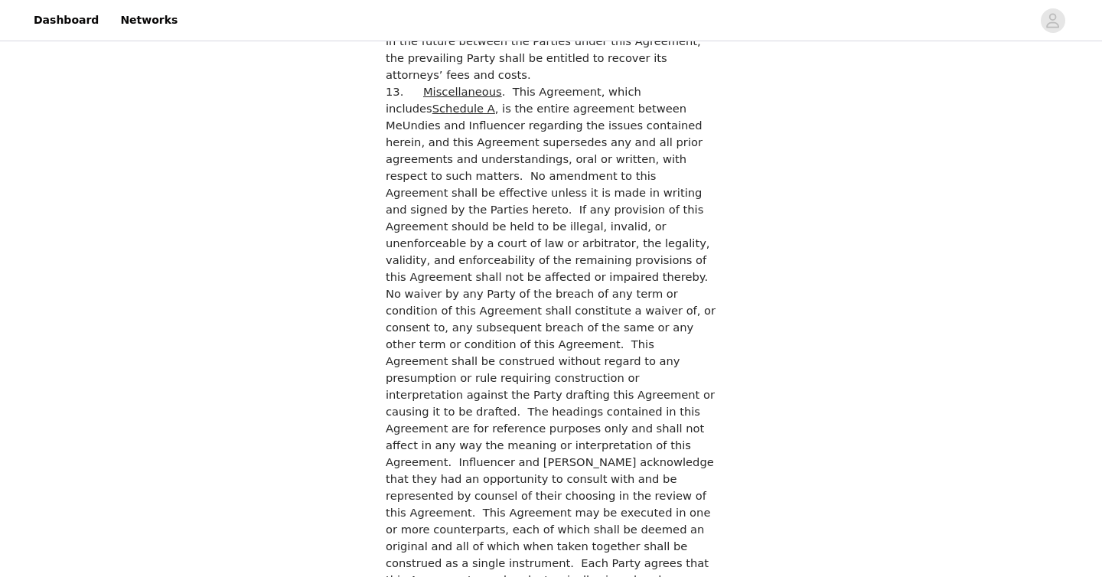
scroll to position [4360, 0]
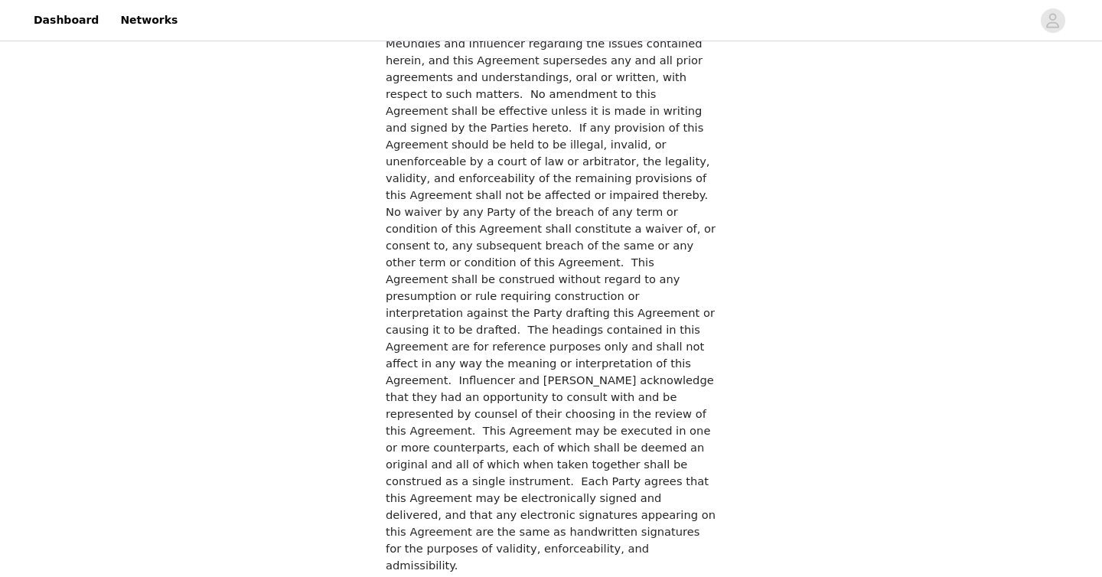
checkbox input "true"
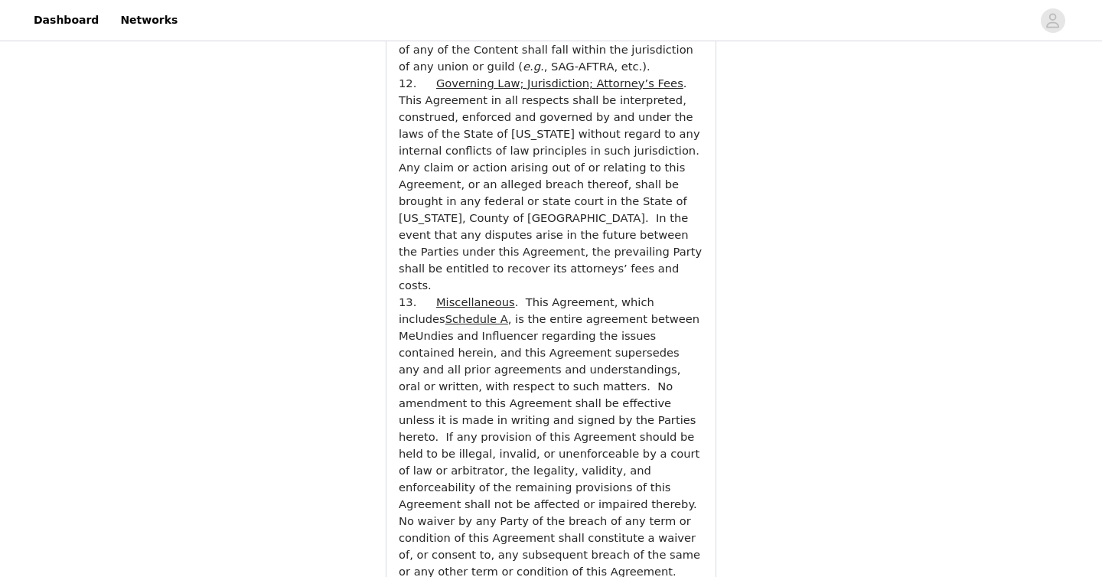
scroll to position [5698, 0]
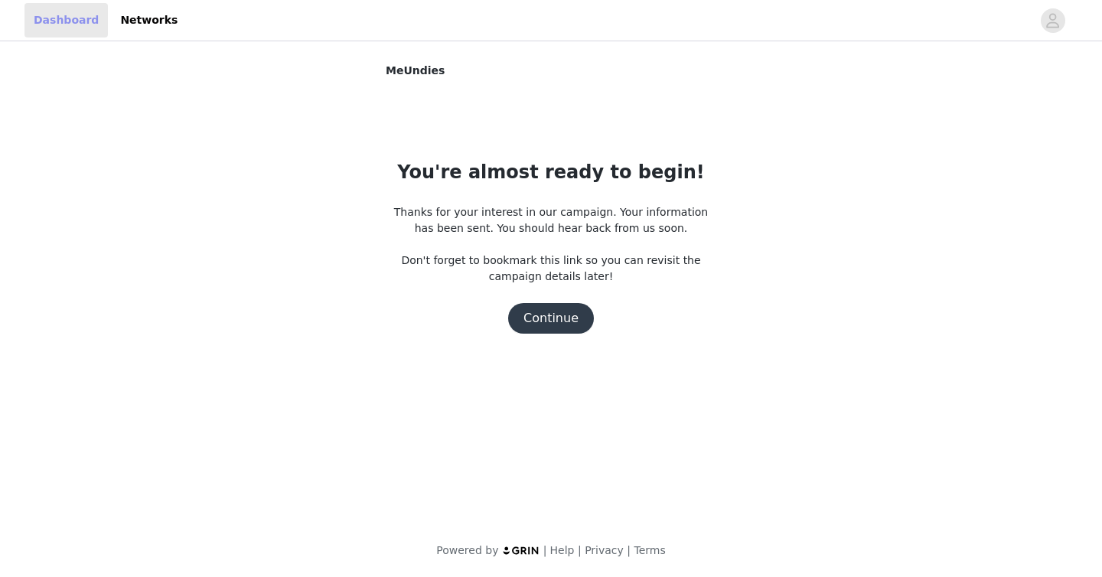
click at [77, 23] on link "Dashboard" at bounding box center [65, 20] width 83 height 34
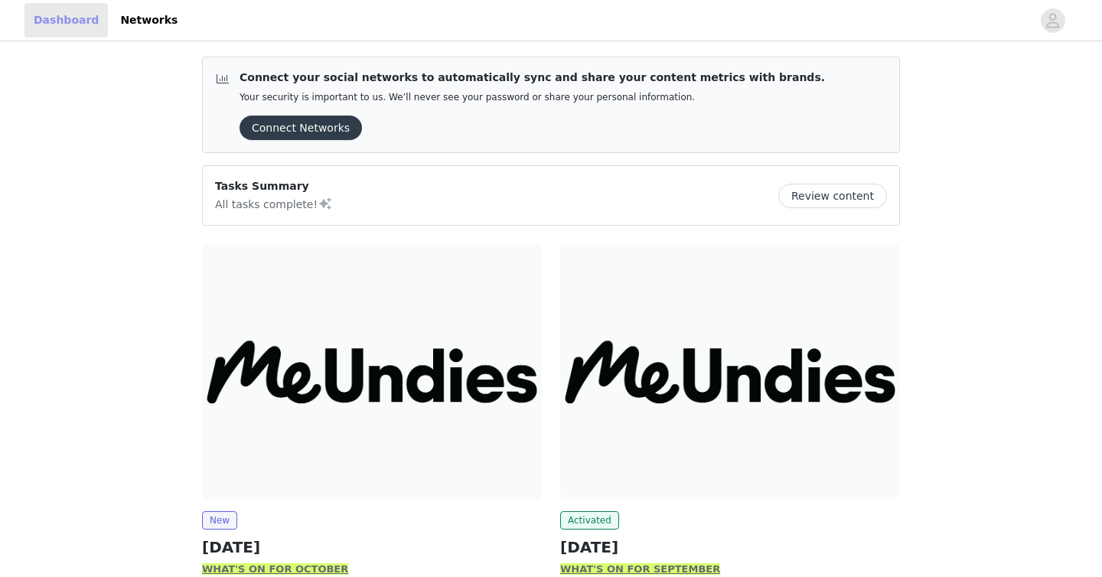
scroll to position [165, 0]
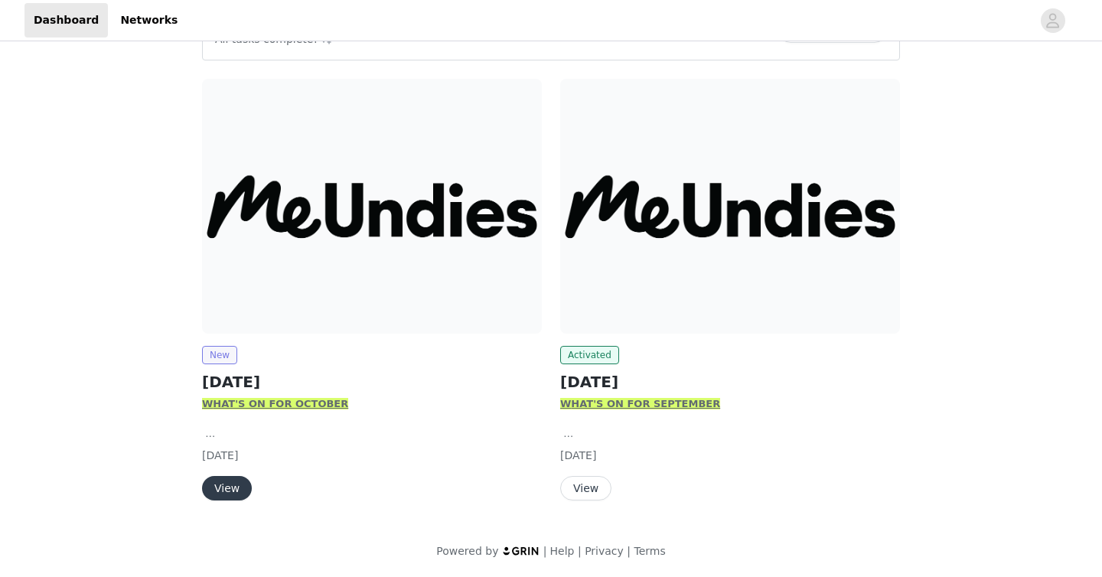
click at [227, 351] on span "New" at bounding box center [219, 355] width 35 height 18
click at [239, 407] on strong "HAT'S ON FOR OCTOBER" at bounding box center [280, 403] width 135 height 11
click at [224, 482] on button "View" at bounding box center [227, 488] width 50 height 24
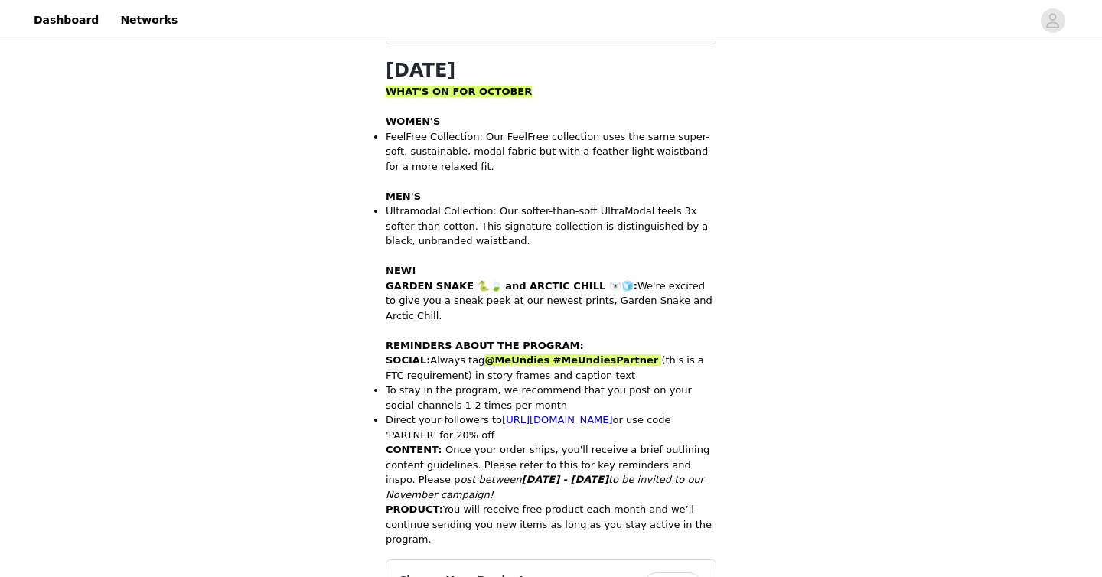
scroll to position [480, 0]
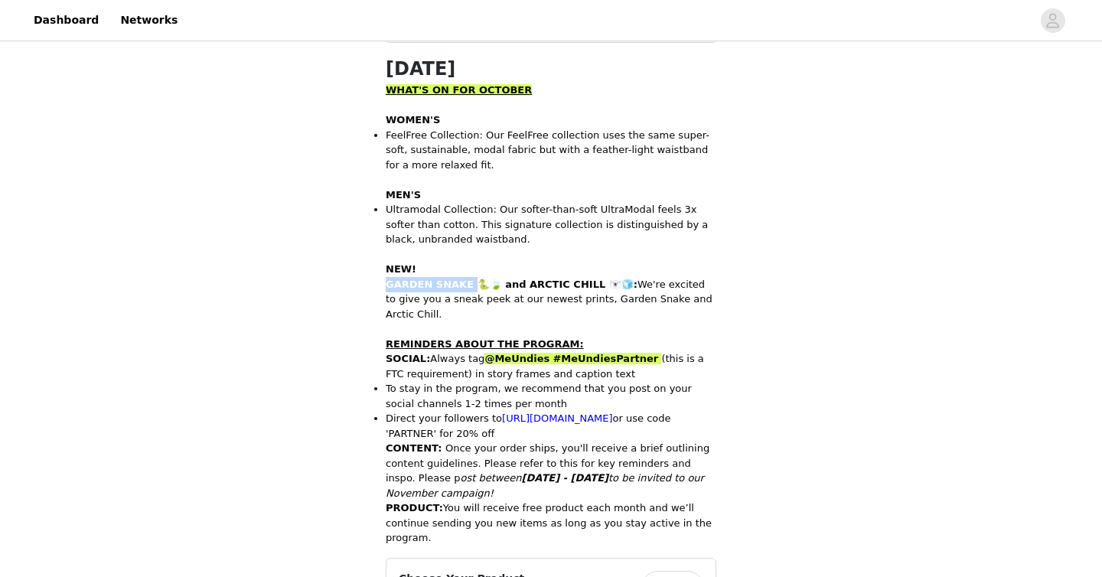
drag, startPoint x: 385, startPoint y: 284, endPoint x: 468, endPoint y: 286, distance: 82.7
copy strong "GARDEN SNAKE"
click at [517, 281] on strong "GARDEN SNAKE 🐍🍃 and ARCTIC CHILL 🐻‍❄️🧊:" at bounding box center [512, 284] width 252 height 11
drag, startPoint x: 507, startPoint y: 283, endPoint x: 579, endPoint y: 289, distance: 72.2
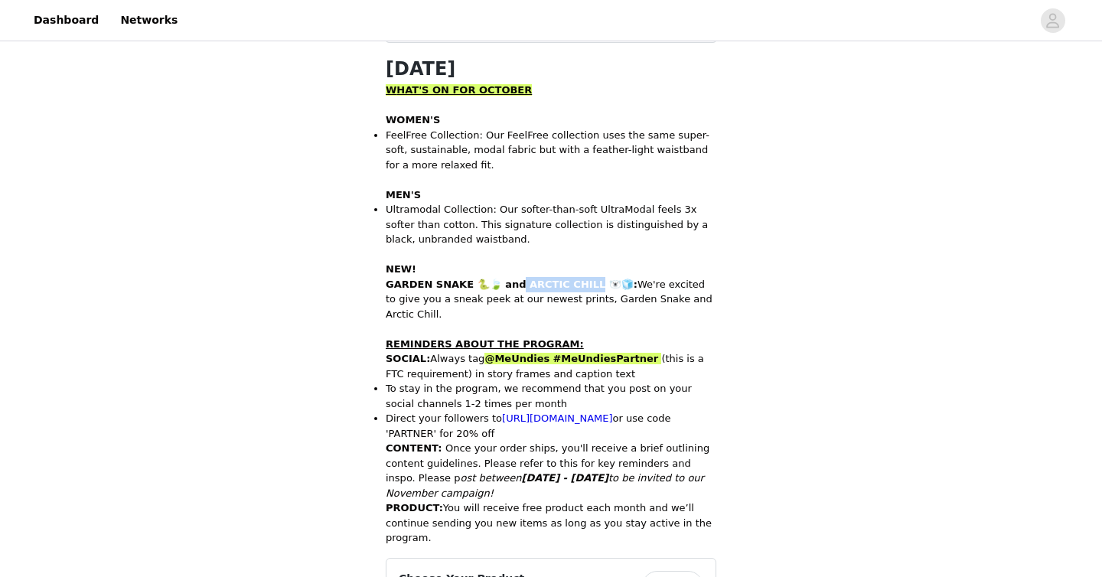
click at [579, 289] on p "GARDEN SNAKE 🐍🍃 and ARCTIC CHILL 🐻‍❄️🧊: We're excited to give you a sneak peek …" at bounding box center [551, 299] width 331 height 45
copy strong "RCTIC CHILL 🐻"
click at [706, 278] on p "GARDEN SNAKE 🐍🍃 and ARCTIC CHILL 🐻‍❄️🧊: We're excited to give you a sneak peek …" at bounding box center [551, 299] width 331 height 45
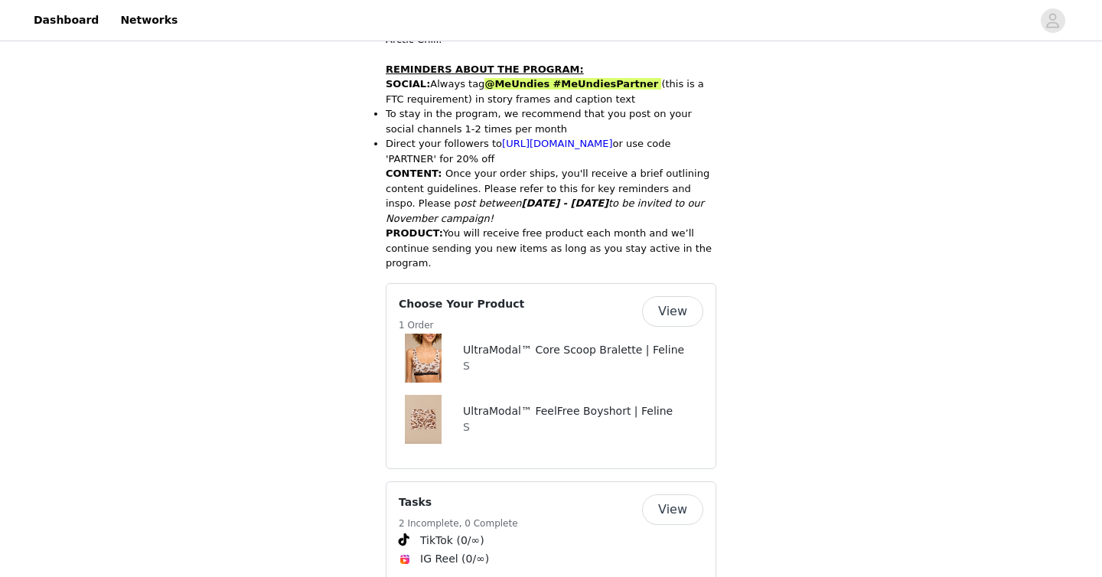
scroll to position [858, 0]
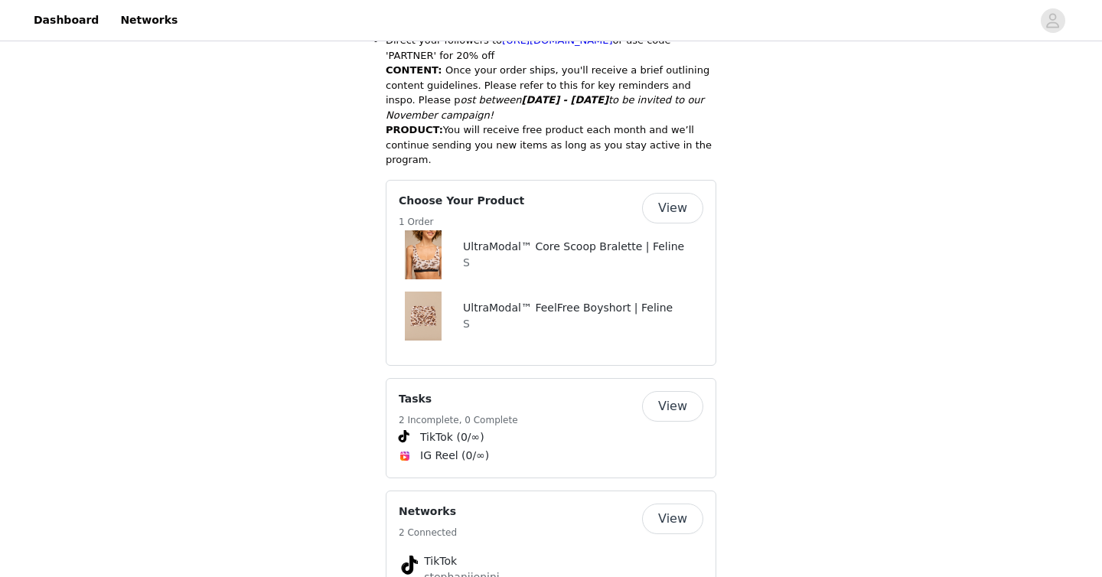
click at [687, 193] on button "View" at bounding box center [672, 208] width 61 height 31
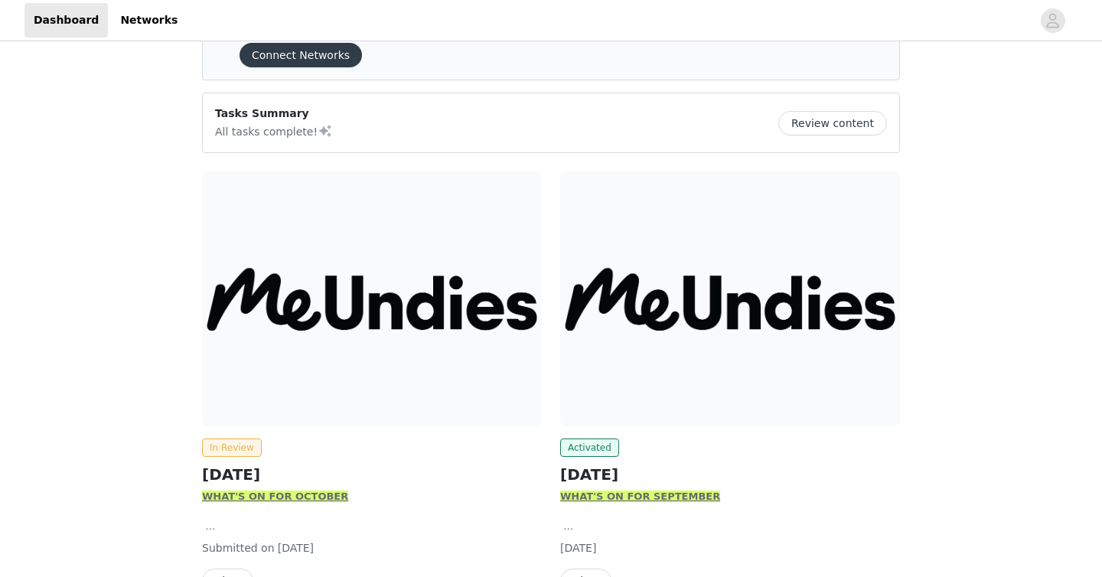
scroll to position [165, 0]
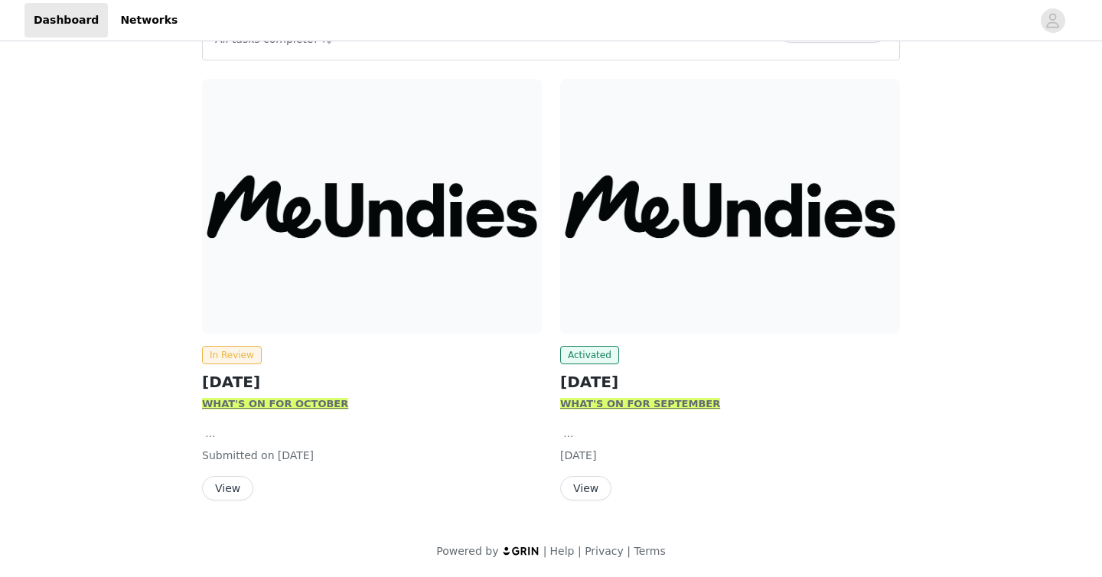
click at [239, 476] on button "View" at bounding box center [227, 488] width 51 height 24
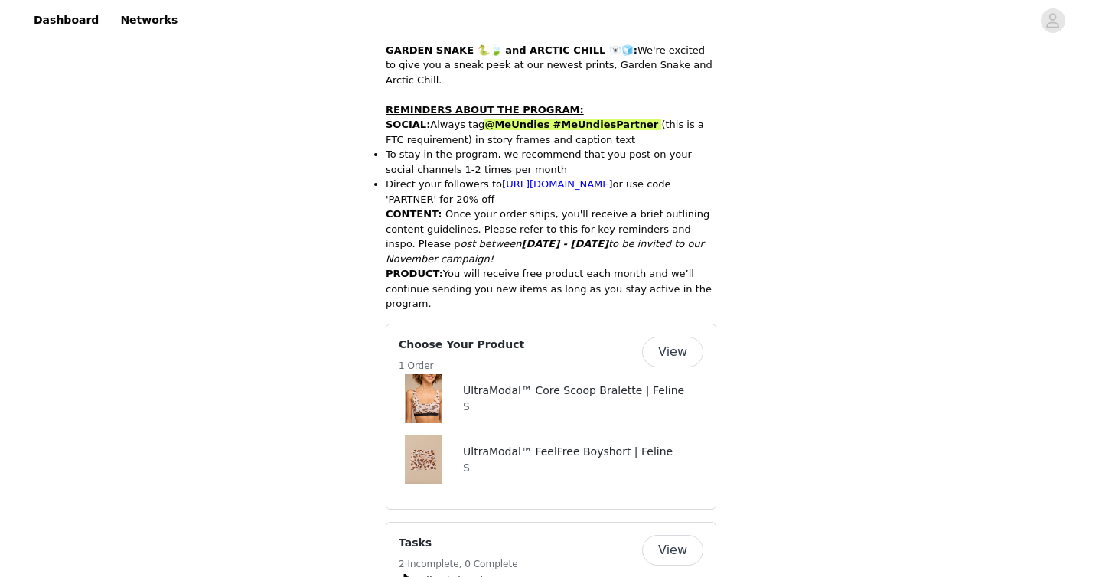
scroll to position [872, 0]
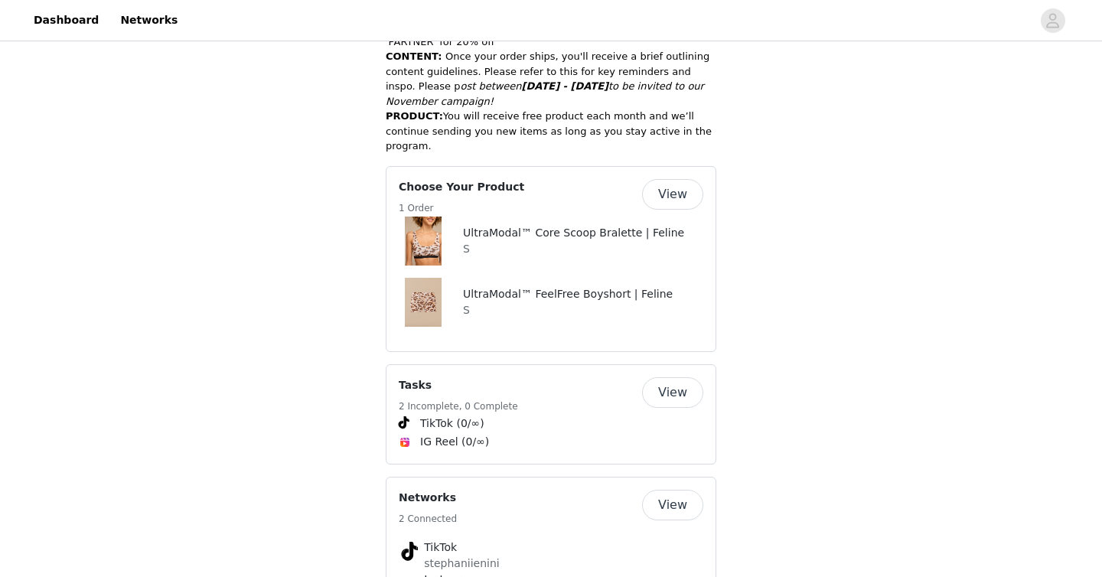
click at [677, 179] on button "View" at bounding box center [672, 194] width 61 height 31
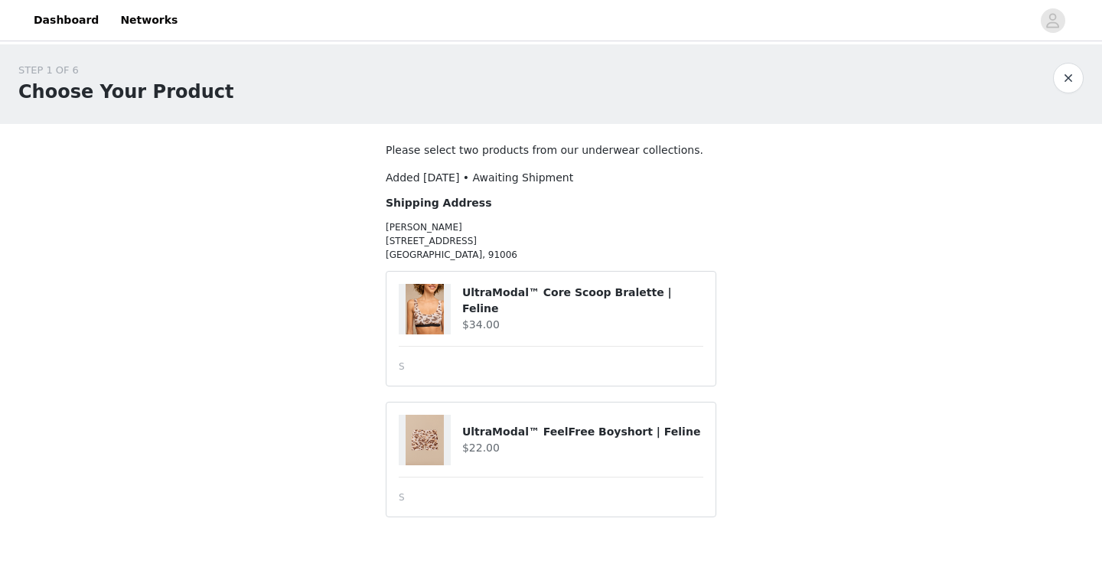
scroll to position [10, 0]
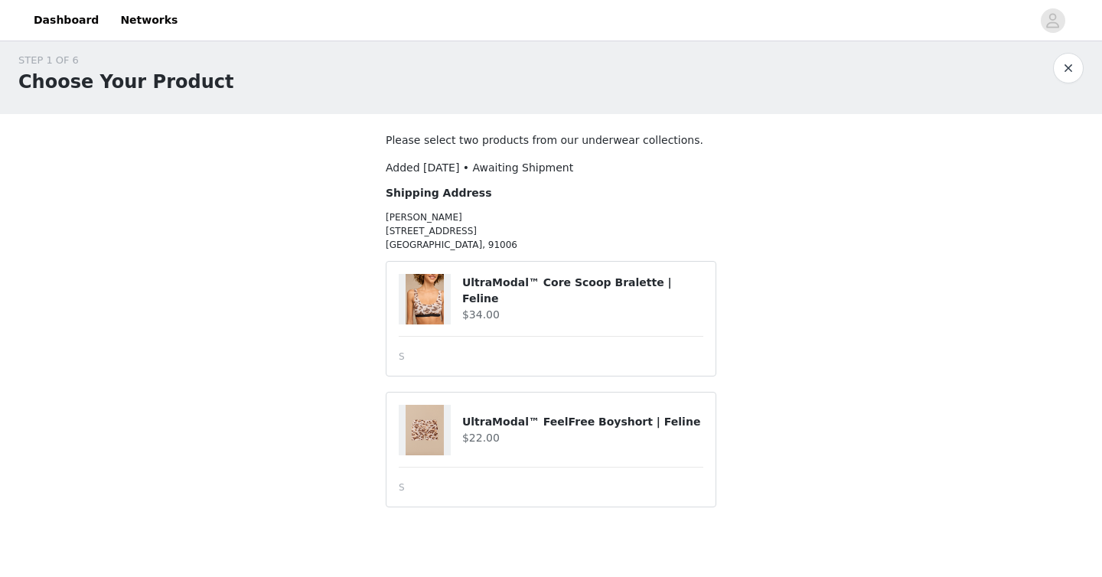
click at [601, 307] on h4 "$34.00" at bounding box center [582, 315] width 241 height 16
